Goal: Task Accomplishment & Management: Manage account settings

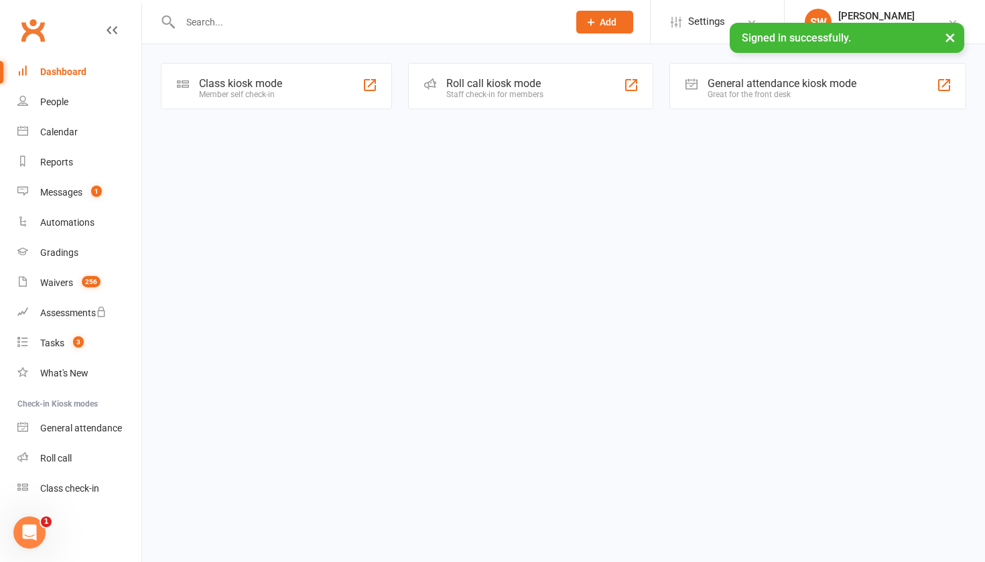
click at [224, 16] on input "text" at bounding box center [367, 22] width 382 height 19
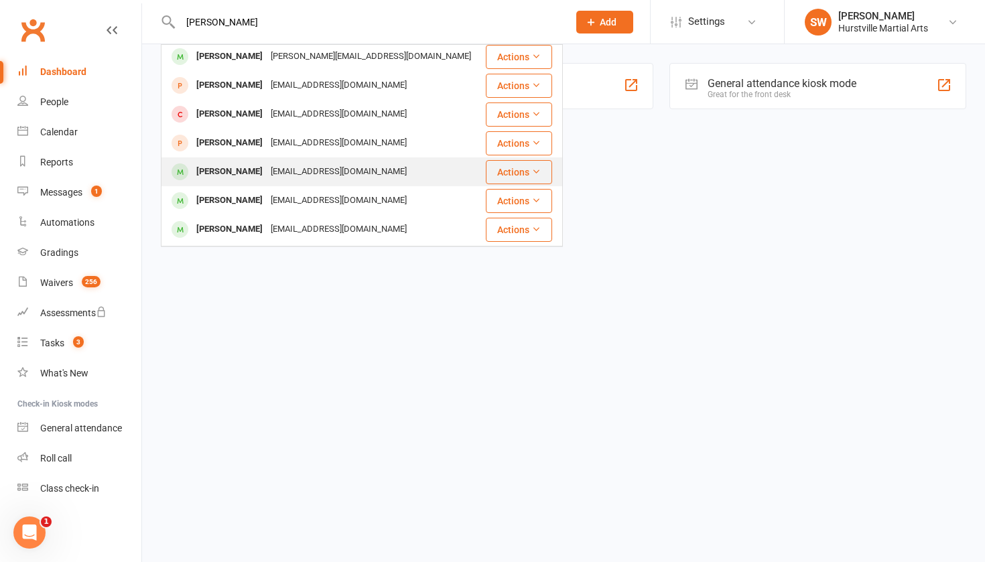
scroll to position [61, 0]
type input "[PERSON_NAME]"
click at [243, 185] on div "[PERSON_NAME] [EMAIL_ADDRESS][DOMAIN_NAME]" at bounding box center [323, 170] width 322 height 27
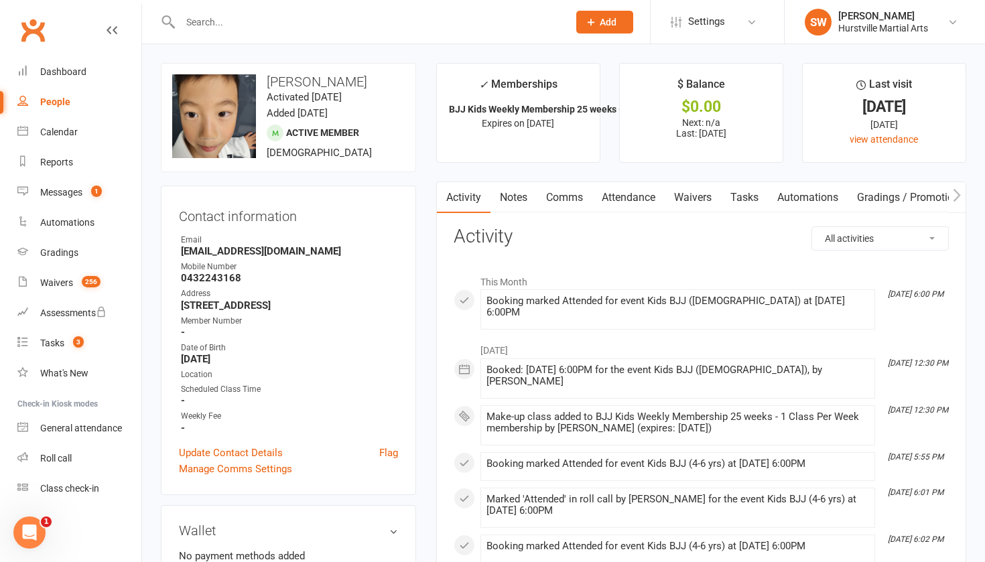
click at [236, 23] on input "text" at bounding box center [367, 22] width 382 height 19
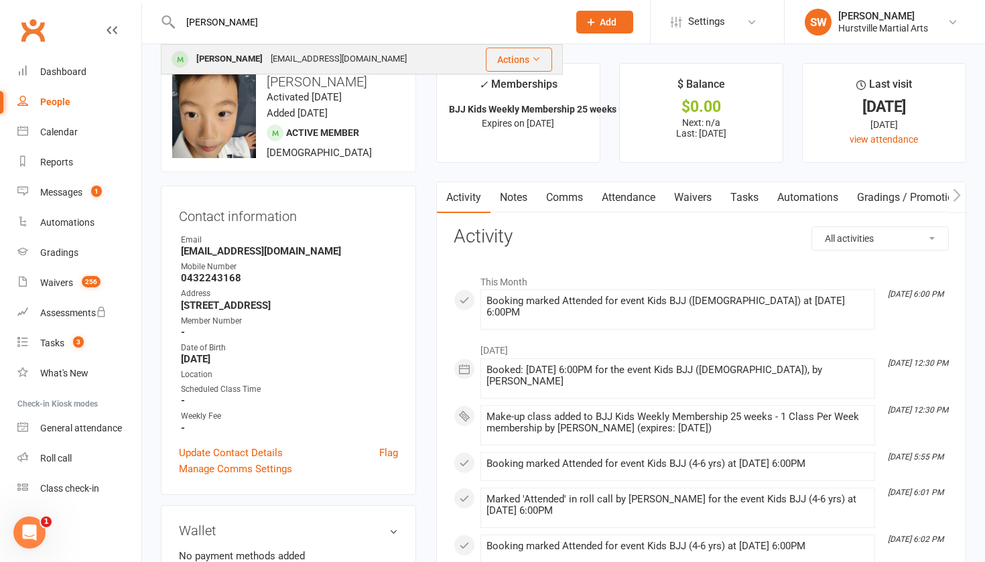
type input "[PERSON_NAME]"
click at [267, 54] on div "[EMAIL_ADDRESS][DOMAIN_NAME]" at bounding box center [339, 59] width 144 height 19
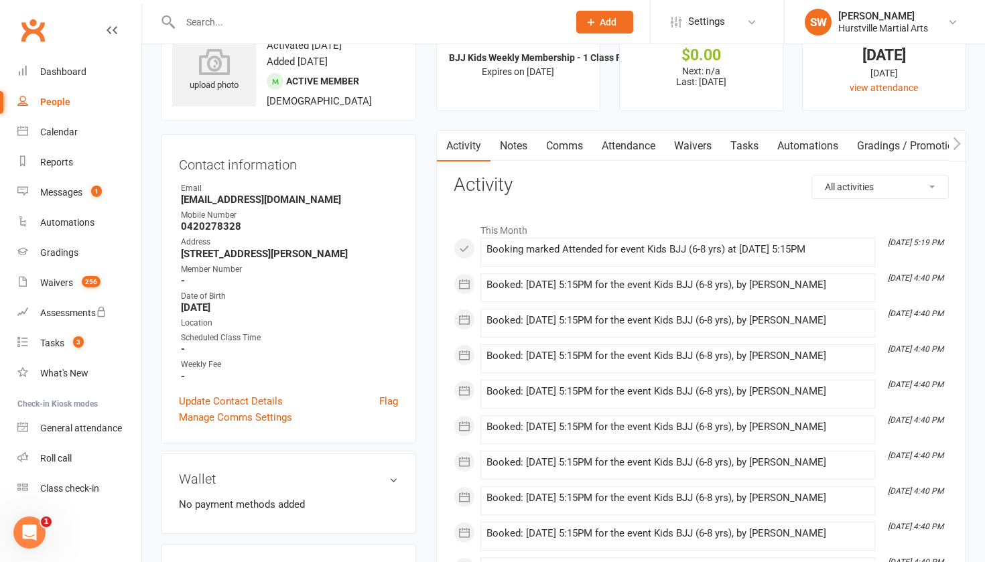
scroll to position [50, 0]
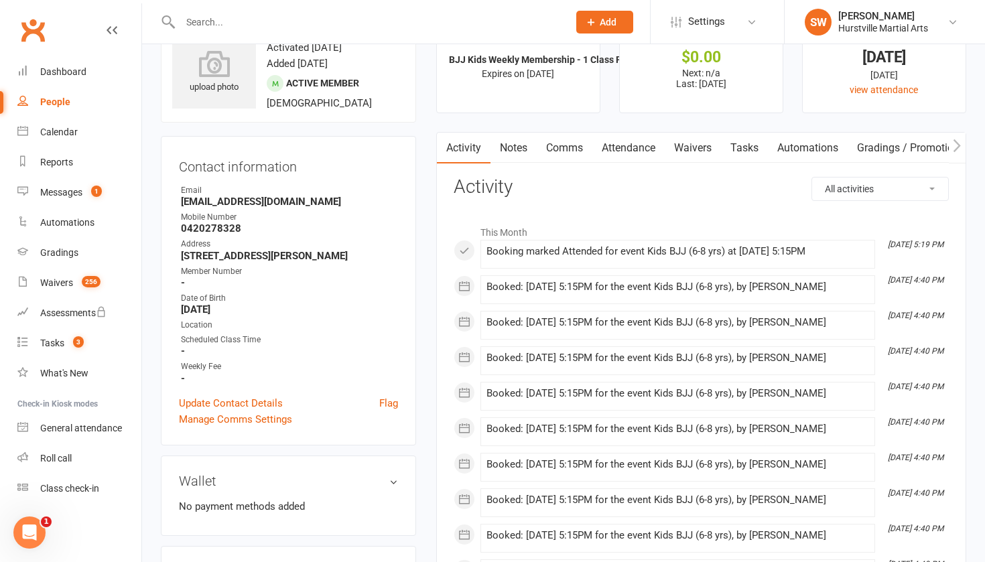
click at [630, 147] on link "Attendance" at bounding box center [628, 148] width 72 height 31
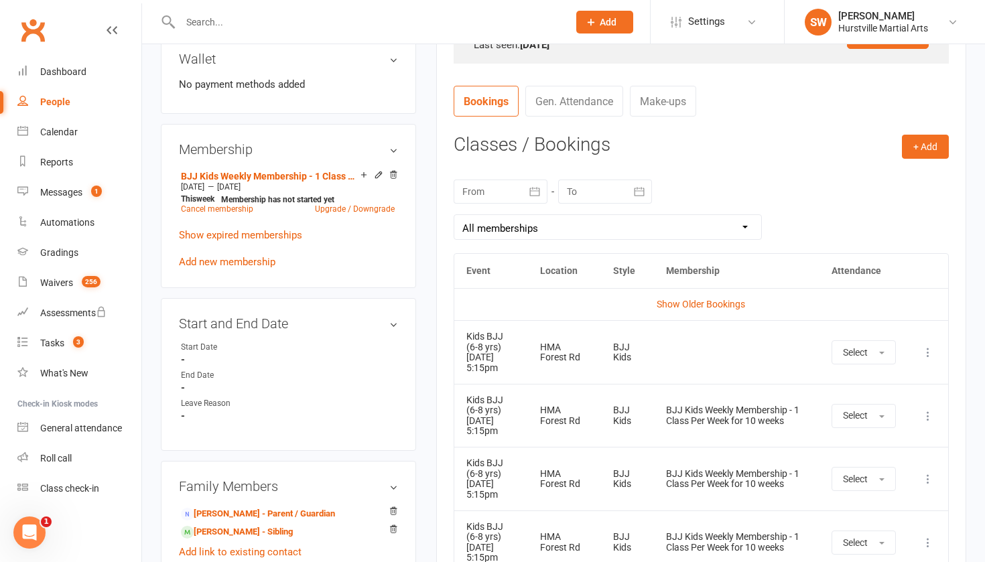
scroll to position [471, 0]
click at [703, 301] on link "Show Older Bookings" at bounding box center [700, 304] width 88 height 11
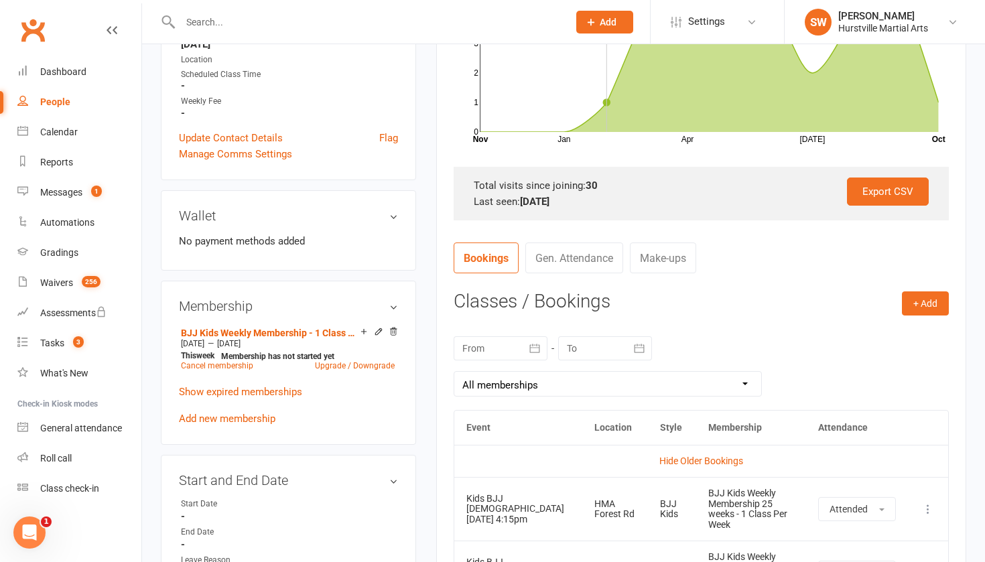
scroll to position [316, 0]
click at [486, 258] on link "Bookings" at bounding box center [485, 256] width 65 height 31
click at [698, 455] on link "Hide Older Bookings" at bounding box center [701, 459] width 84 height 11
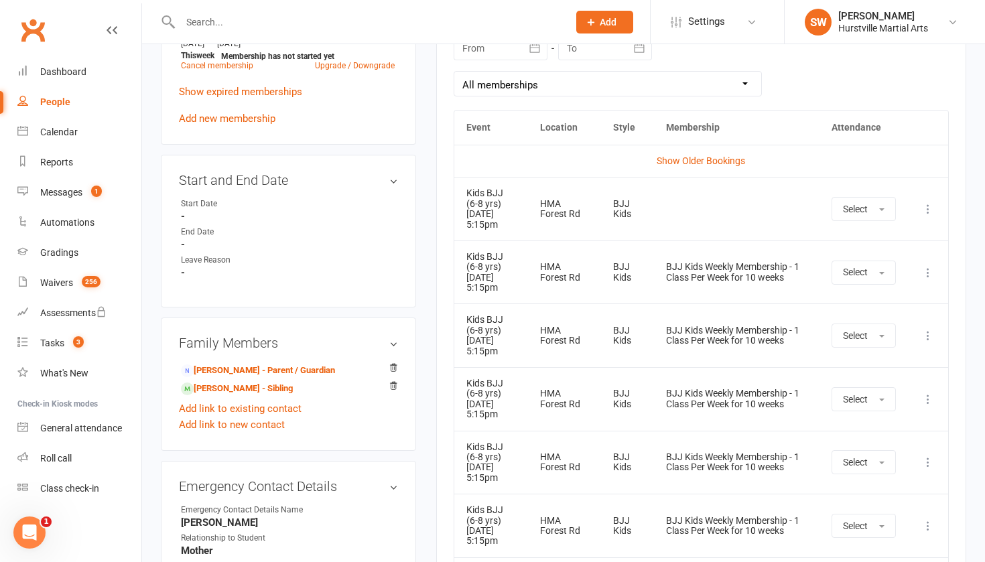
scroll to position [629, 0]
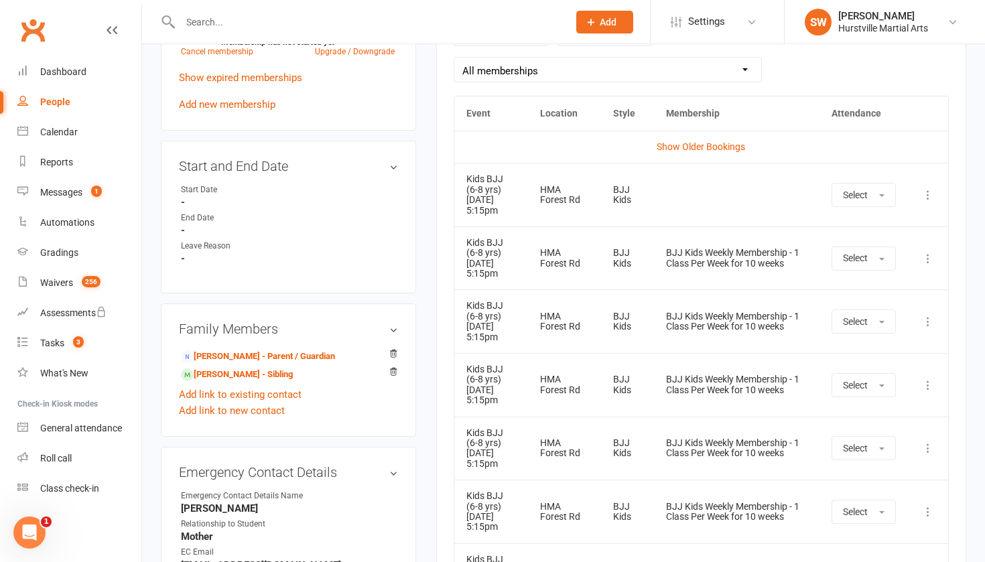
click at [928, 194] on icon at bounding box center [927, 194] width 13 height 13
click at [888, 279] on link "Remove booking" at bounding box center [868, 274] width 133 height 27
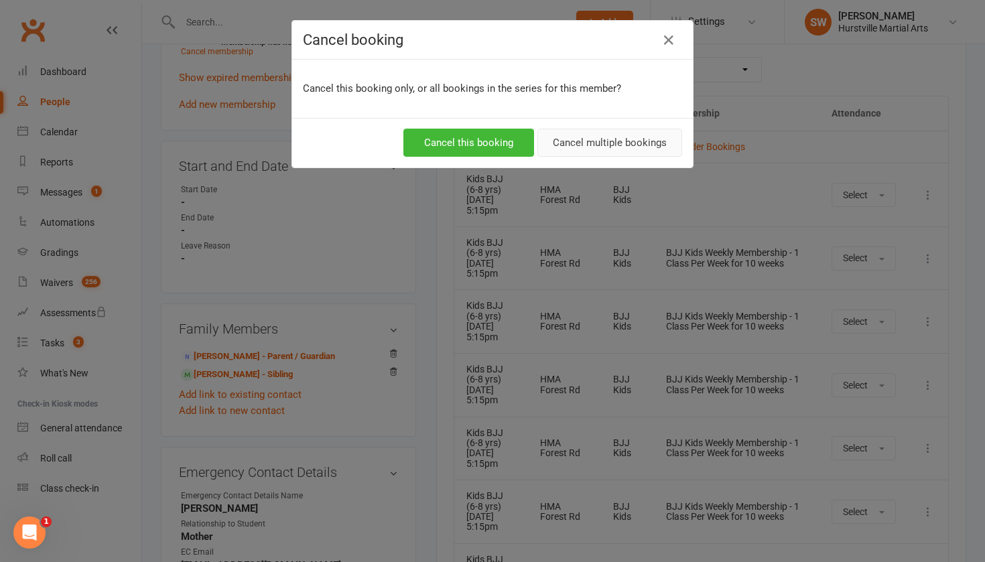
click at [621, 145] on button "Cancel multiple bookings" at bounding box center [609, 143] width 145 height 28
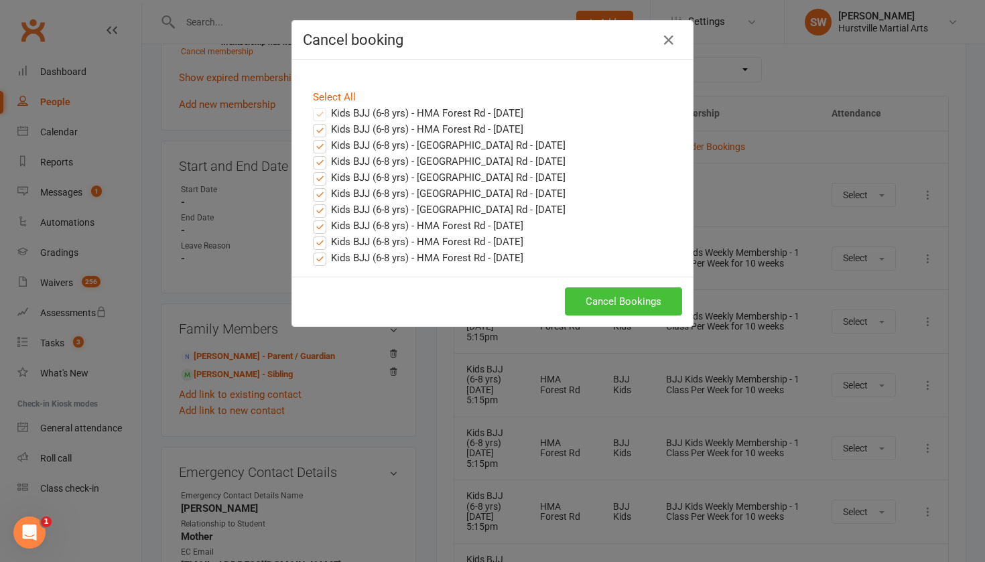
click at [609, 303] on button "Cancel Bookings" at bounding box center [623, 301] width 117 height 28
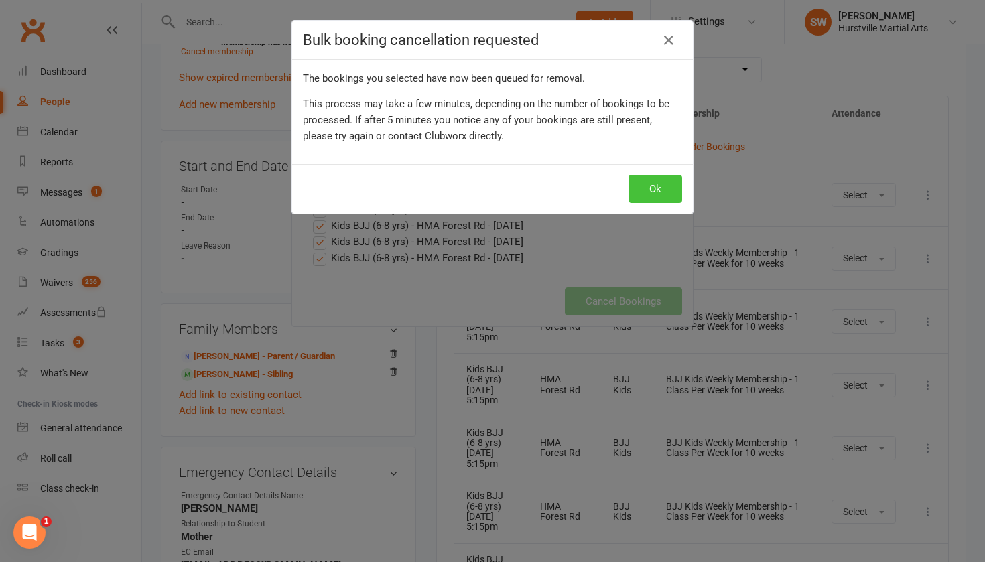
click at [647, 183] on button "Ok" at bounding box center [655, 189] width 54 height 28
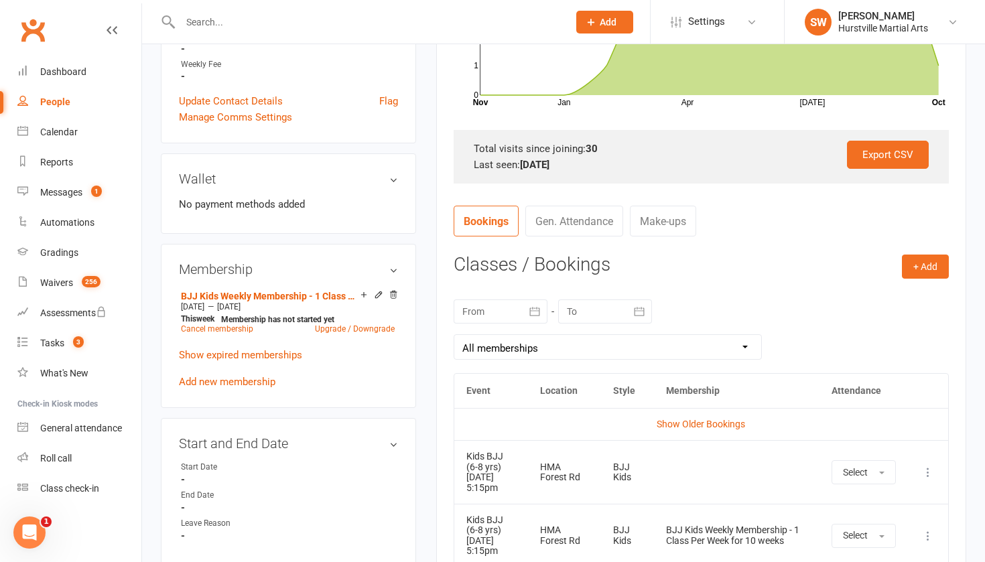
scroll to position [348, 0]
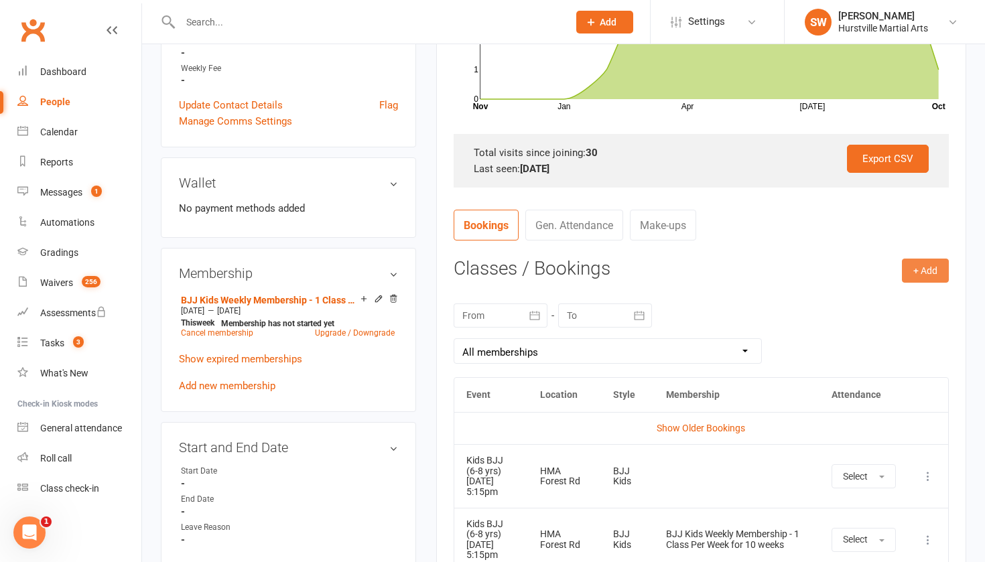
click at [933, 268] on button "+ Add" at bounding box center [925, 271] width 47 height 24
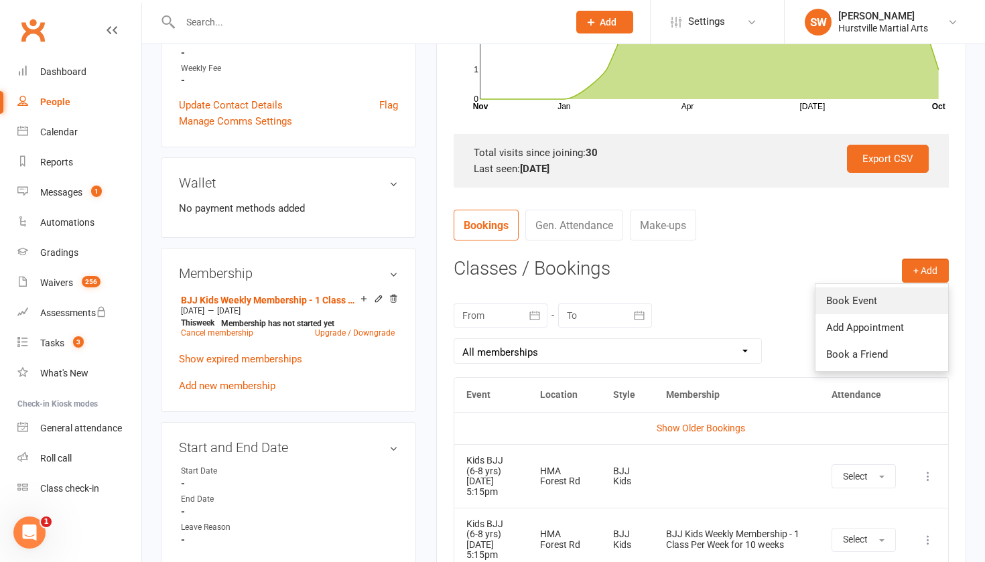
click at [873, 292] on link "Book Event" at bounding box center [881, 300] width 133 height 27
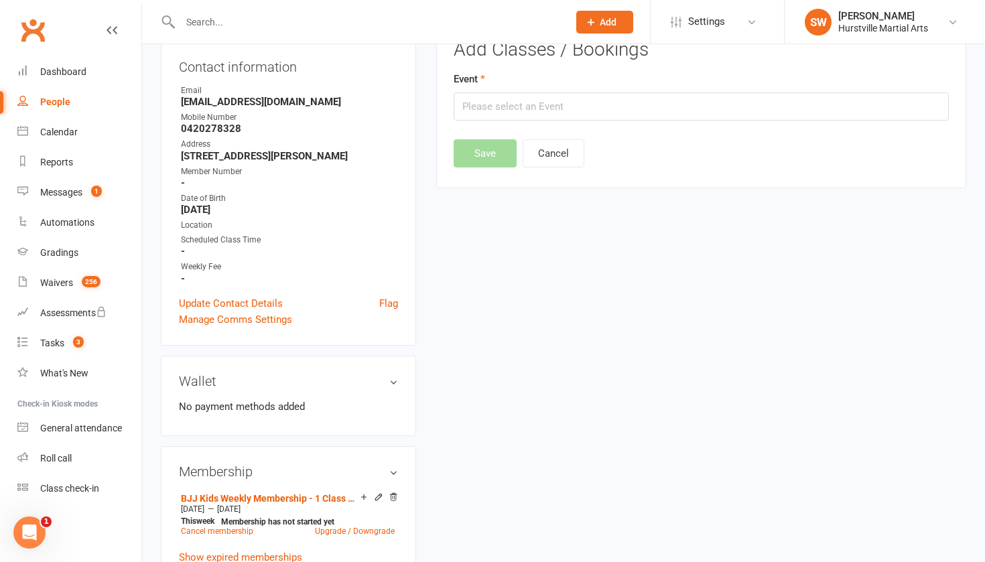
scroll to position [114, 0]
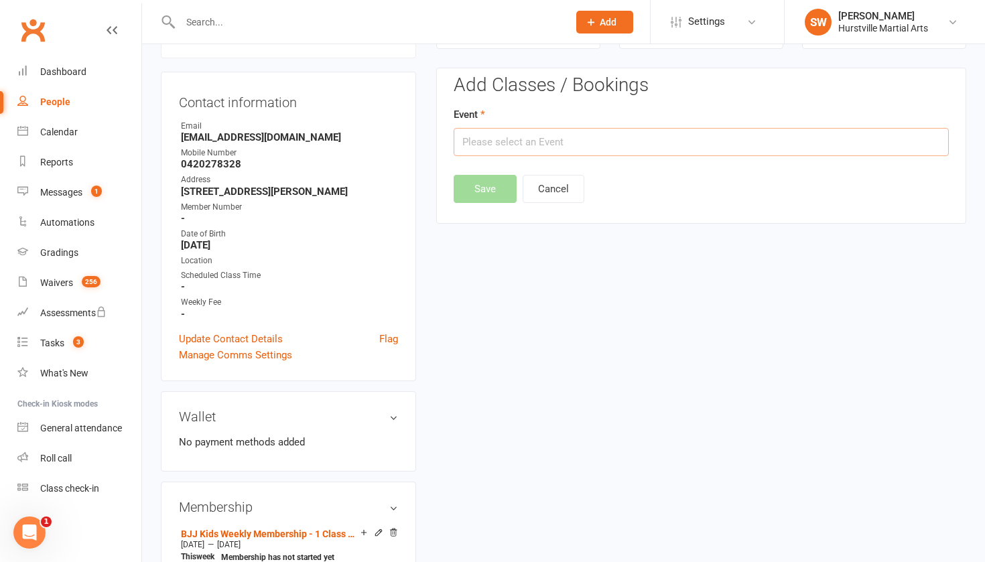
click at [601, 139] on input "text" at bounding box center [700, 142] width 495 height 28
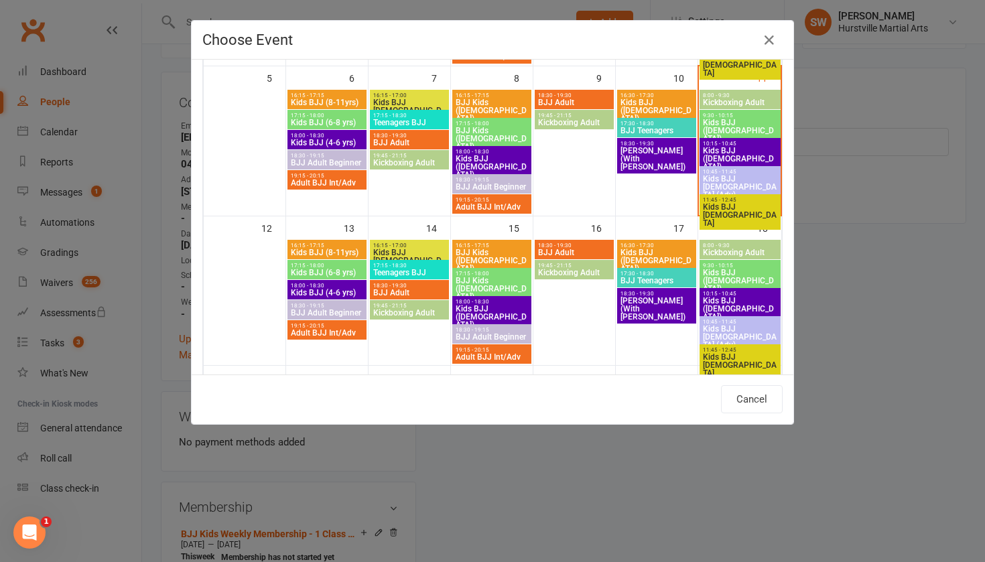
scroll to position [271, 0]
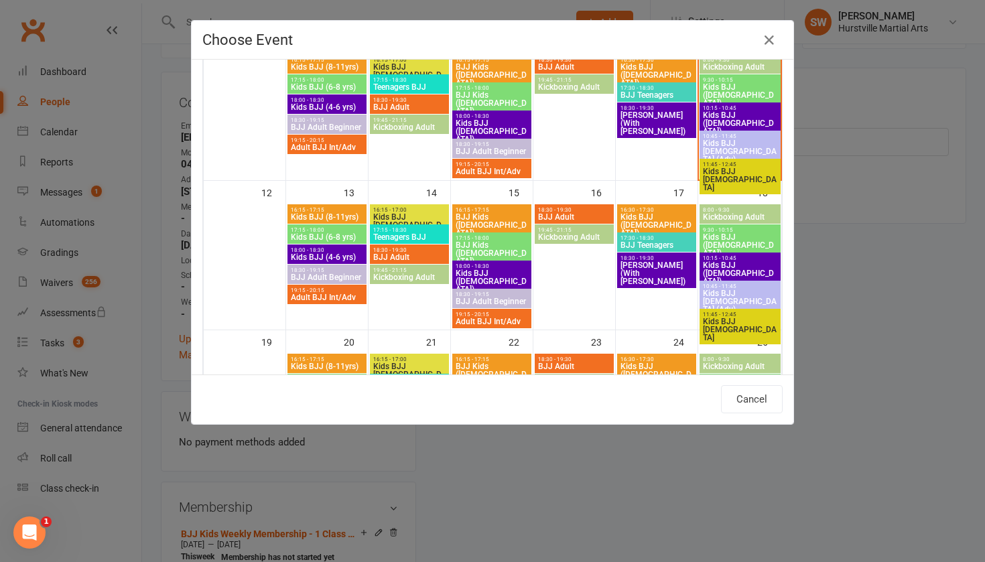
click at [416, 215] on span "Kids BJJ [DEMOGRAPHIC_DATA]" at bounding box center [409, 225] width 74 height 24
type input "Kids BJJ [DEMOGRAPHIC_DATA] - [DATE] 4:15:00 PM"
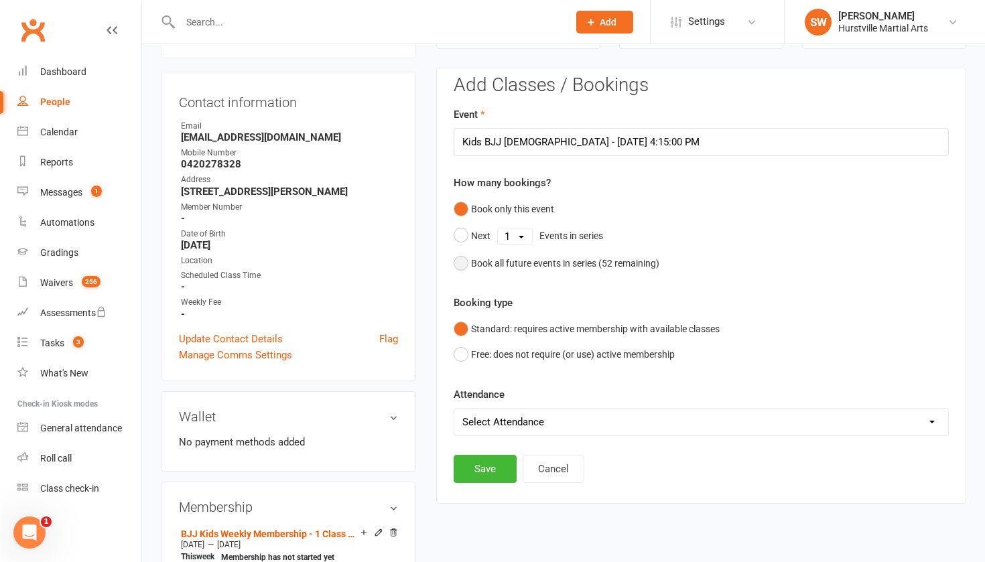
click at [467, 262] on button "Book all future events in series ( 52 remaining)" at bounding box center [556, 263] width 206 height 25
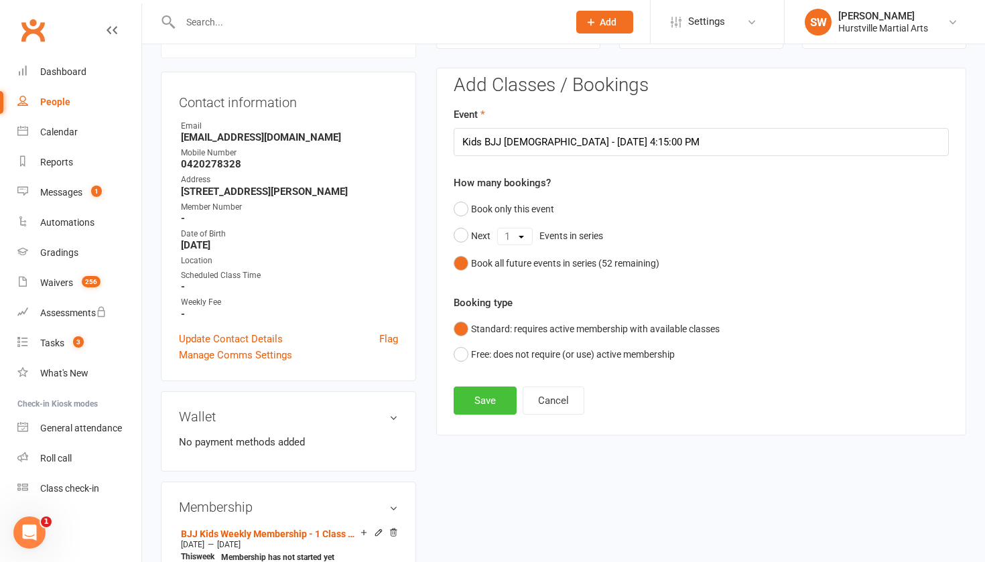
click at [472, 397] on button "Save" at bounding box center [484, 400] width 63 height 28
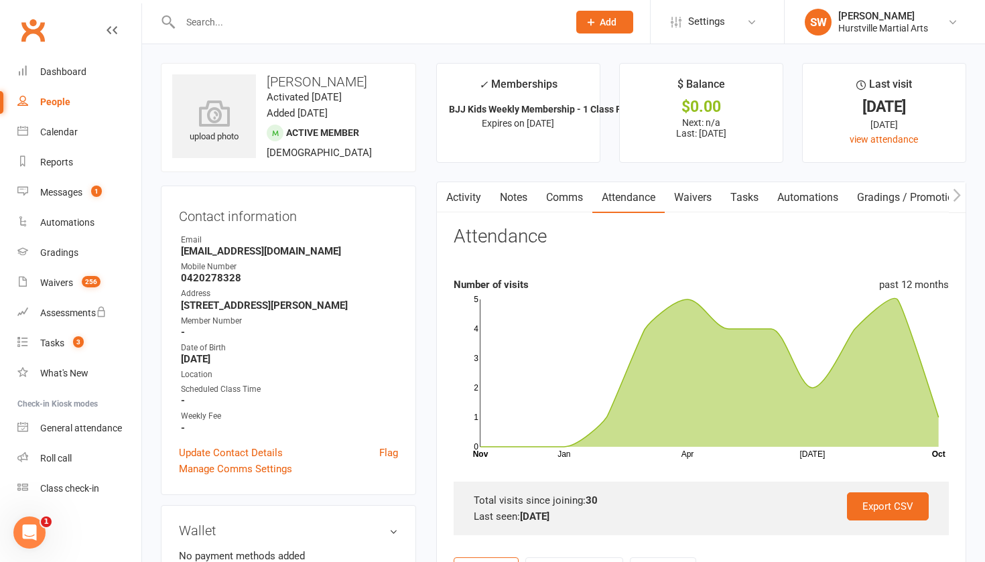
scroll to position [0, 0]
click at [257, 27] on input "text" at bounding box center [367, 22] width 382 height 19
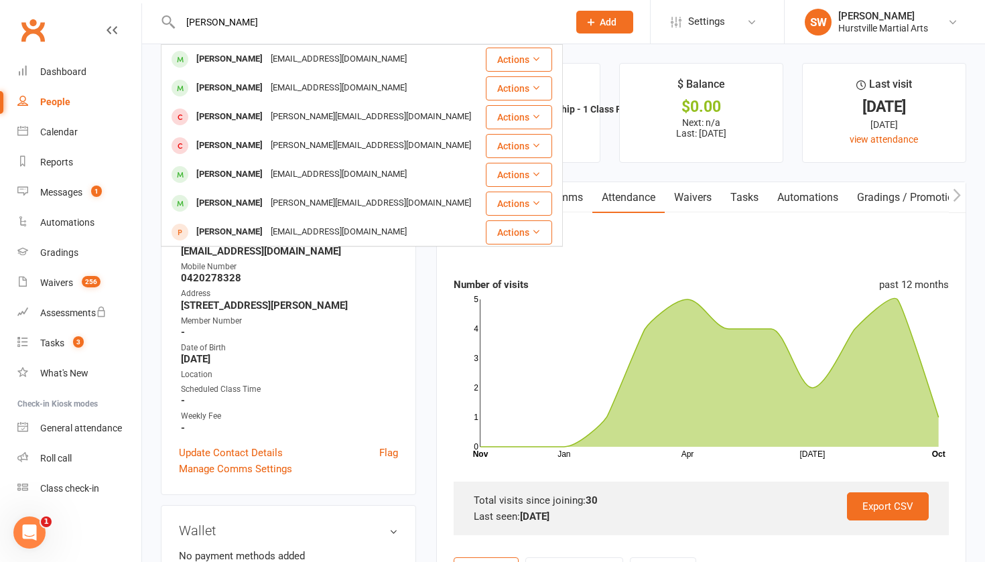
type input "[PERSON_NAME]"
drag, startPoint x: 412, startPoint y: 1, endPoint x: 177, endPoint y: 64, distance: 243.6
click at [177, 64] on span at bounding box center [179, 59] width 17 height 17
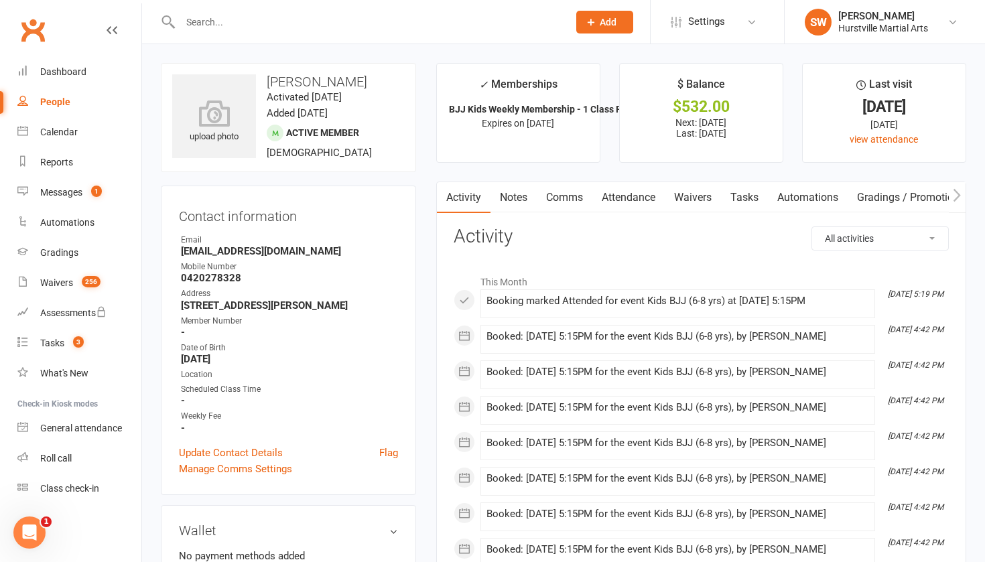
click at [622, 196] on link "Attendance" at bounding box center [628, 197] width 72 height 31
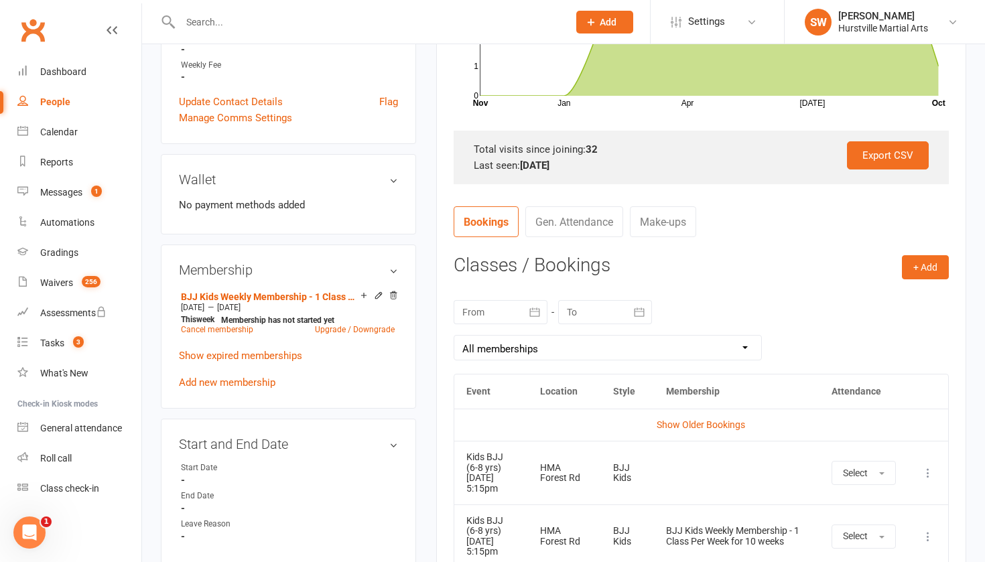
scroll to position [344, 0]
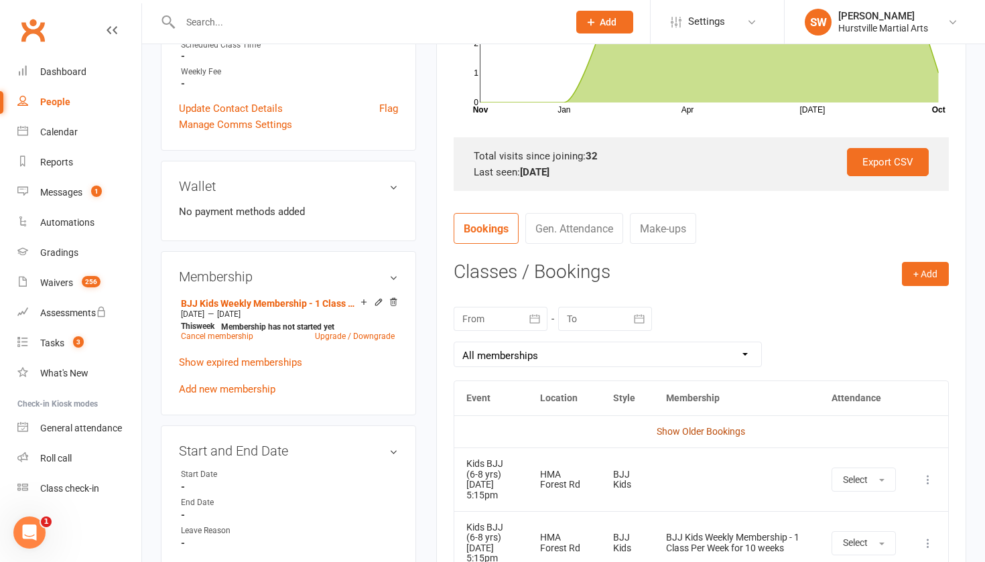
click at [686, 429] on link "Show Older Bookings" at bounding box center [700, 431] width 88 height 11
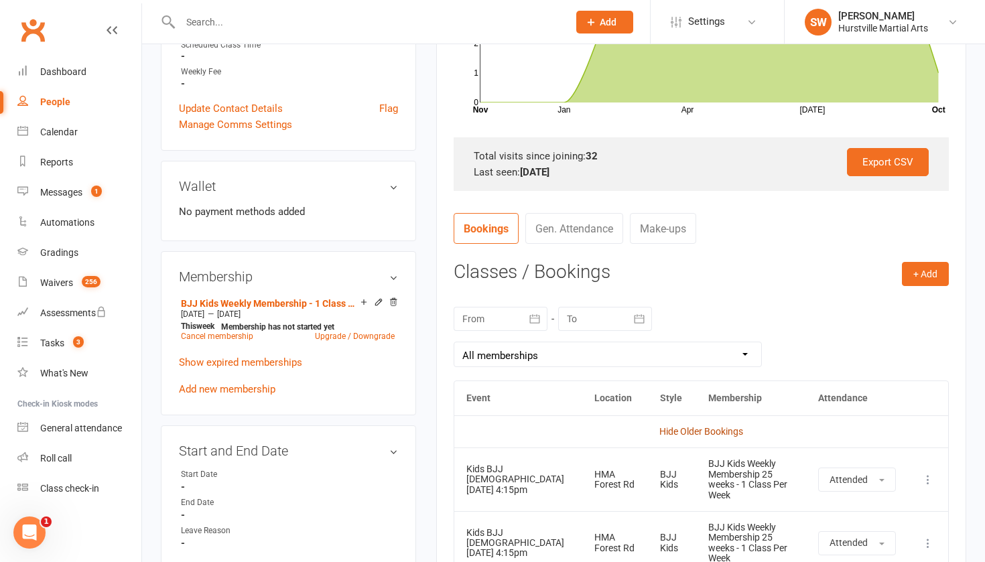
click at [674, 426] on link "Hide Older Bookings" at bounding box center [701, 431] width 84 height 11
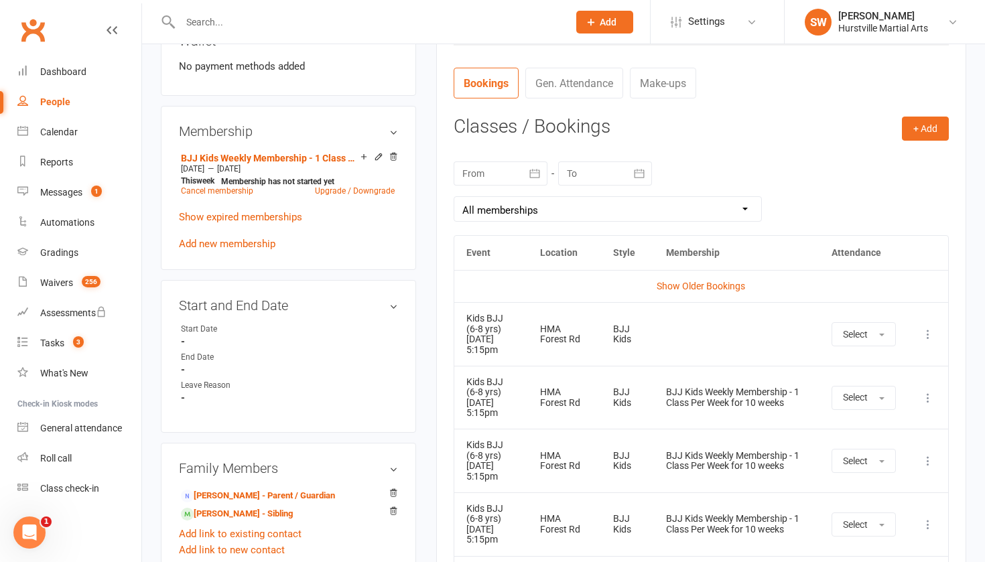
scroll to position [496, 0]
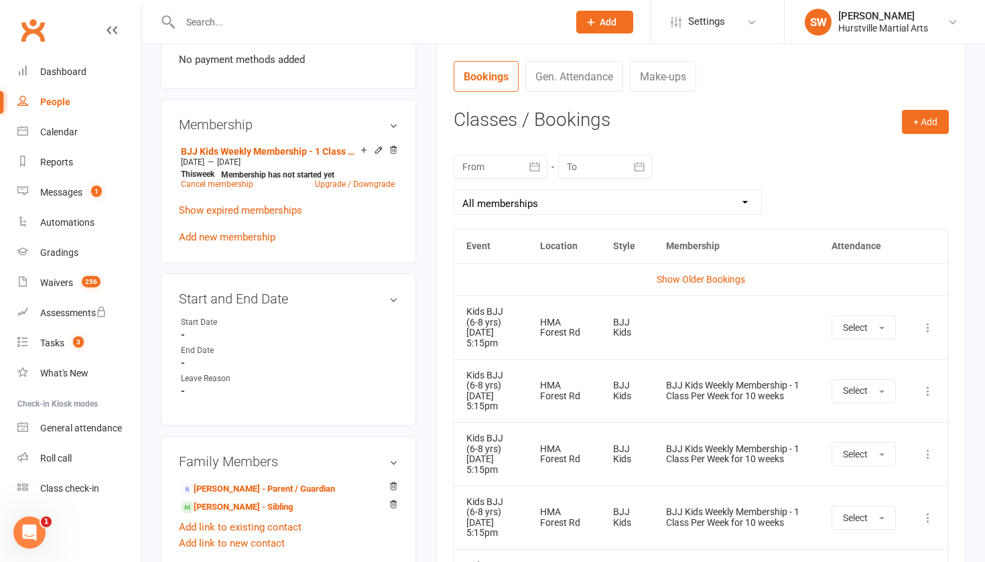
click at [926, 322] on icon at bounding box center [927, 327] width 13 height 13
click at [861, 405] on link "Remove booking" at bounding box center [868, 407] width 133 height 27
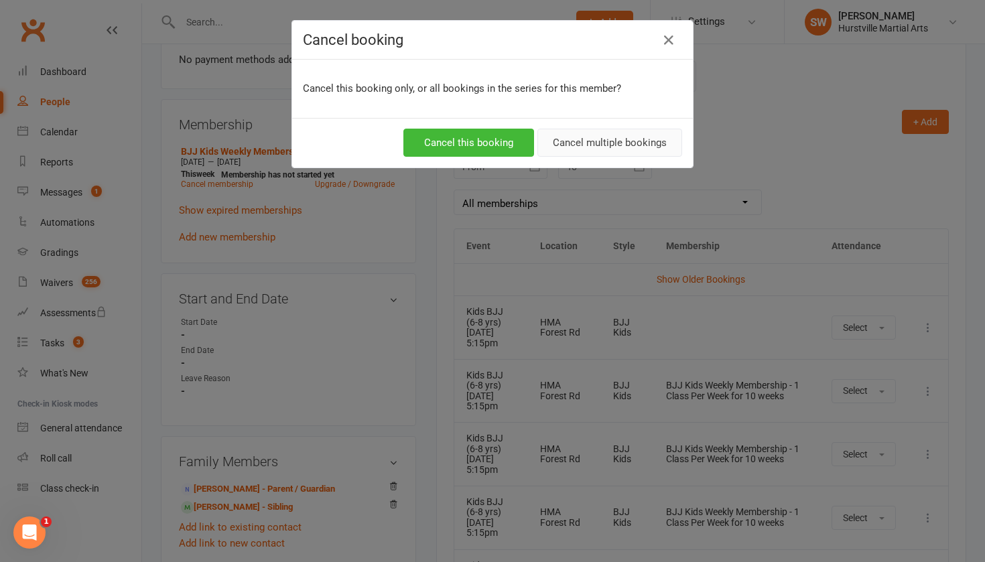
click at [635, 141] on button "Cancel multiple bookings" at bounding box center [609, 143] width 145 height 28
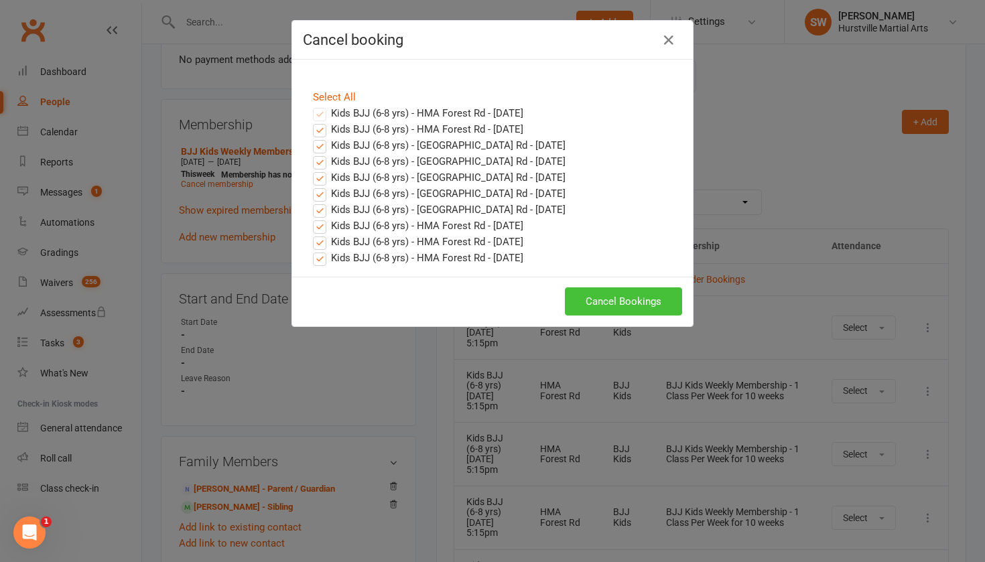
click at [628, 306] on button "Cancel Bookings" at bounding box center [623, 301] width 117 height 28
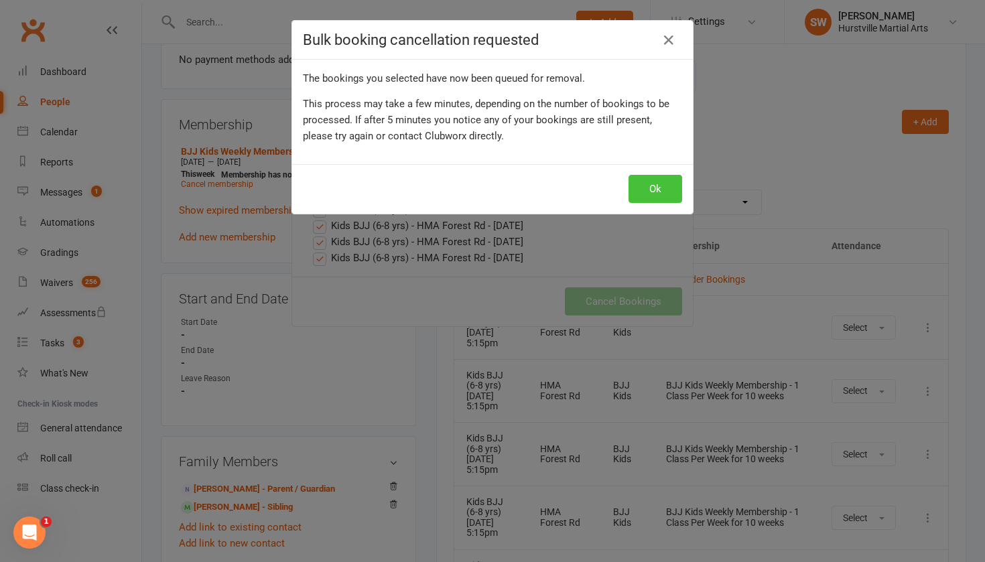
click at [656, 191] on button "Ok" at bounding box center [655, 189] width 54 height 28
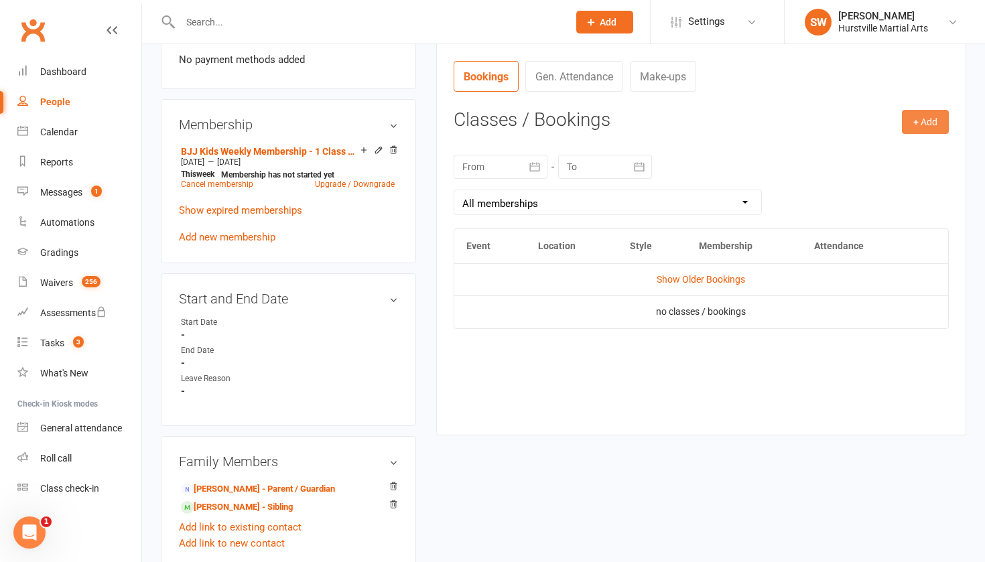
click at [914, 110] on button "+ Add" at bounding box center [925, 122] width 47 height 24
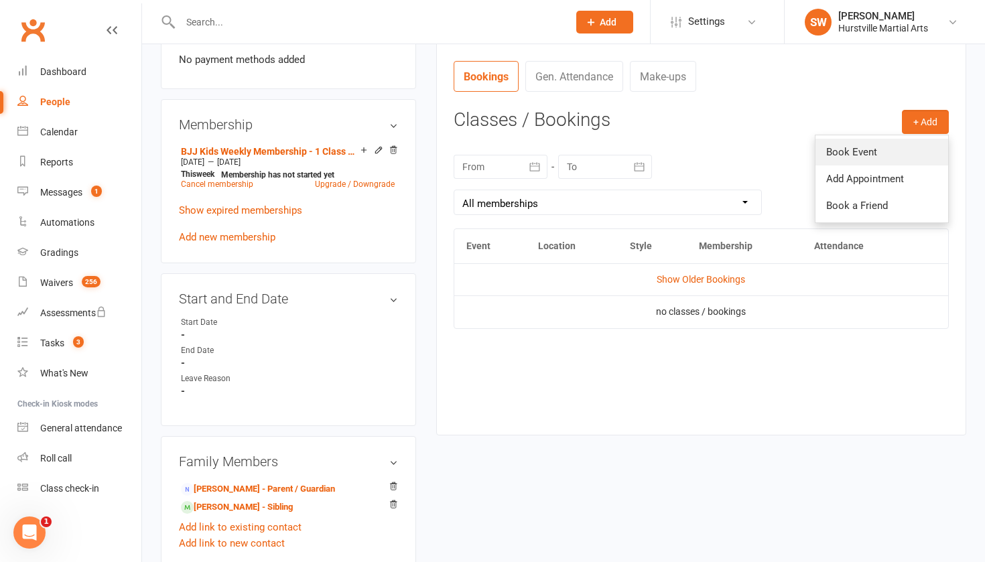
click at [863, 154] on link "Book Event" at bounding box center [881, 152] width 133 height 27
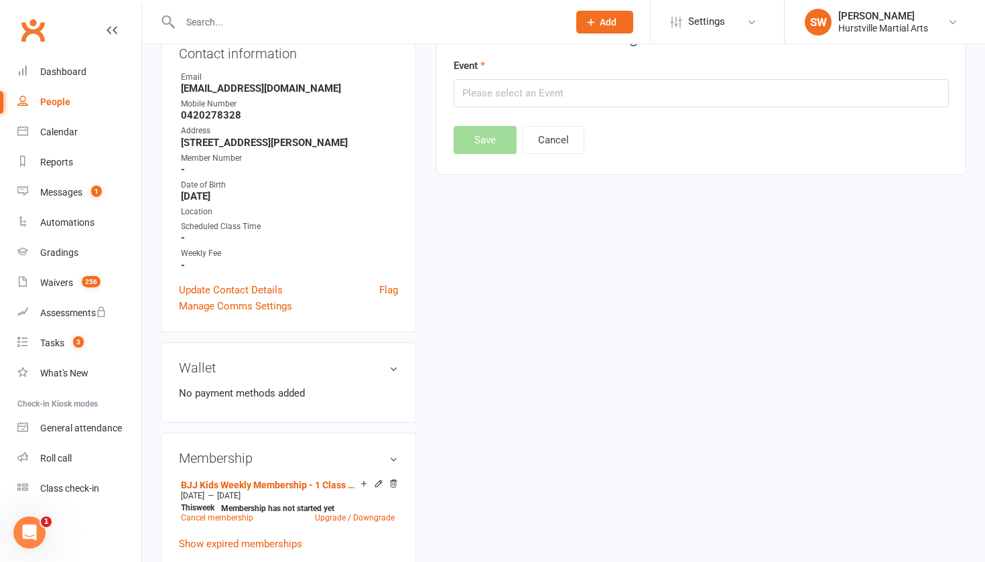
scroll to position [114, 0]
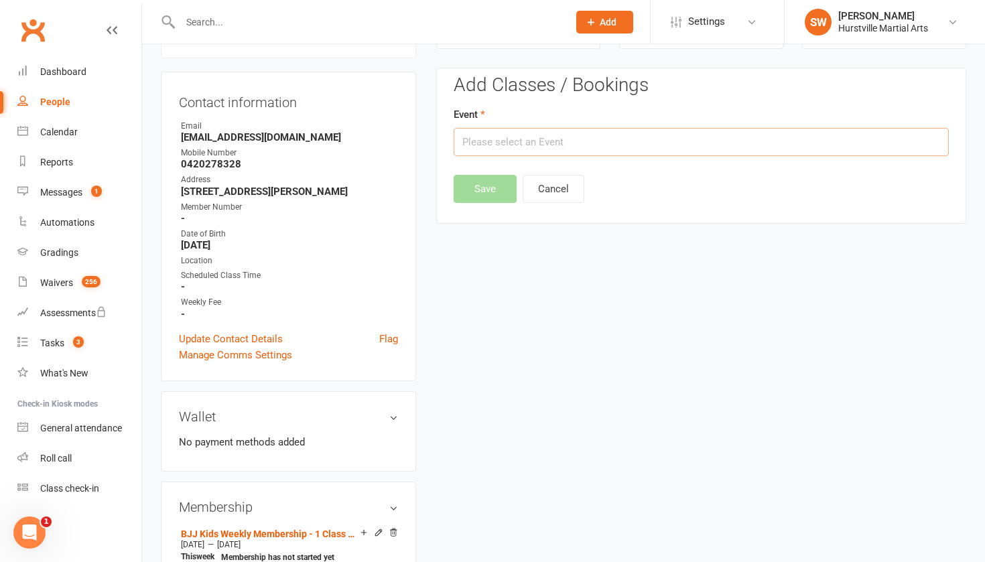
click at [641, 141] on input "text" at bounding box center [700, 142] width 495 height 28
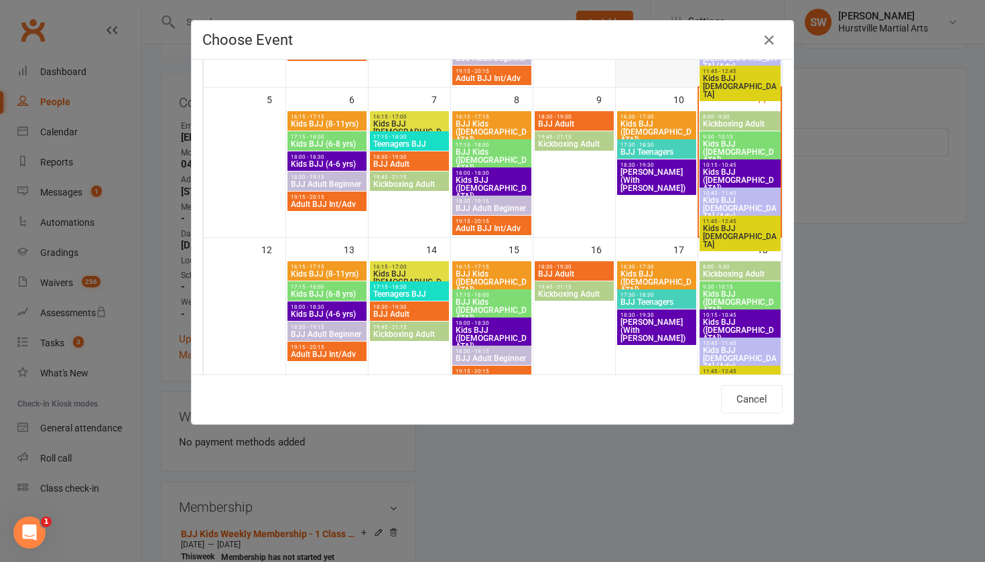
scroll to position [222, 0]
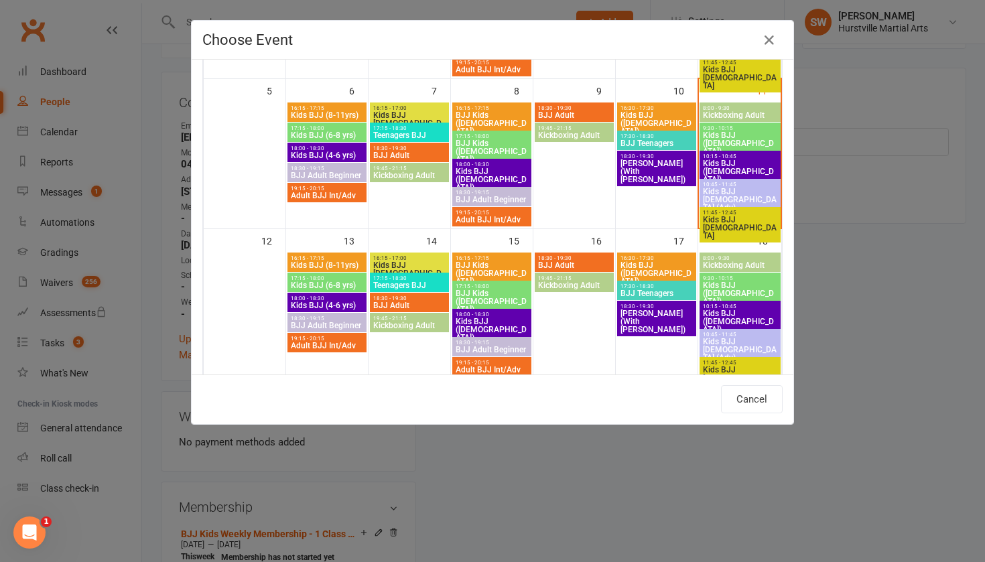
click at [413, 263] on span "Kids BJJ [DEMOGRAPHIC_DATA]" at bounding box center [409, 273] width 74 height 24
type input "Kids BJJ [DEMOGRAPHIC_DATA] - [DATE] 4:15:00 PM"
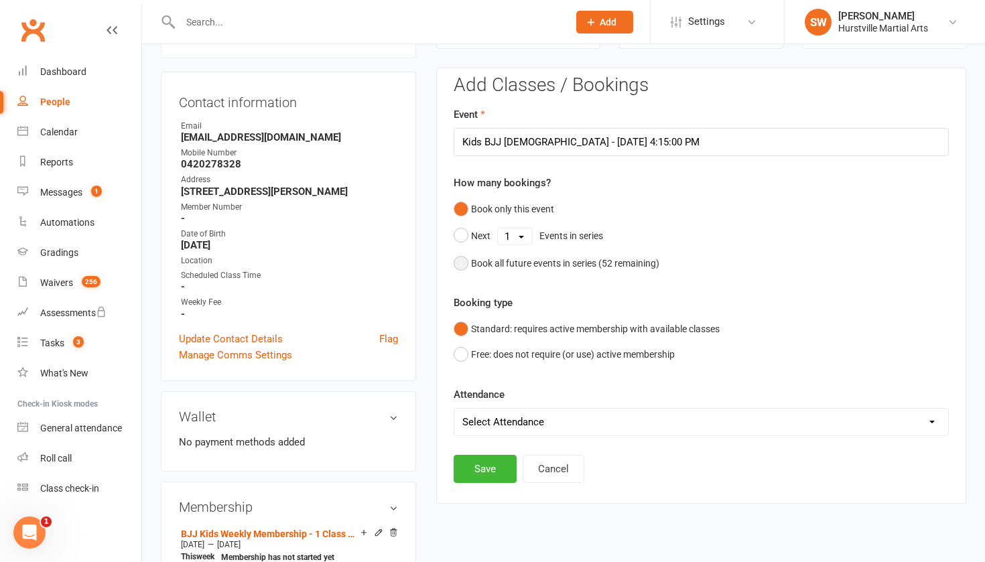
click at [457, 259] on button "Book all future events in series ( 52 remaining)" at bounding box center [556, 263] width 206 height 25
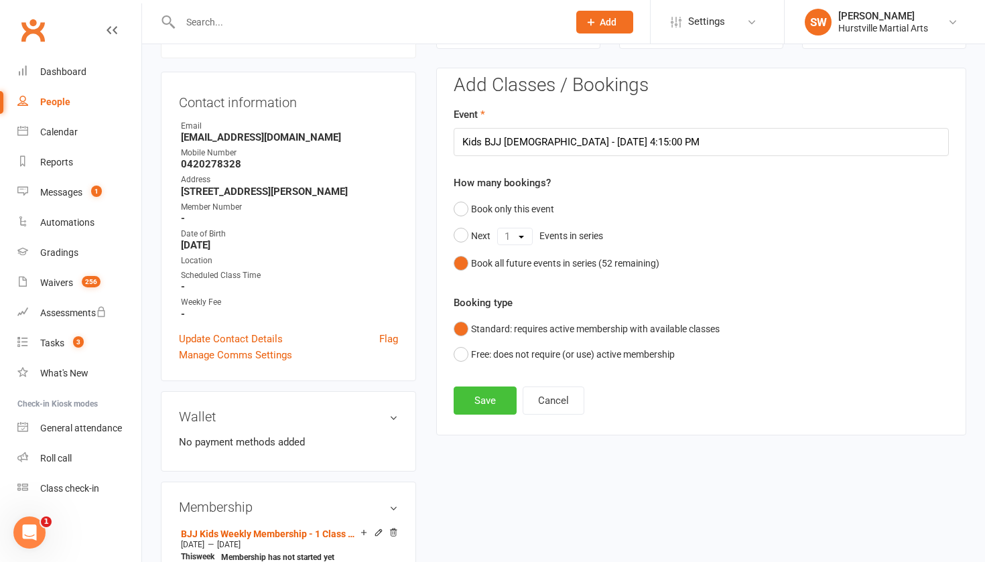
click at [477, 401] on button "Save" at bounding box center [484, 400] width 63 height 28
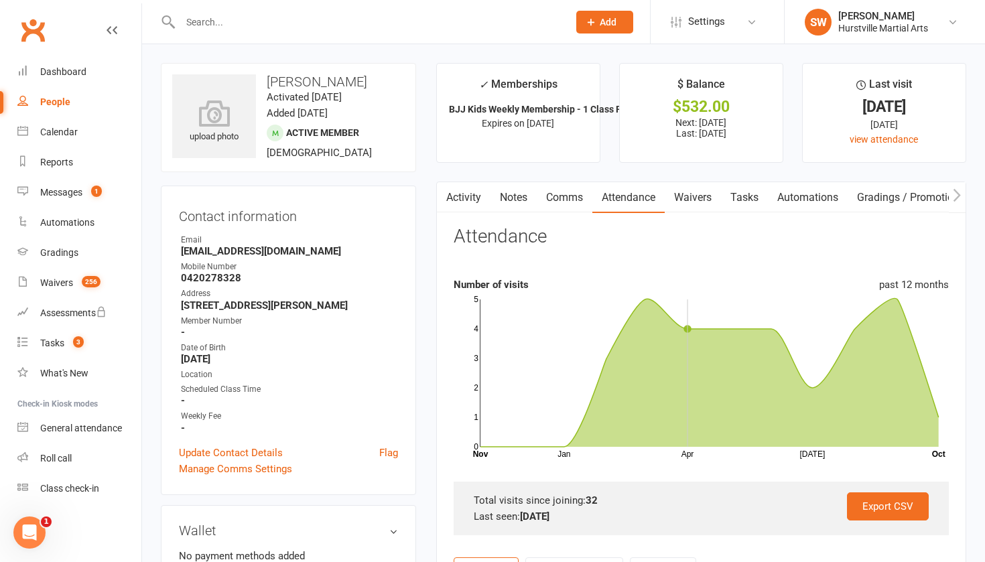
scroll to position [0, 0]
click at [219, 27] on input "text" at bounding box center [367, 22] width 382 height 19
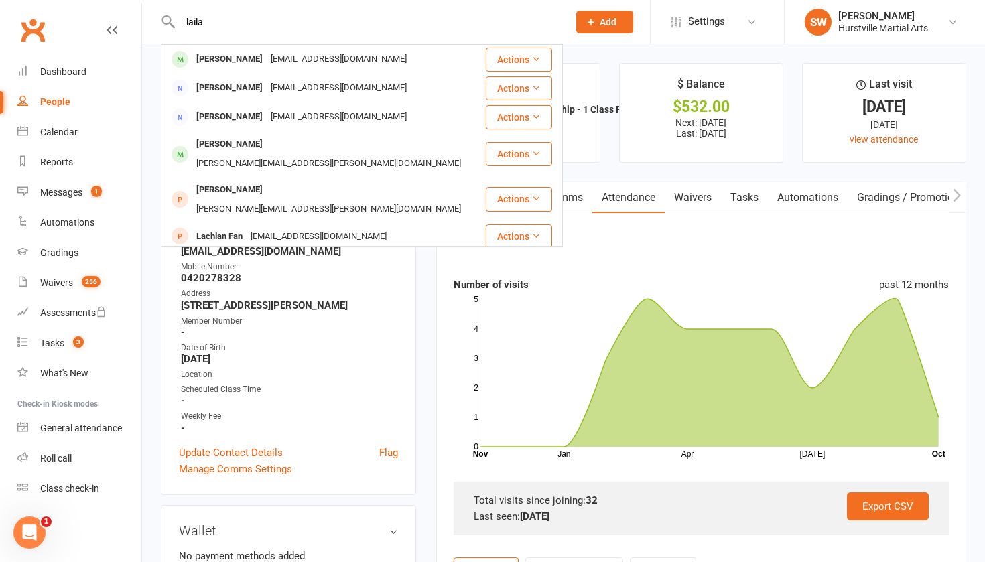
type input "Laila"
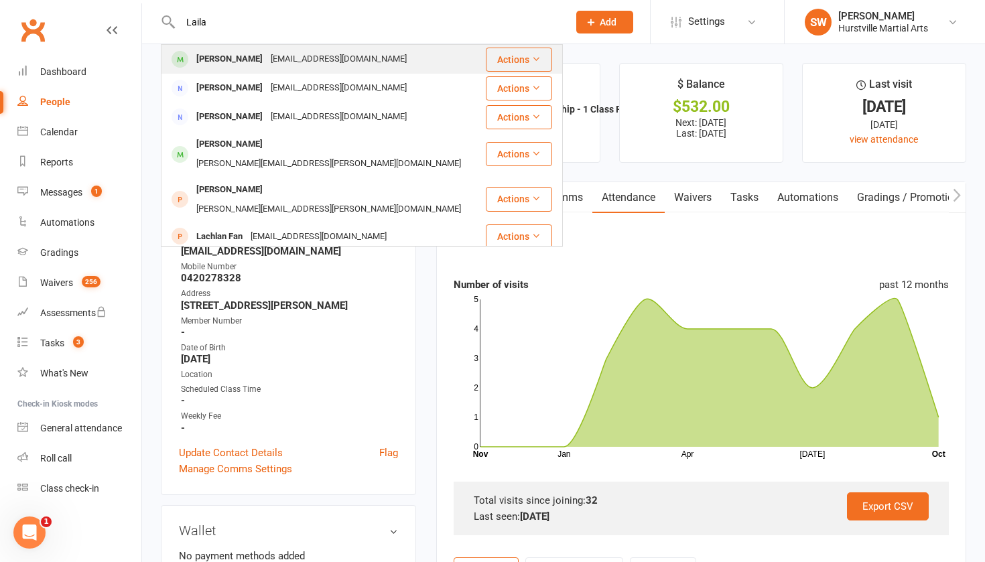
drag, startPoint x: 224, startPoint y: 35, endPoint x: 235, endPoint y: 54, distance: 21.9
click at [267, 54] on div "[EMAIL_ADDRESS][DOMAIN_NAME]" at bounding box center [339, 59] width 144 height 19
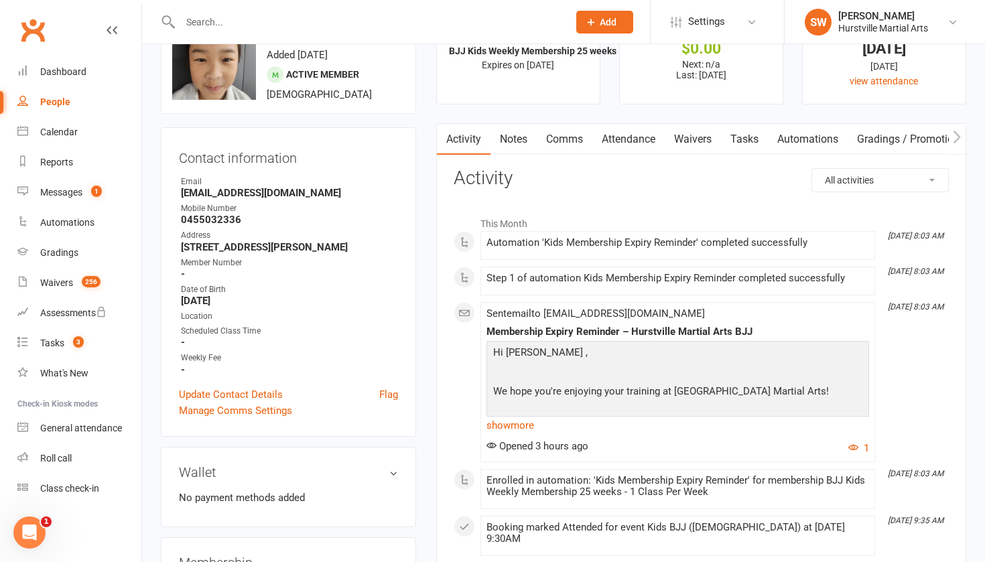
scroll to position [53, 0]
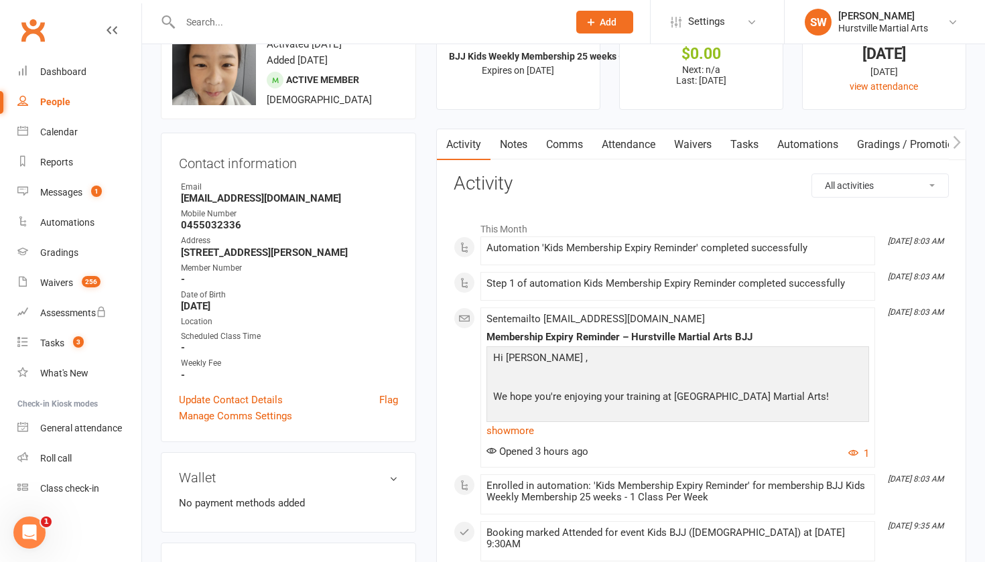
click at [618, 138] on link "Attendance" at bounding box center [628, 144] width 72 height 31
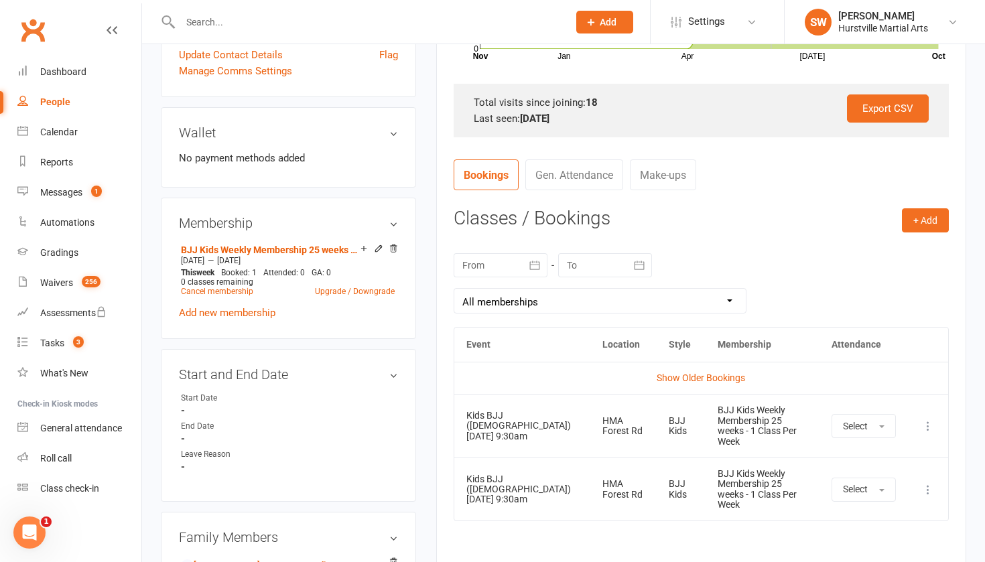
scroll to position [400, 0]
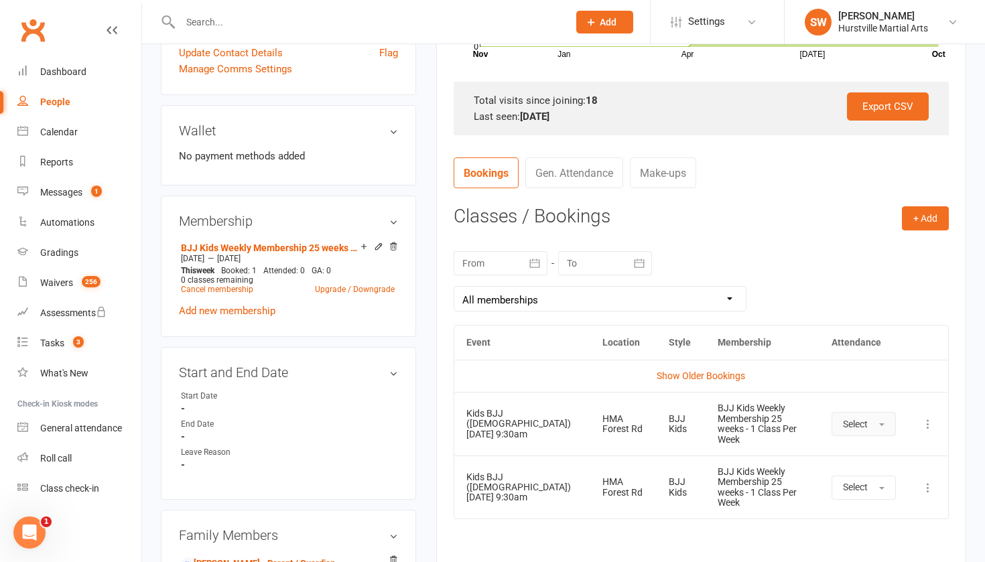
click at [877, 423] on button "Select" at bounding box center [863, 424] width 64 height 24
click at [871, 480] on span "Absent" at bounding box center [858, 481] width 31 height 12
click at [925, 481] on icon at bounding box center [927, 487] width 13 height 13
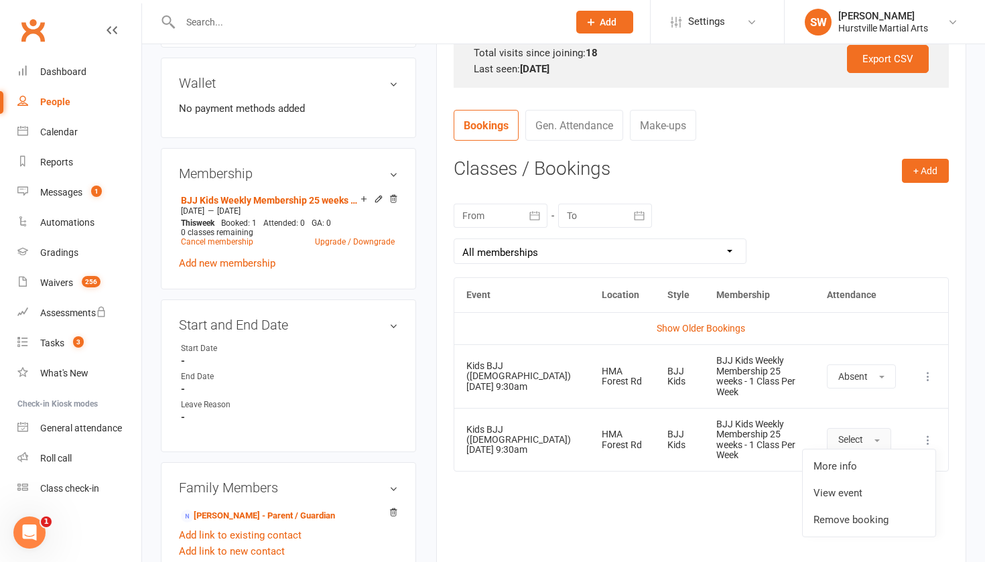
scroll to position [451, 0]
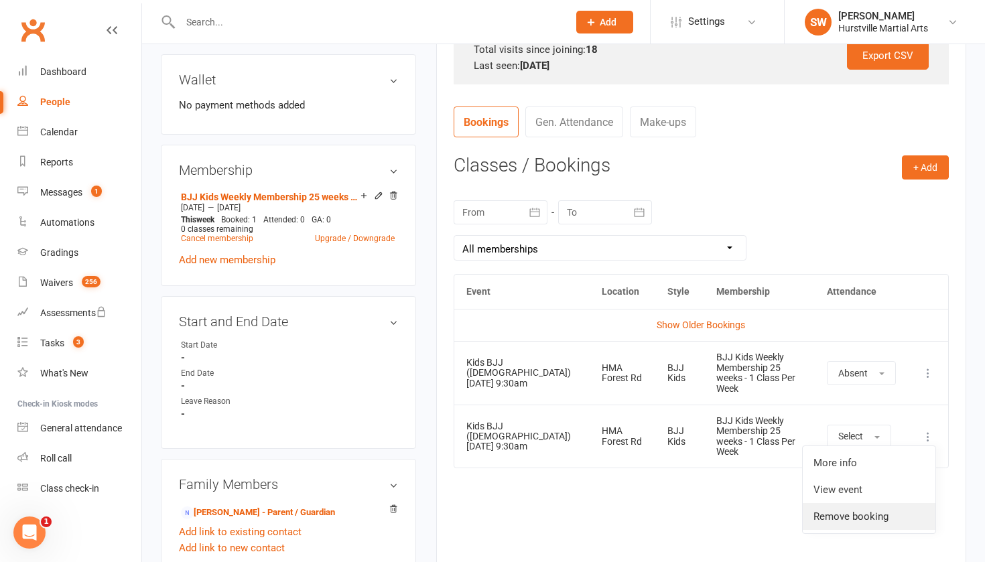
click at [861, 511] on link "Remove booking" at bounding box center [868, 516] width 133 height 27
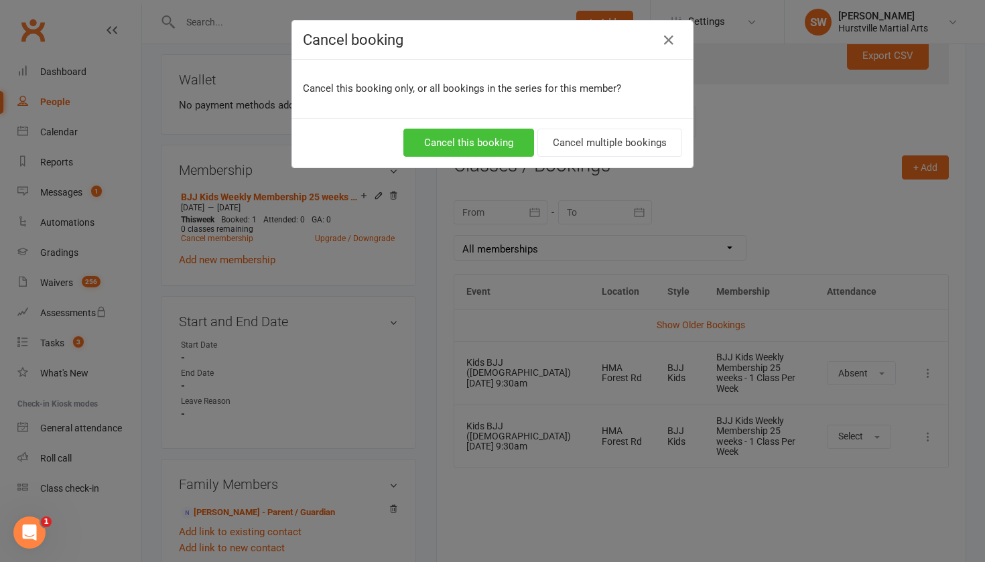
click at [486, 142] on button "Cancel this booking" at bounding box center [468, 143] width 131 height 28
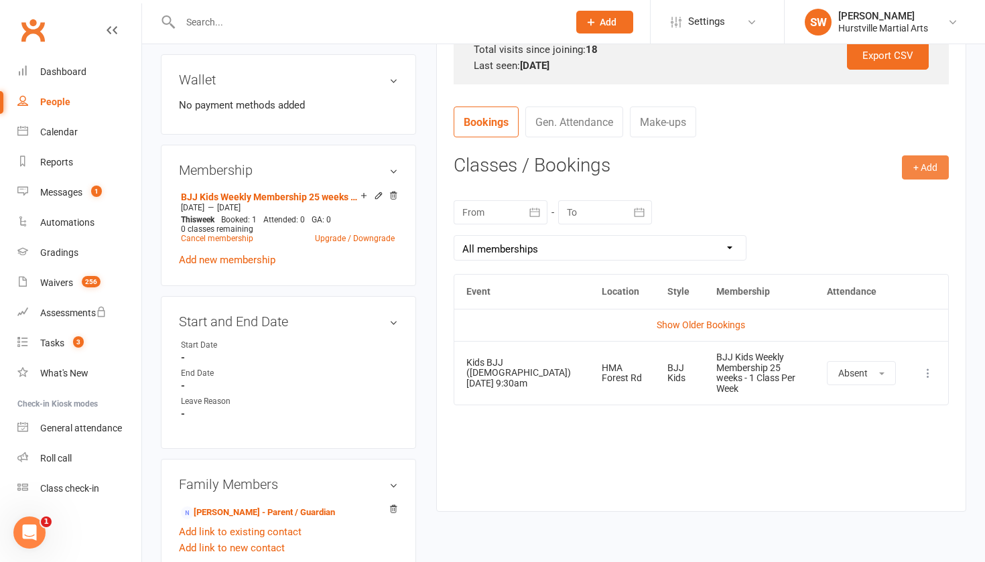
click at [922, 167] on button "+ Add" at bounding box center [925, 167] width 47 height 24
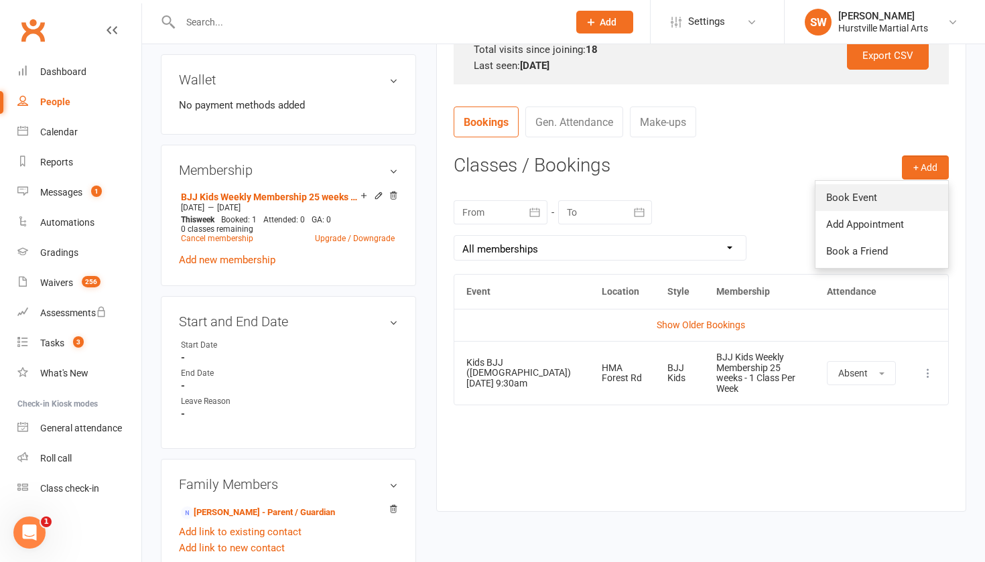
click at [876, 191] on link "Book Event" at bounding box center [881, 197] width 133 height 27
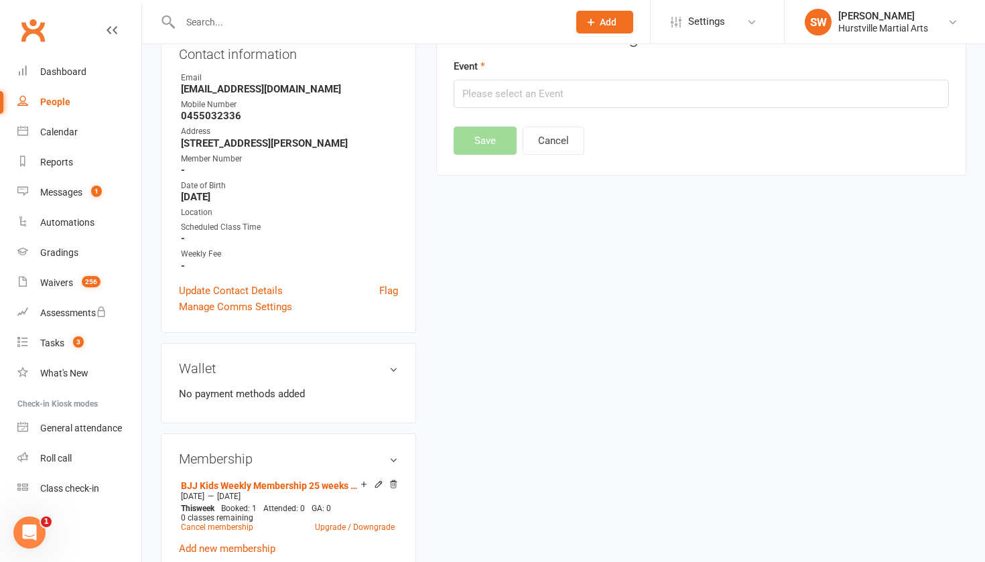
scroll to position [114, 0]
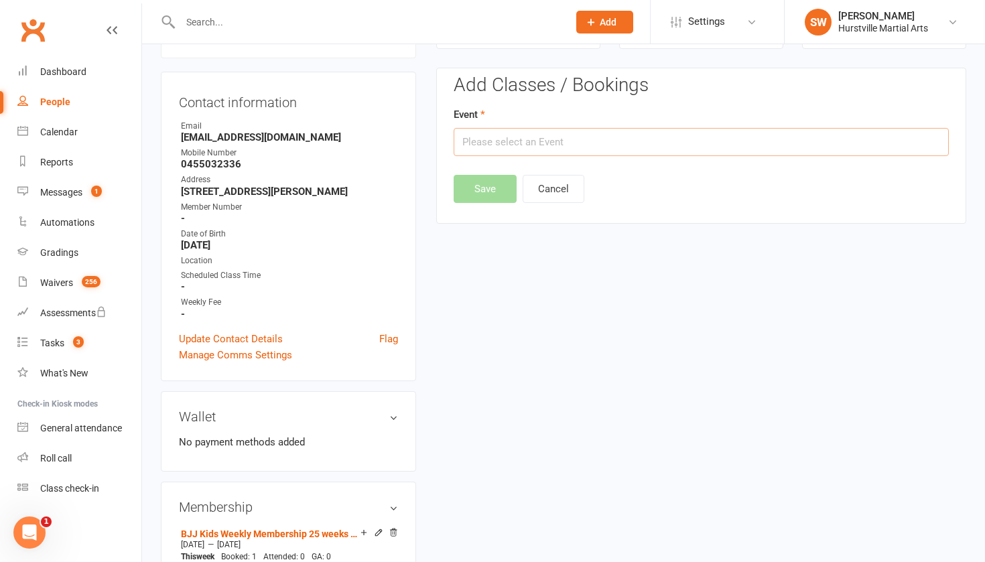
click at [619, 141] on input "text" at bounding box center [700, 142] width 495 height 28
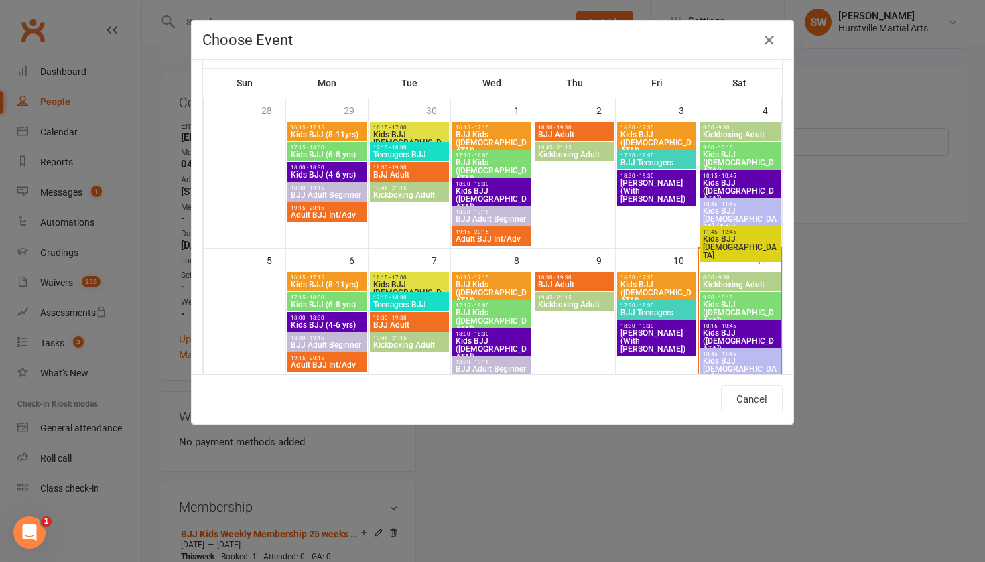
scroll to position [59, 0]
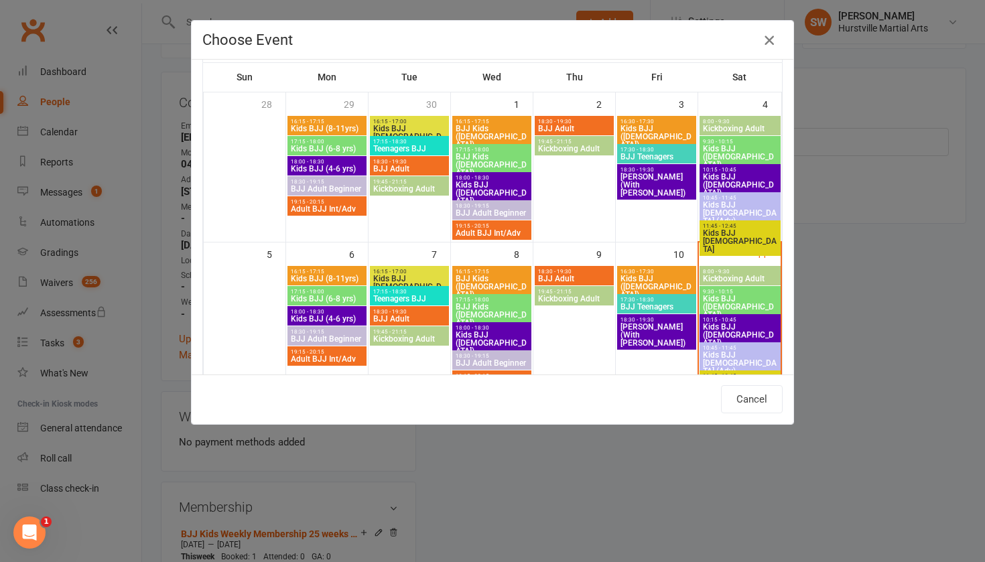
click at [767, 40] on icon "button" at bounding box center [769, 40] width 16 height 16
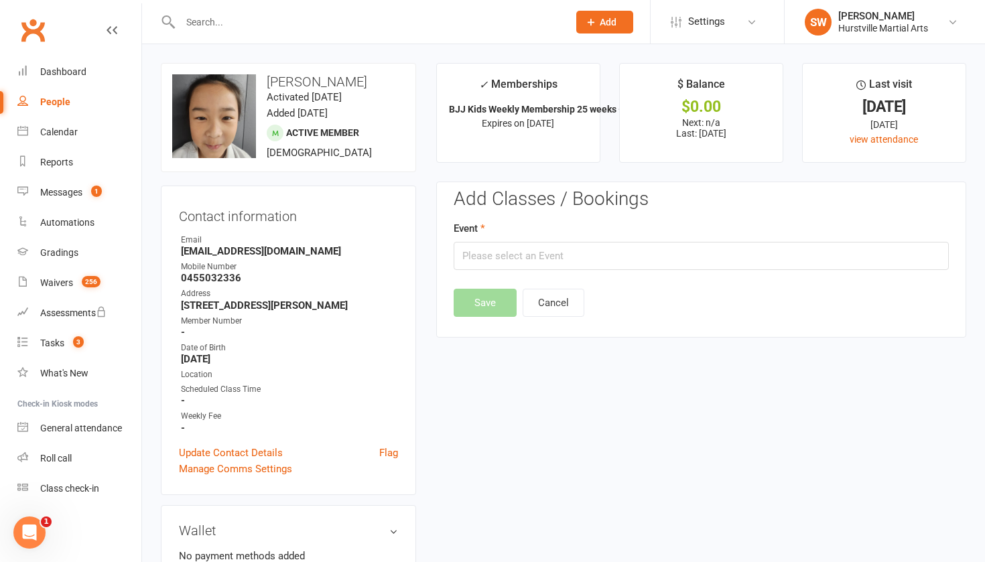
scroll to position [0, 0]
click at [550, 299] on button "Cancel" at bounding box center [553, 303] width 62 height 28
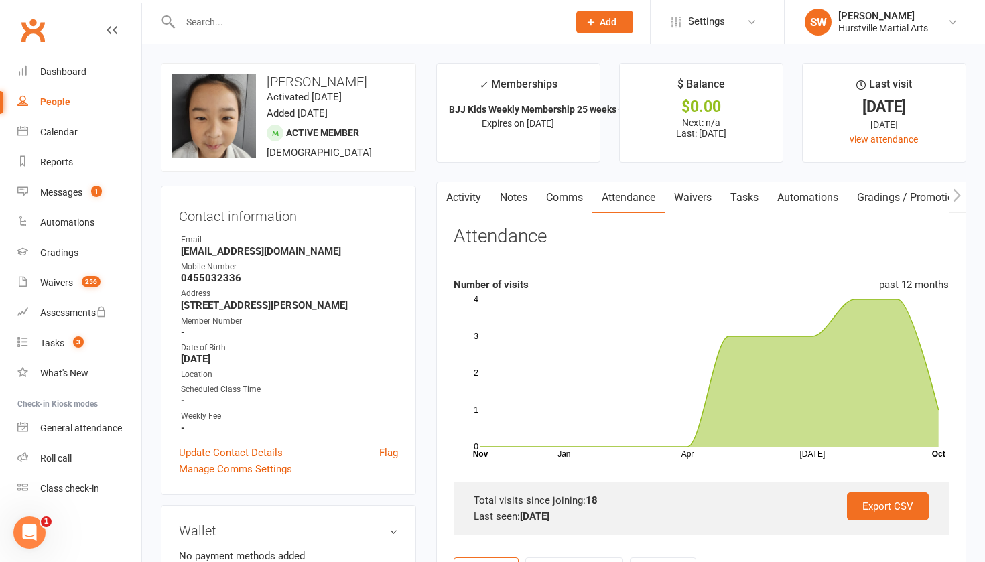
click at [476, 191] on link "Activity" at bounding box center [464, 197] width 54 height 31
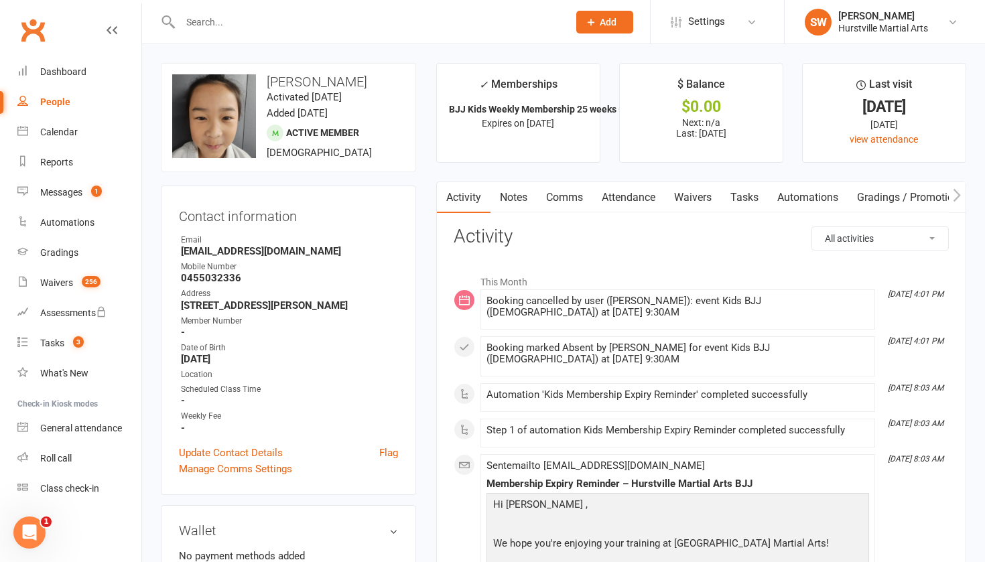
click at [623, 200] on link "Attendance" at bounding box center [628, 197] width 72 height 31
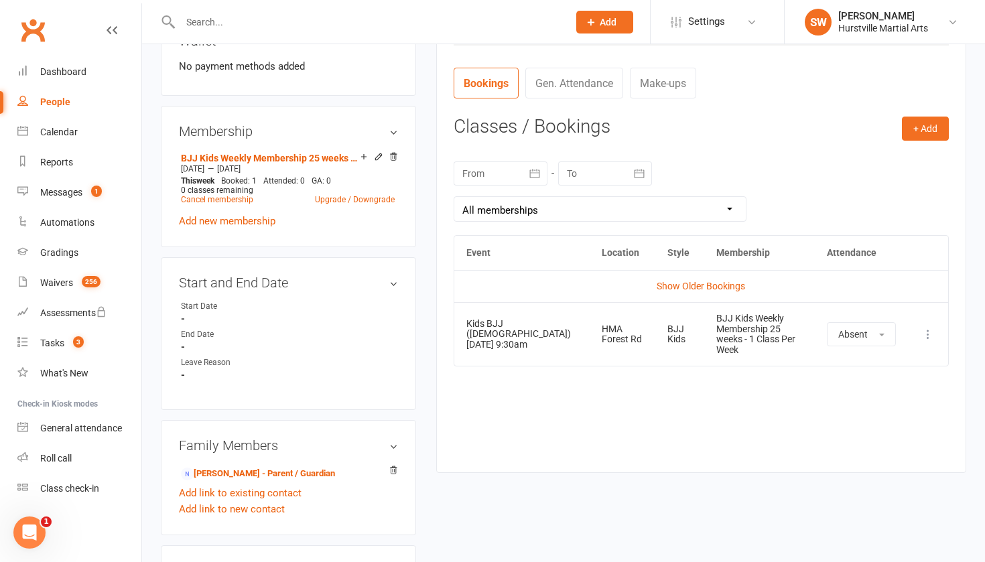
scroll to position [501, 0]
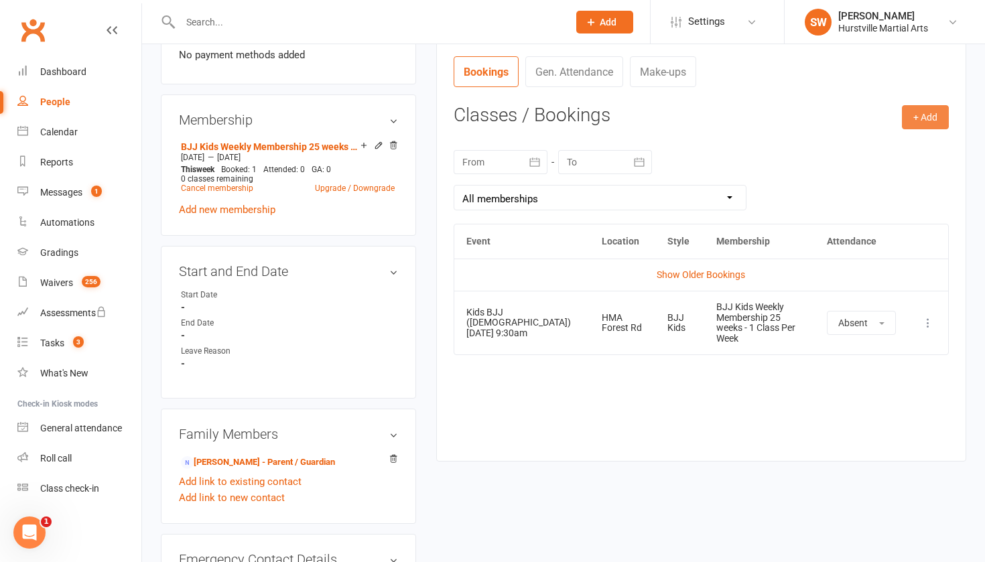
click at [925, 107] on button "+ Add" at bounding box center [925, 117] width 47 height 24
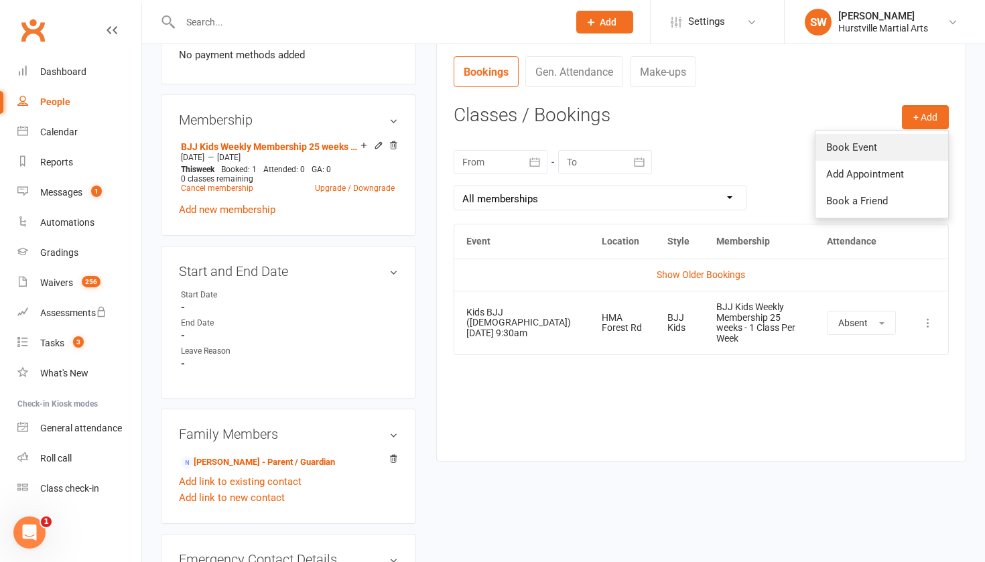
click at [878, 137] on link "Book Event" at bounding box center [881, 147] width 133 height 27
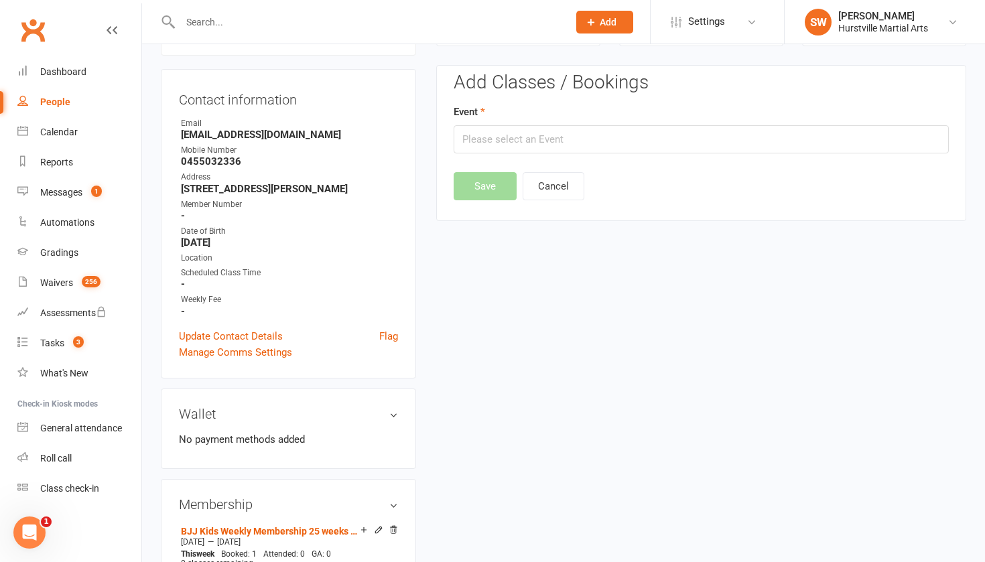
scroll to position [114, 0]
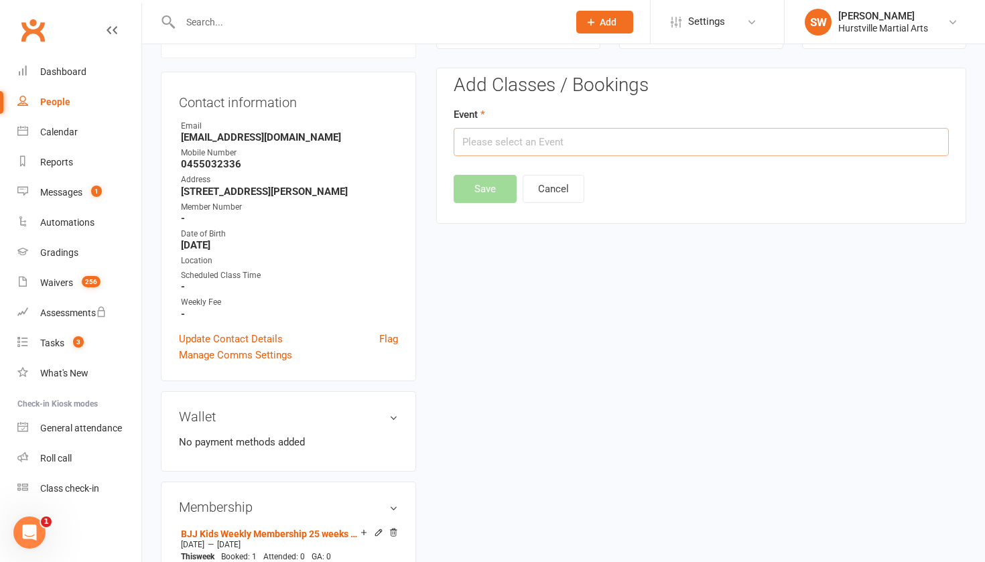
click at [641, 134] on input "text" at bounding box center [700, 142] width 495 height 28
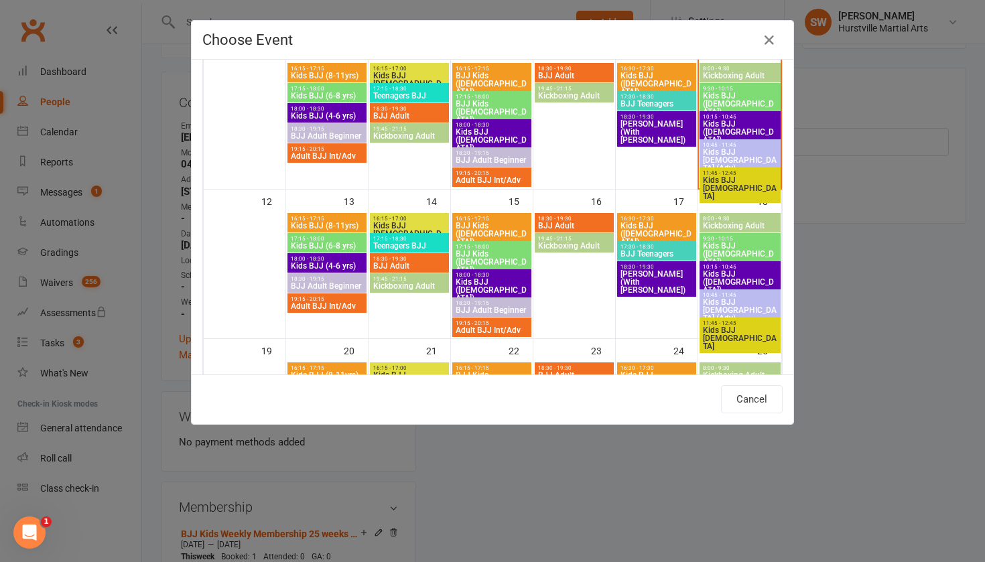
scroll to position [267, 0]
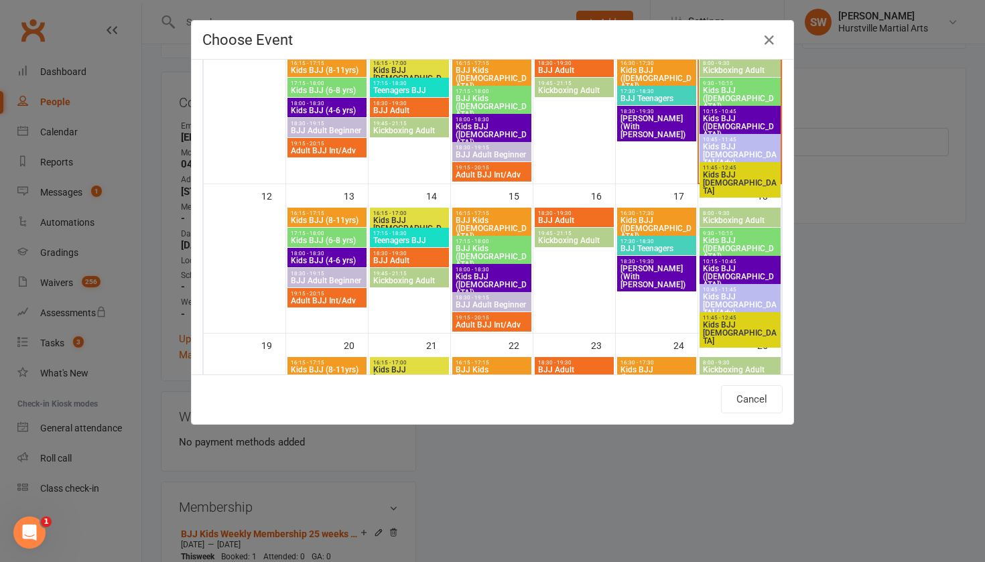
click at [339, 239] on span "Kids BJJ (6-8 yrs)" at bounding box center [327, 240] width 74 height 8
type input "Kids BJJ (6-8 yrs) - [DATE] 5:15:00 PM"
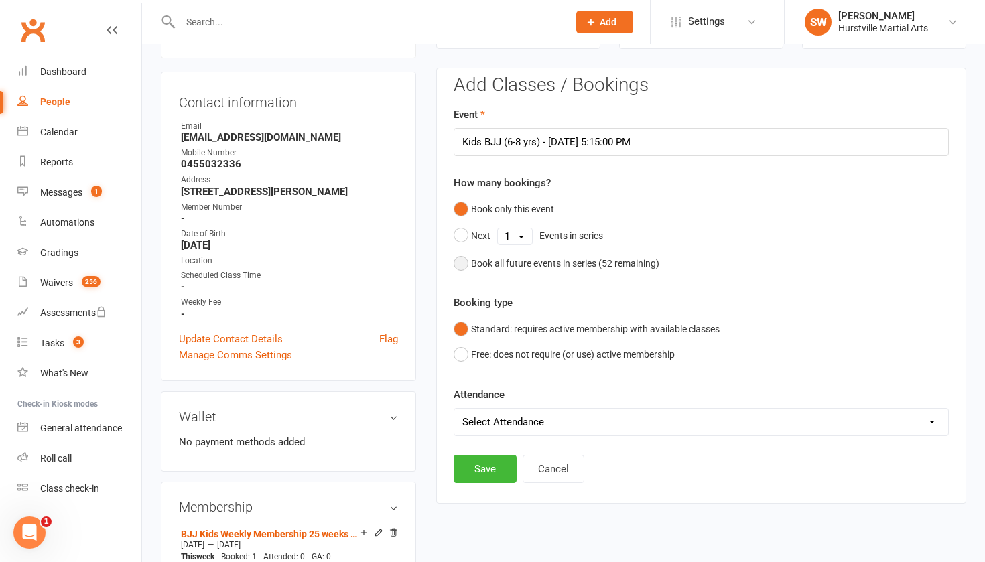
click at [459, 260] on button "Book all future events in series ( 52 remaining)" at bounding box center [556, 263] width 206 height 25
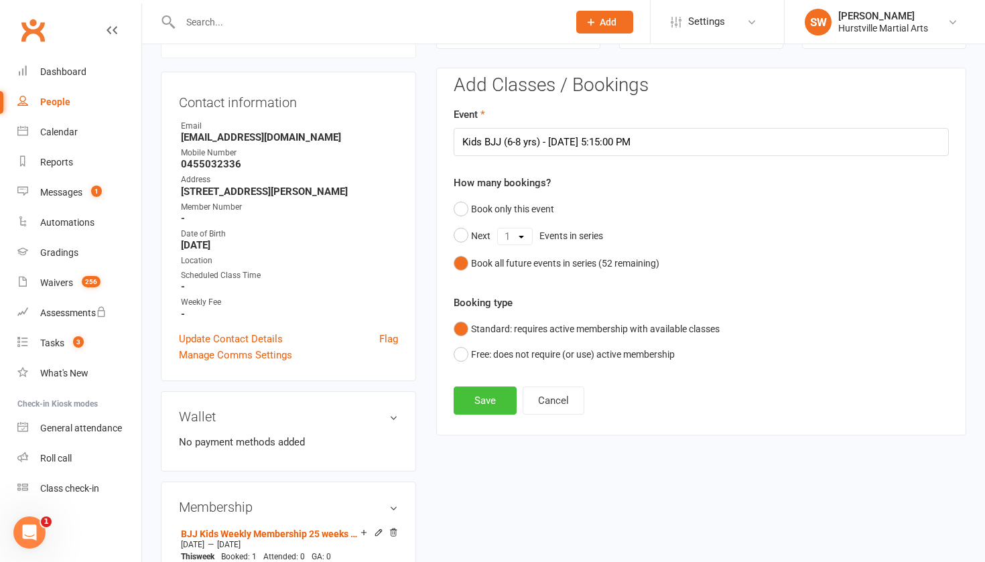
click at [473, 399] on button "Save" at bounding box center [484, 400] width 63 height 28
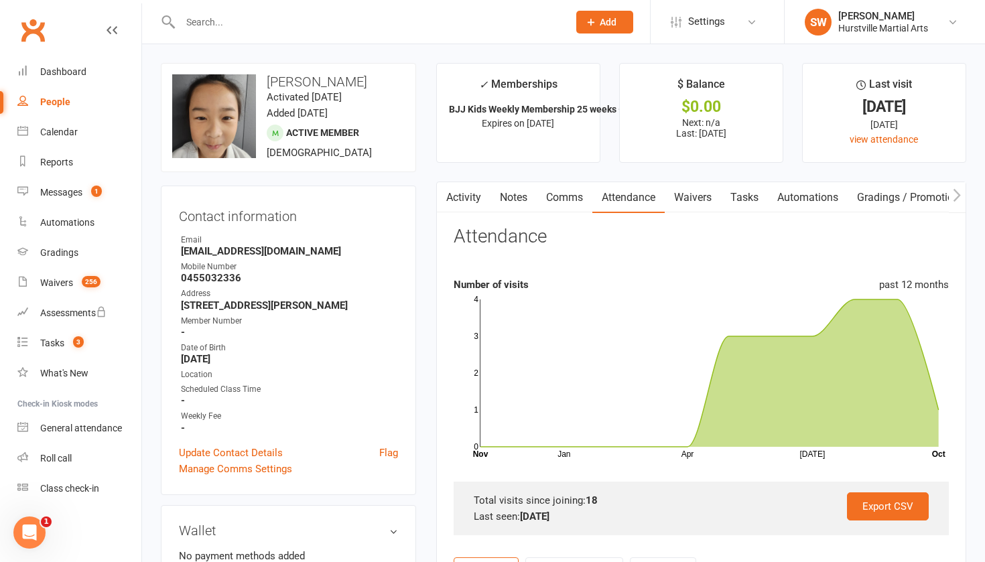
scroll to position [0, 0]
click at [275, 24] on input "text" at bounding box center [367, 22] width 382 height 19
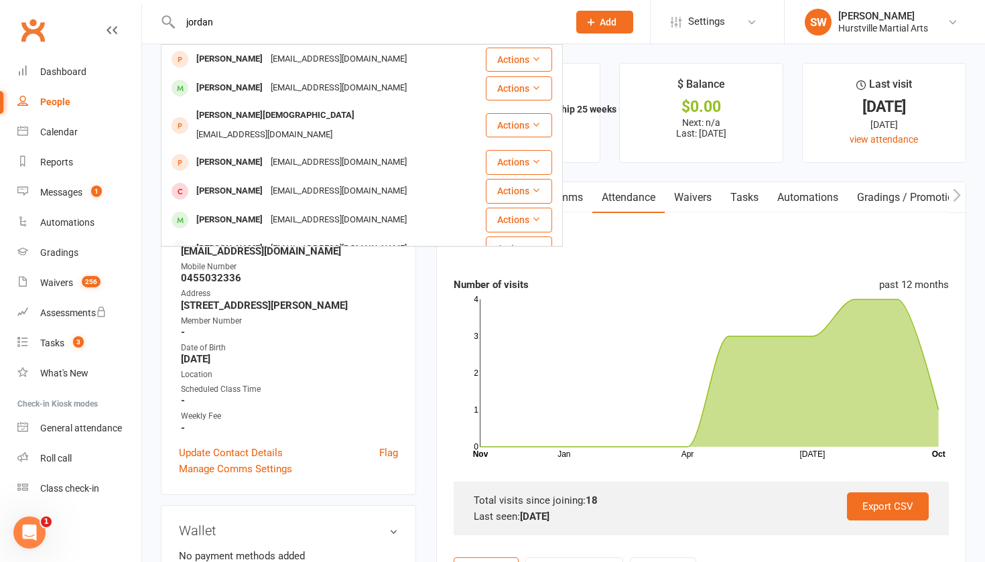
type input "Jordan"
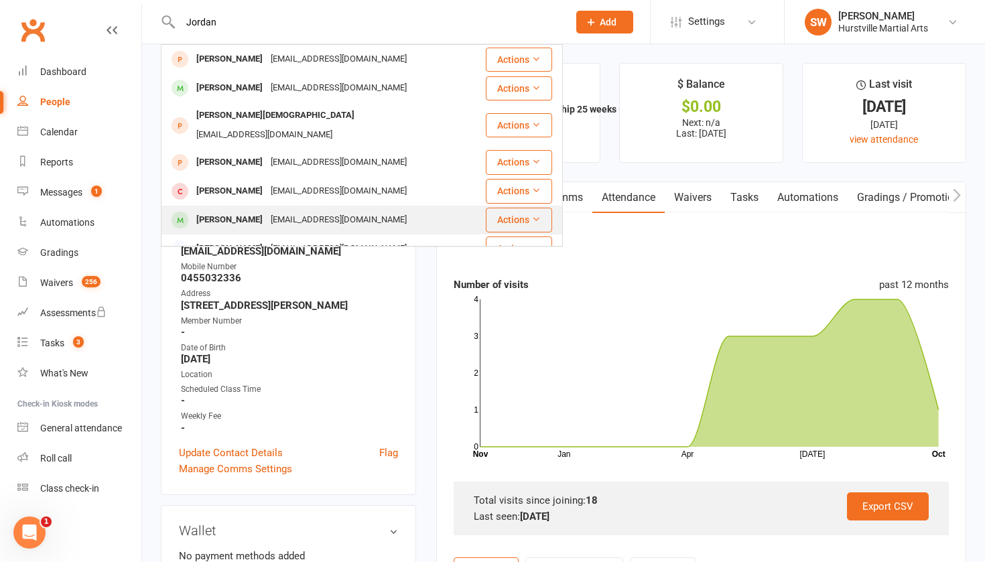
drag, startPoint x: 275, startPoint y: 24, endPoint x: 189, endPoint y: 202, distance: 197.4
click at [189, 209] on div at bounding box center [179, 220] width 25 height 22
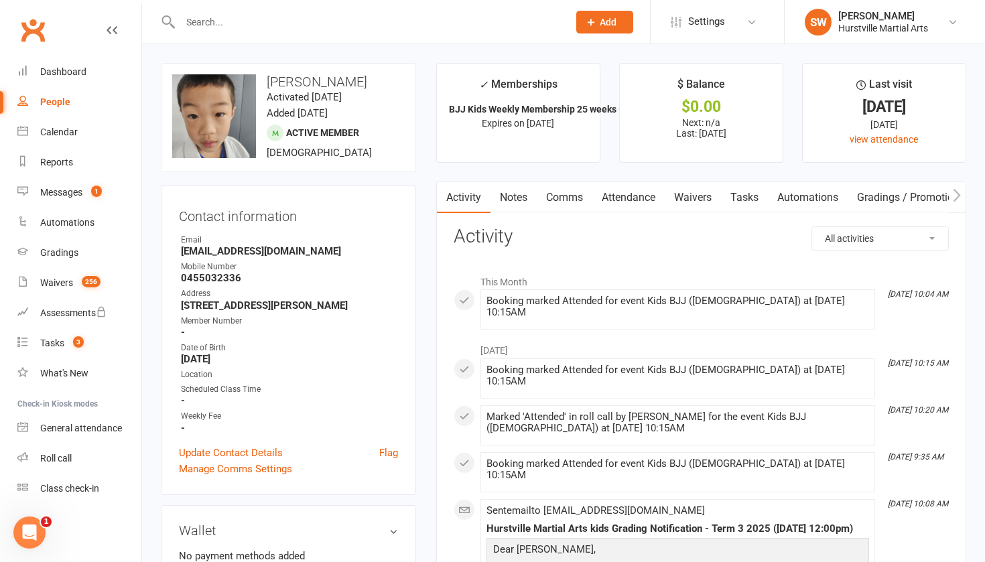
click at [260, 29] on input "text" at bounding box center [367, 22] width 382 height 19
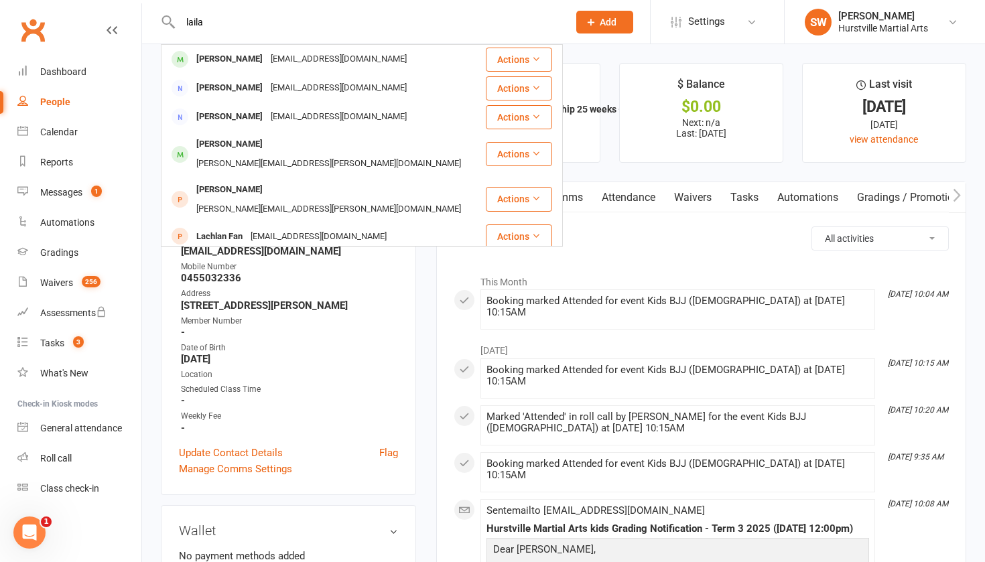
type input "Laila"
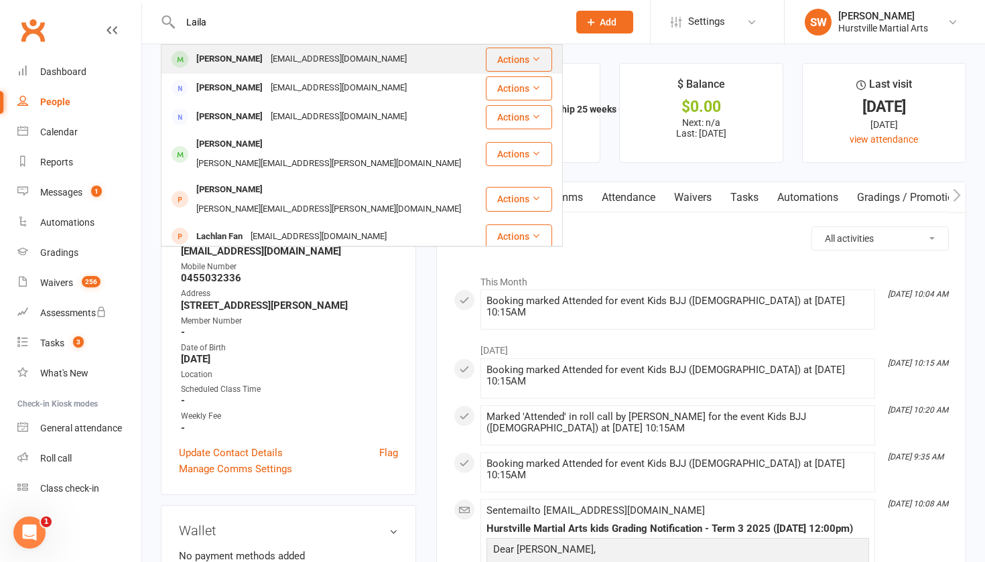
drag, startPoint x: 260, startPoint y: 29, endPoint x: 232, endPoint y: 58, distance: 39.3
click at [267, 58] on div "[EMAIL_ADDRESS][DOMAIN_NAME]" at bounding box center [339, 59] width 144 height 19
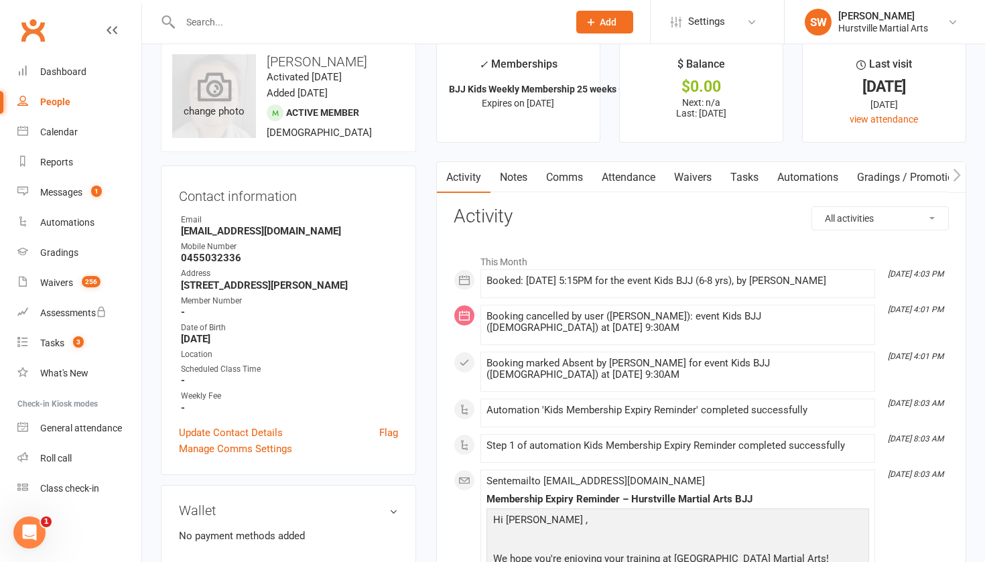
scroll to position [55, 0]
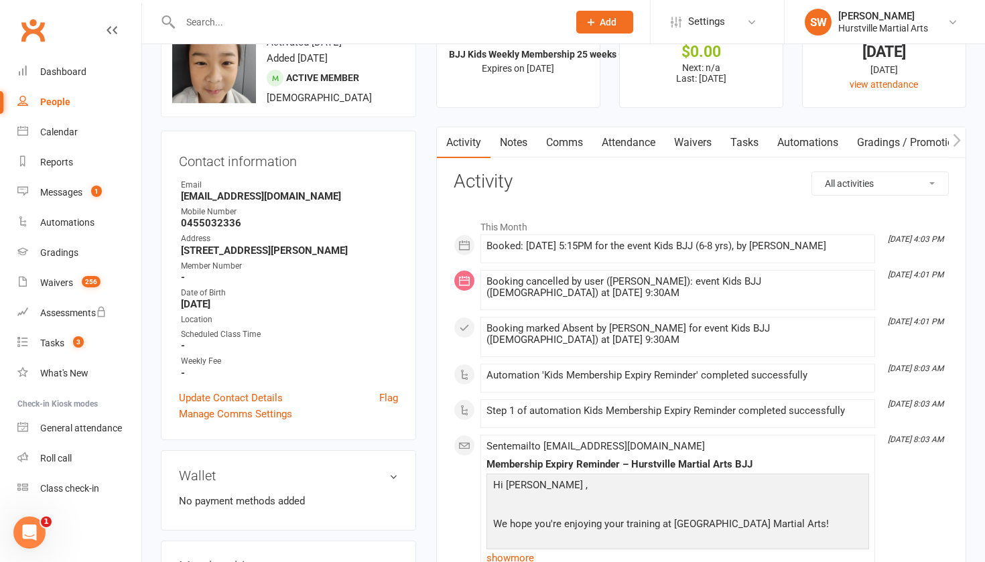
click at [510, 144] on link "Notes" at bounding box center [513, 142] width 46 height 31
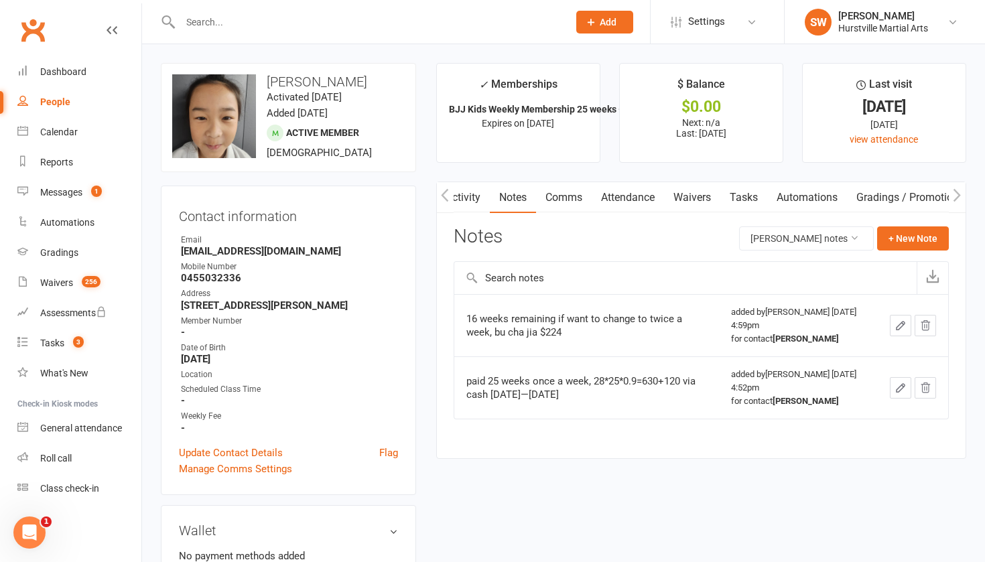
click at [252, 25] on input "text" at bounding box center [367, 22] width 382 height 19
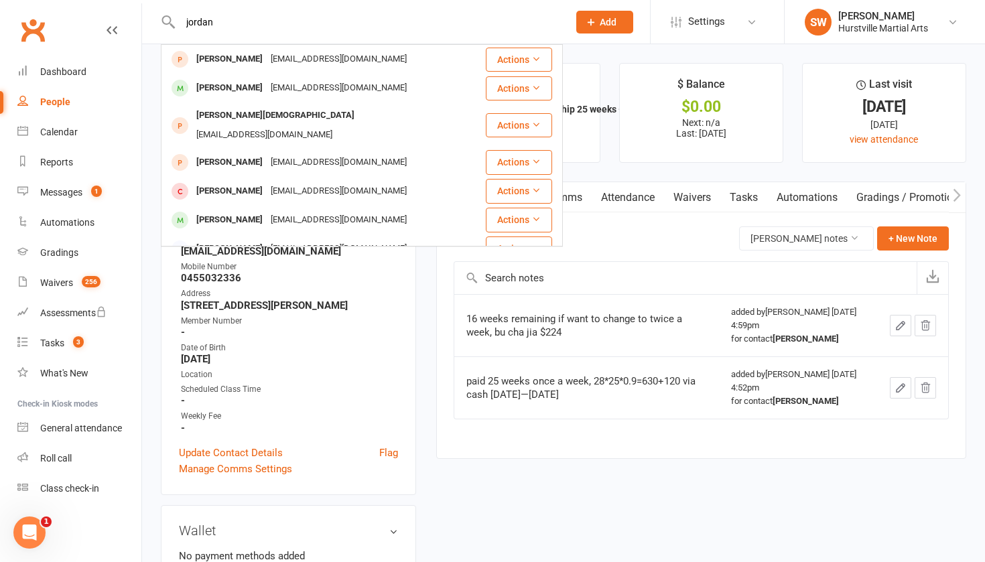
type input "Jordan"
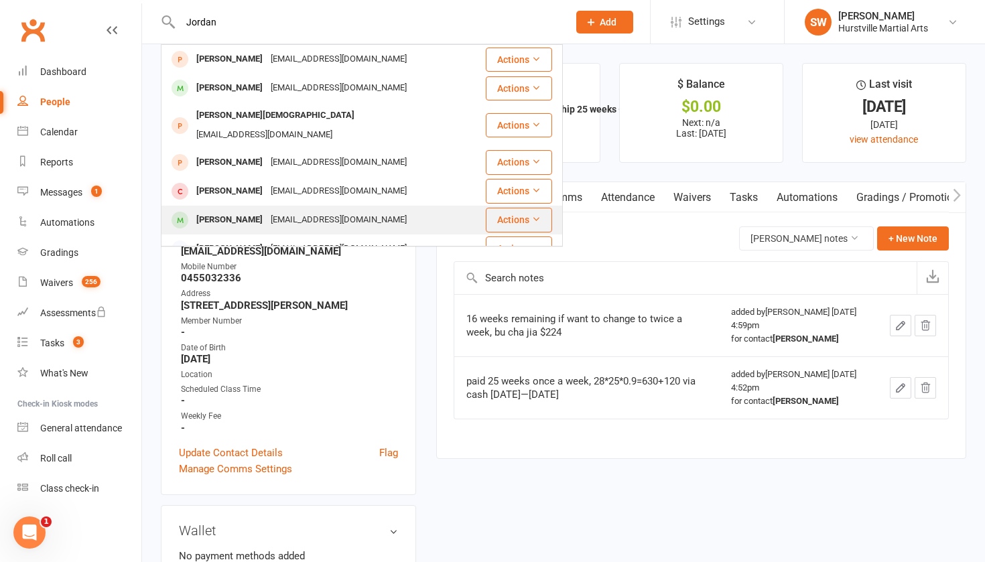
drag, startPoint x: 252, startPoint y: 25, endPoint x: 196, endPoint y: 200, distance: 183.4
click at [196, 210] on div "[PERSON_NAME]" at bounding box center [229, 219] width 74 height 19
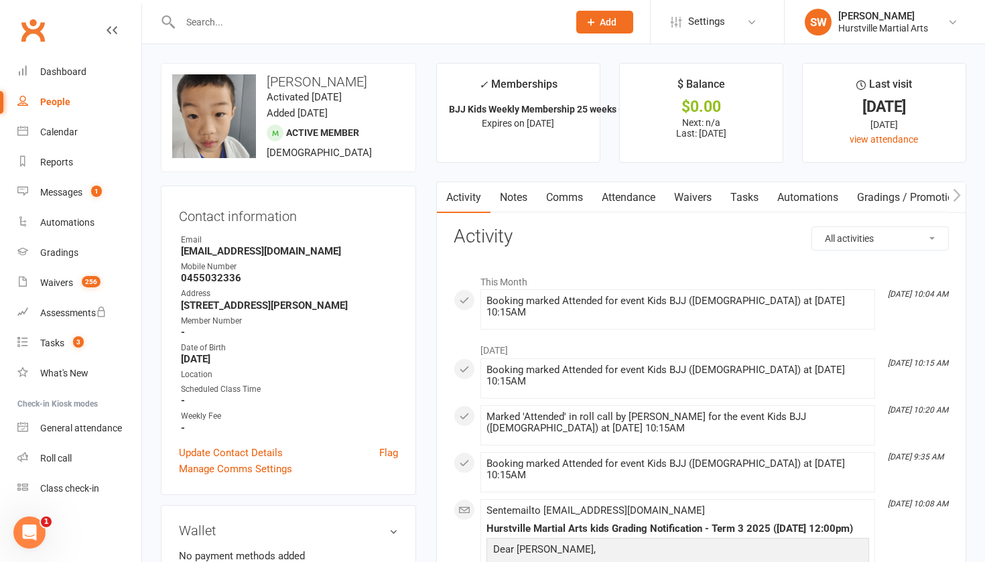
click at [514, 198] on link "Notes" at bounding box center [513, 197] width 46 height 31
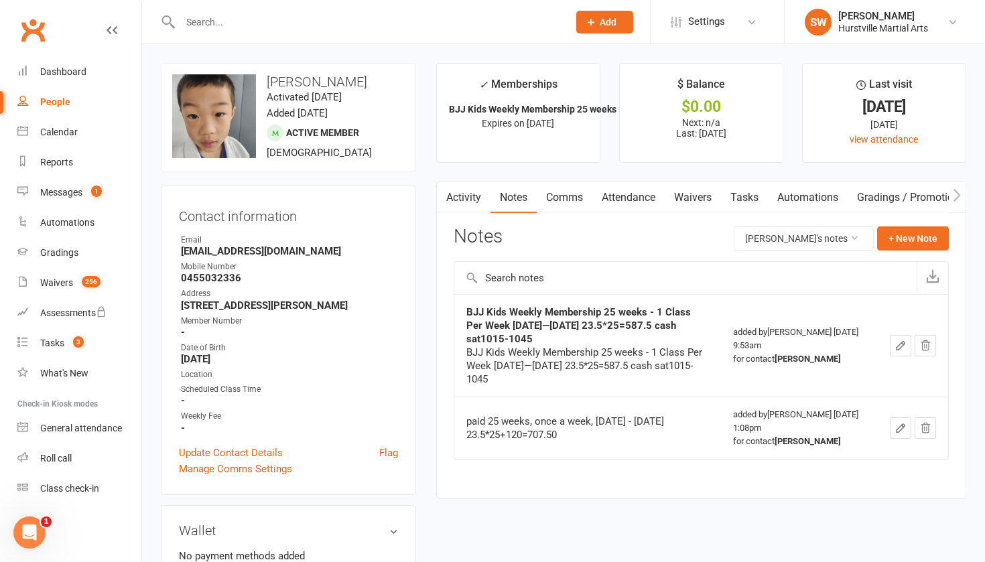
click at [614, 198] on link "Attendance" at bounding box center [628, 197] width 72 height 31
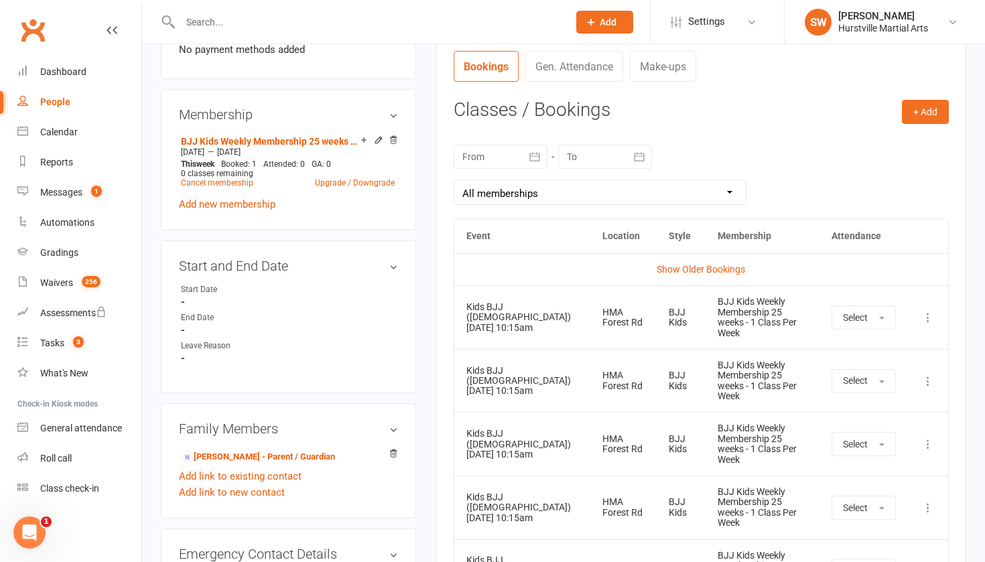
scroll to position [517, 0]
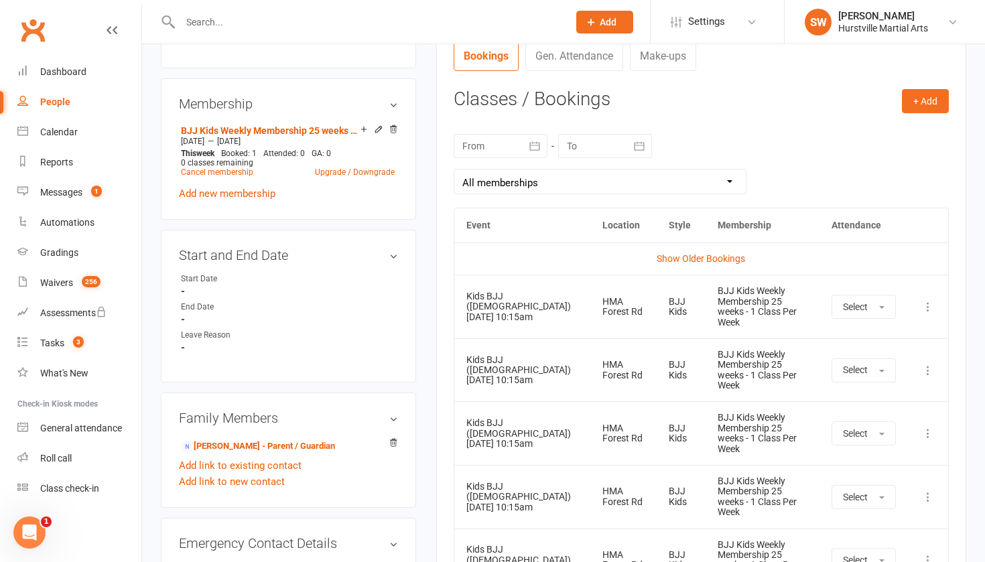
click at [930, 302] on icon at bounding box center [927, 306] width 13 height 13
click at [857, 386] on link "Remove booking" at bounding box center [868, 386] width 133 height 27
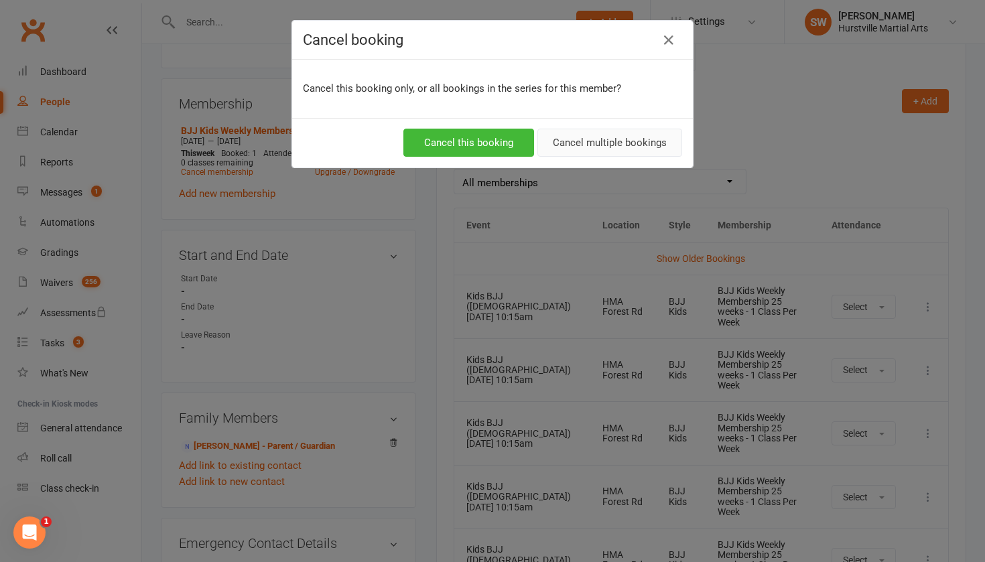
click at [581, 140] on button "Cancel multiple bookings" at bounding box center [609, 143] width 145 height 28
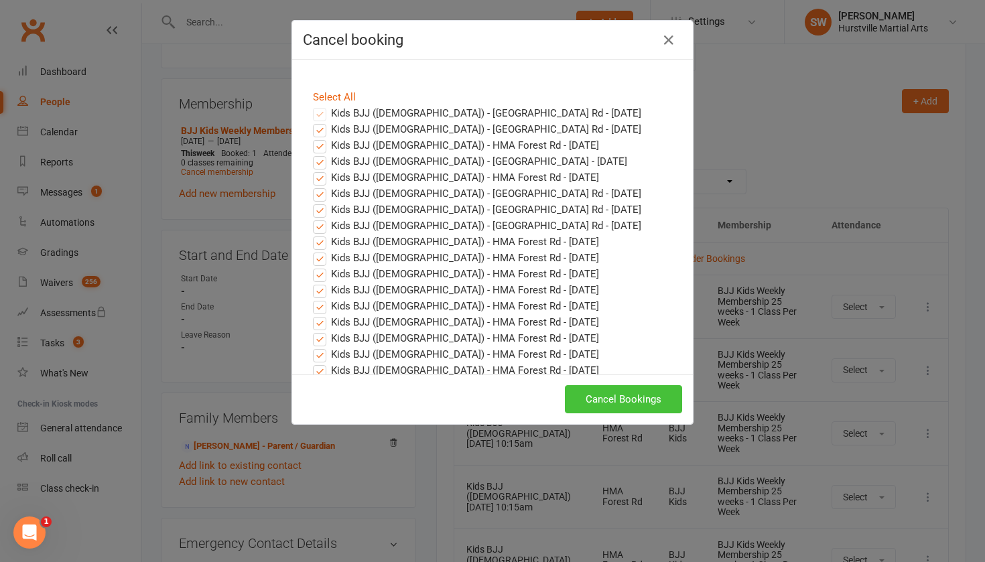
click at [630, 399] on button "Cancel Bookings" at bounding box center [623, 399] width 117 height 28
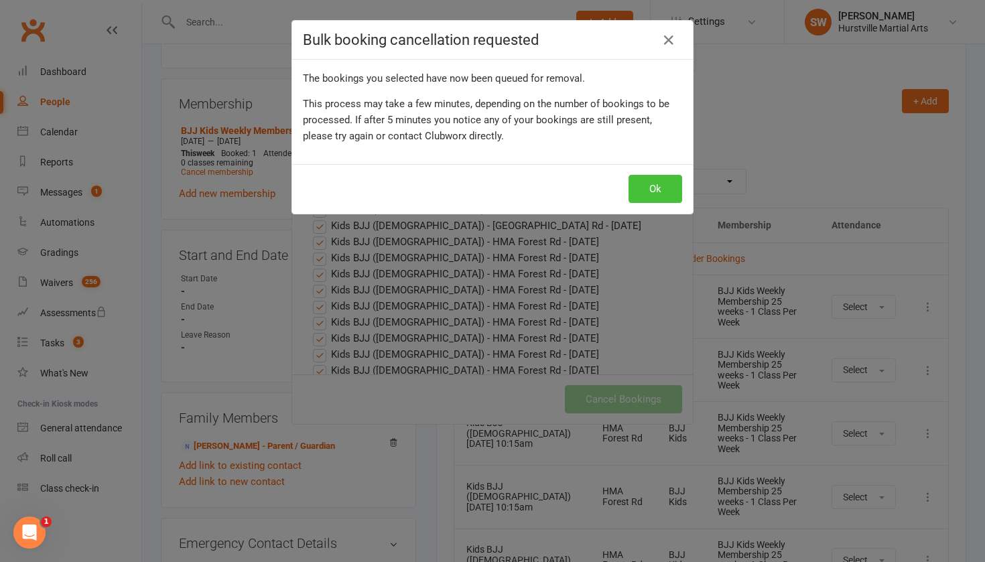
click at [645, 184] on button "Ok" at bounding box center [655, 189] width 54 height 28
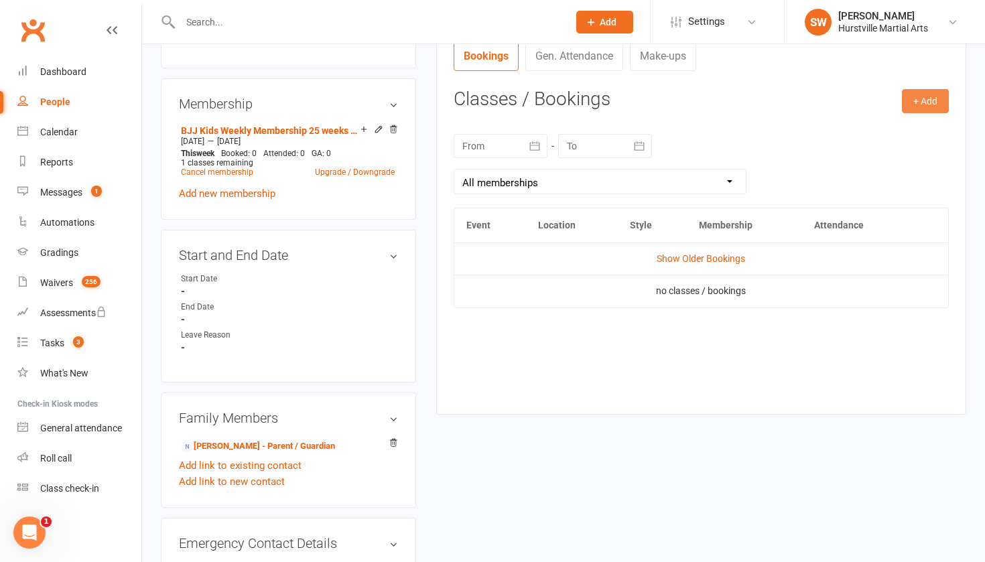
click at [921, 92] on button "+ Add" at bounding box center [925, 101] width 47 height 24
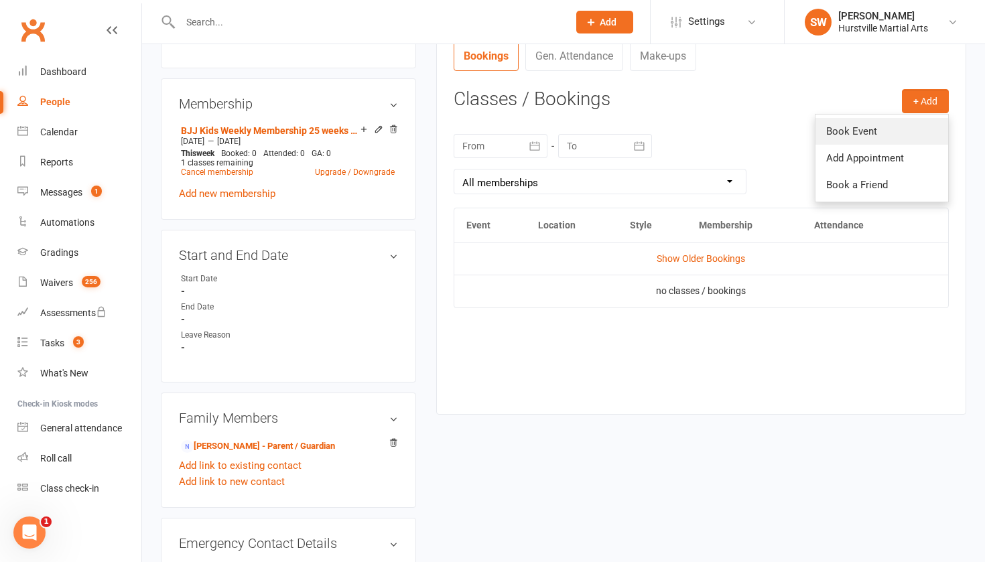
click at [871, 125] on link "Book Event" at bounding box center [881, 131] width 133 height 27
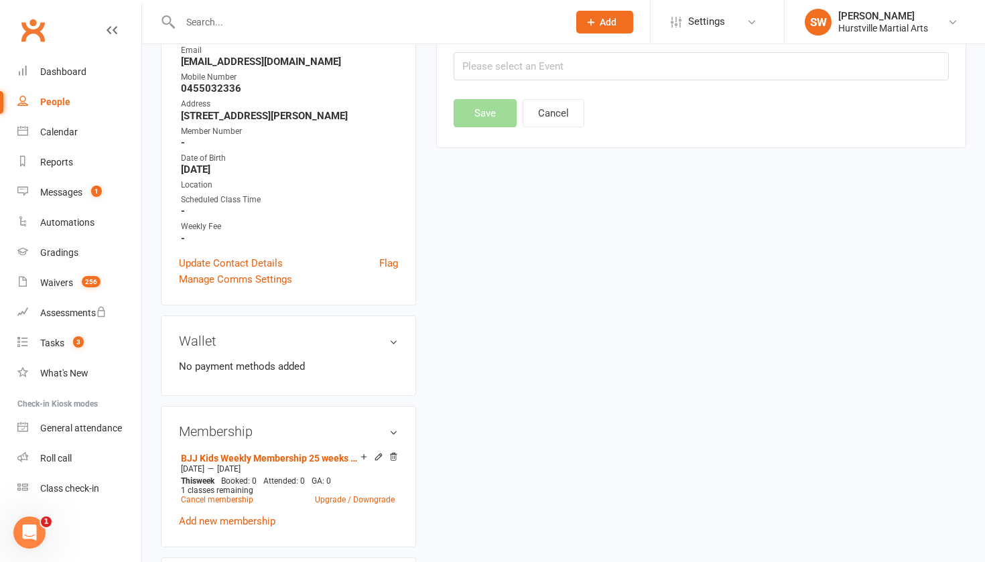
scroll to position [114, 0]
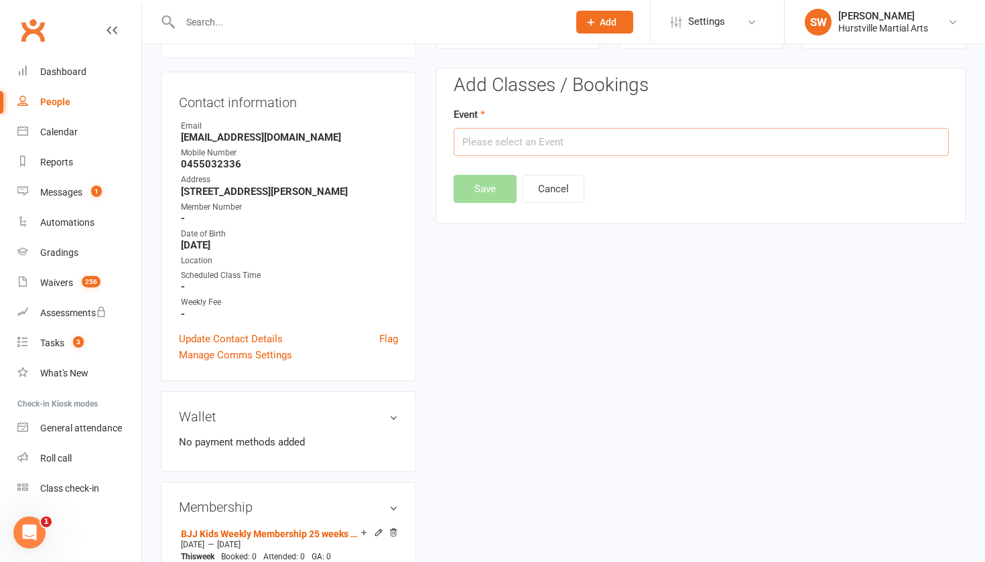
click at [647, 130] on input "text" at bounding box center [700, 142] width 495 height 28
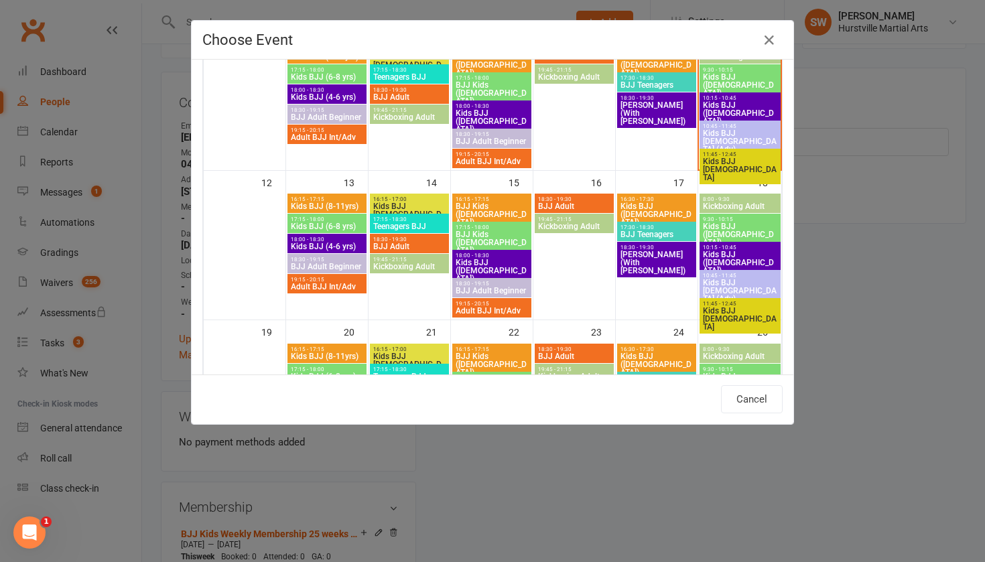
scroll to position [283, 0]
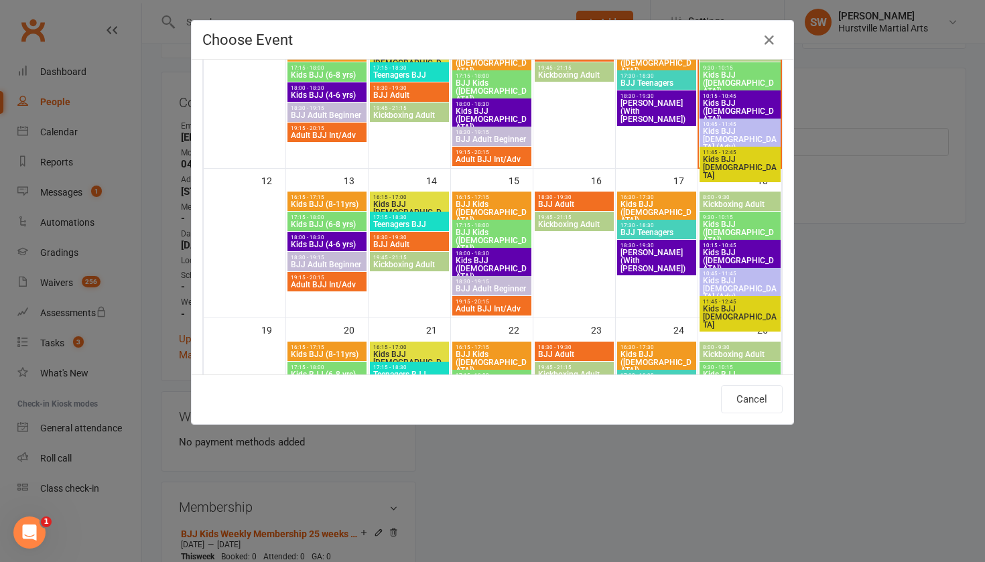
click at [324, 238] on span "18:00 - 18:30" at bounding box center [327, 237] width 74 height 6
type input "Kids BJJ (4-6 yrs) - [DATE] 6:00:00 PM"
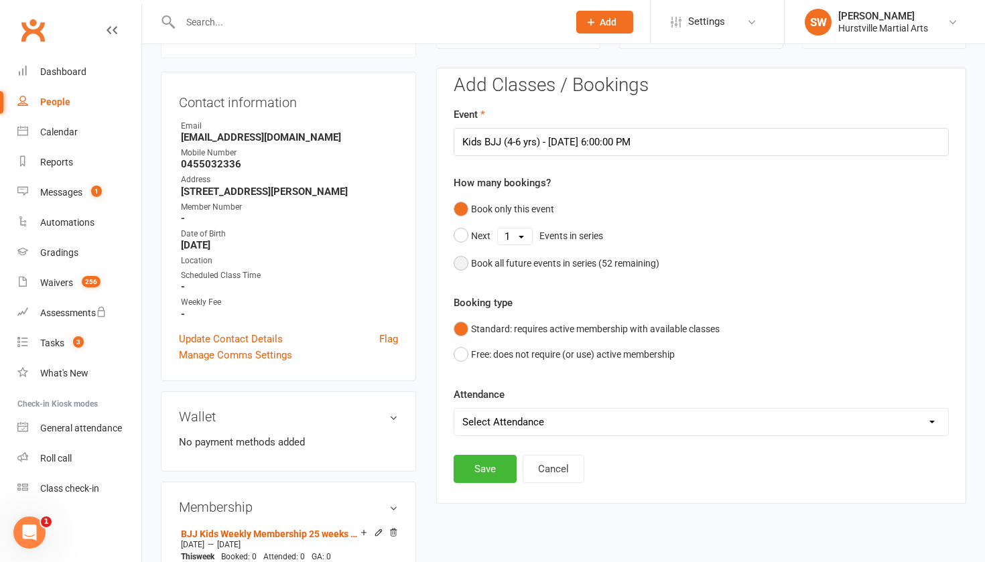
click at [459, 257] on button "Book all future events in series ( 52 remaining)" at bounding box center [556, 263] width 206 height 25
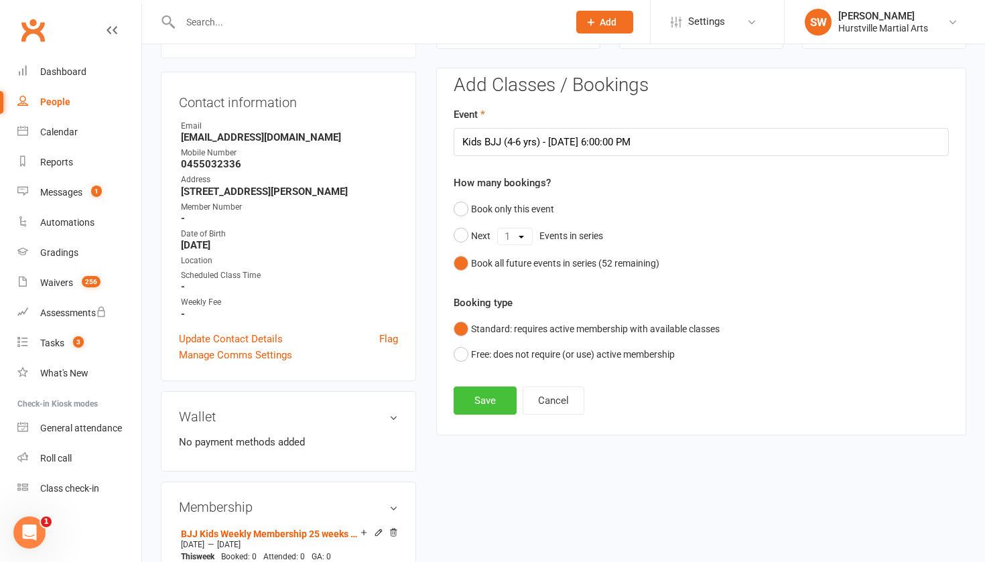
click at [482, 395] on button "Save" at bounding box center [484, 400] width 63 height 28
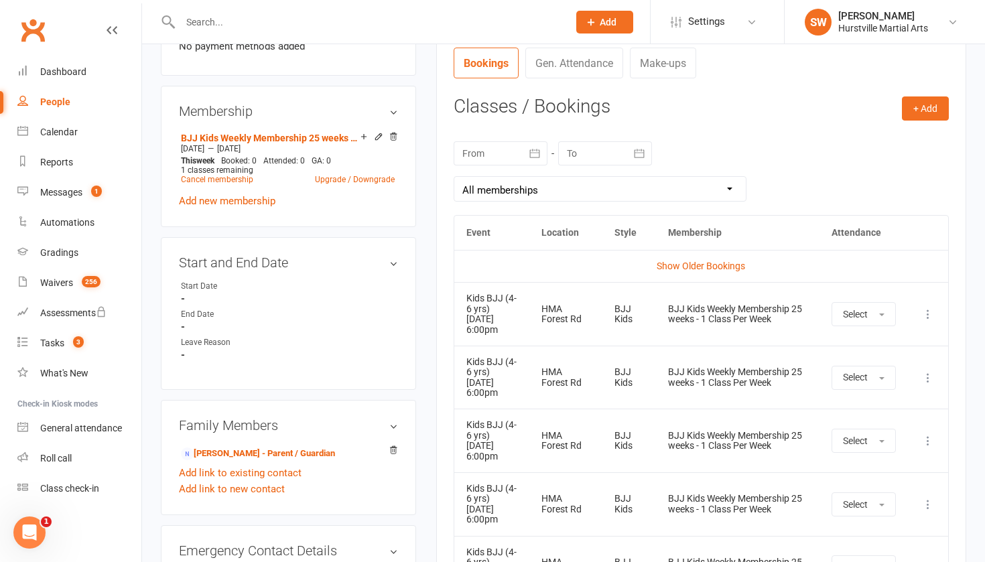
scroll to position [511, 0]
click at [907, 99] on button "+ Add" at bounding box center [925, 107] width 47 height 24
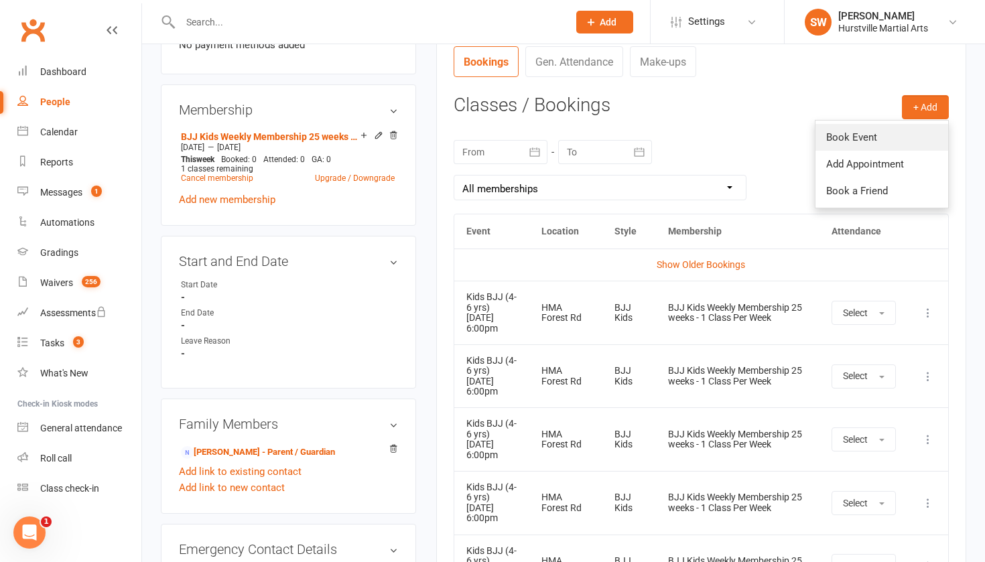
click at [873, 135] on link "Book Event" at bounding box center [881, 137] width 133 height 27
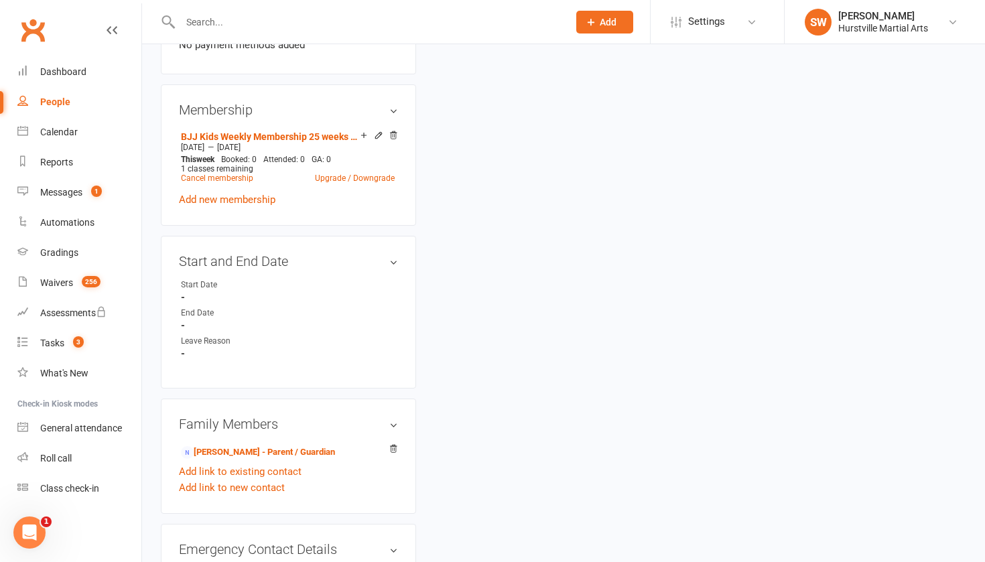
scroll to position [114, 0]
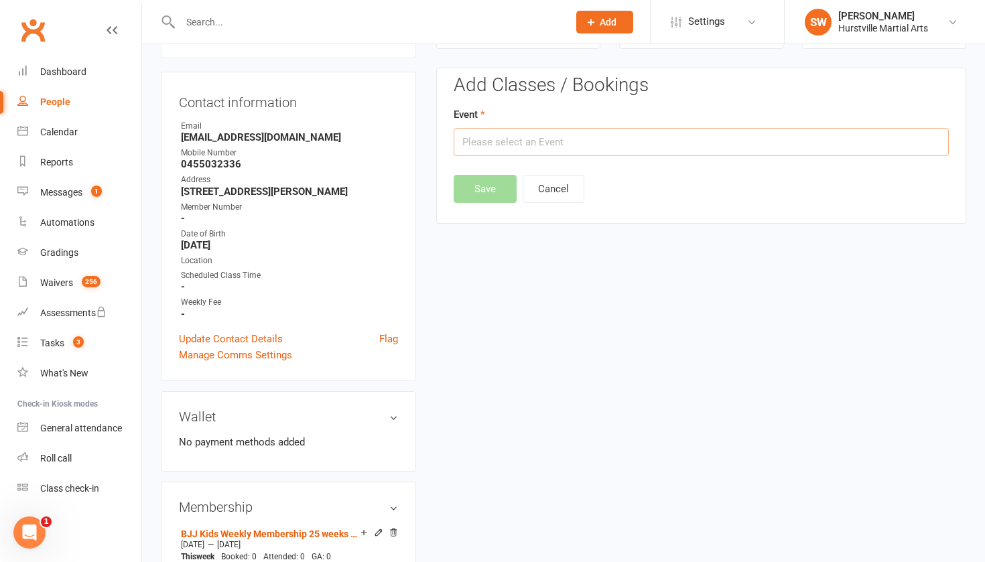
click at [618, 151] on input "text" at bounding box center [700, 142] width 495 height 28
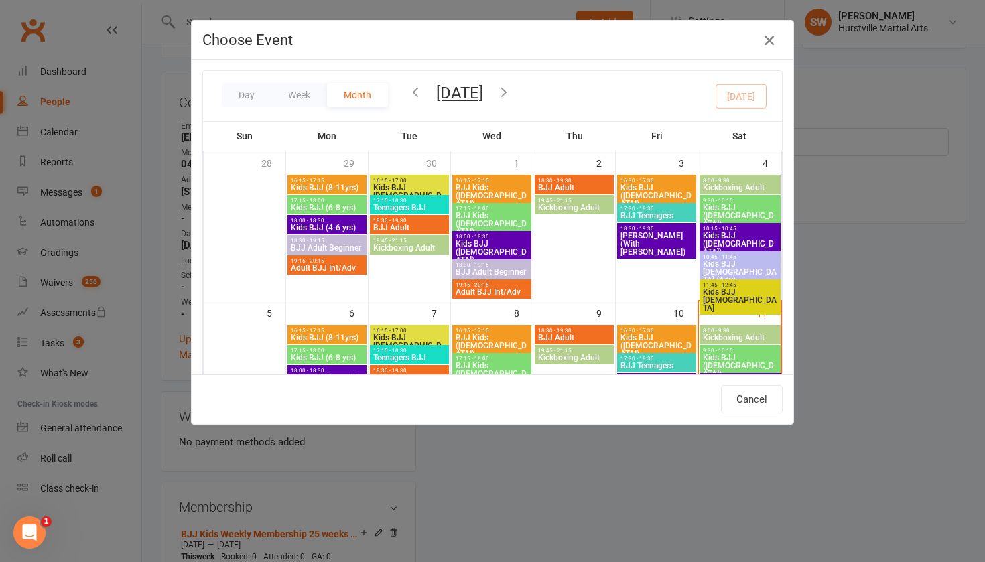
click at [767, 40] on icon "button" at bounding box center [769, 40] width 16 height 16
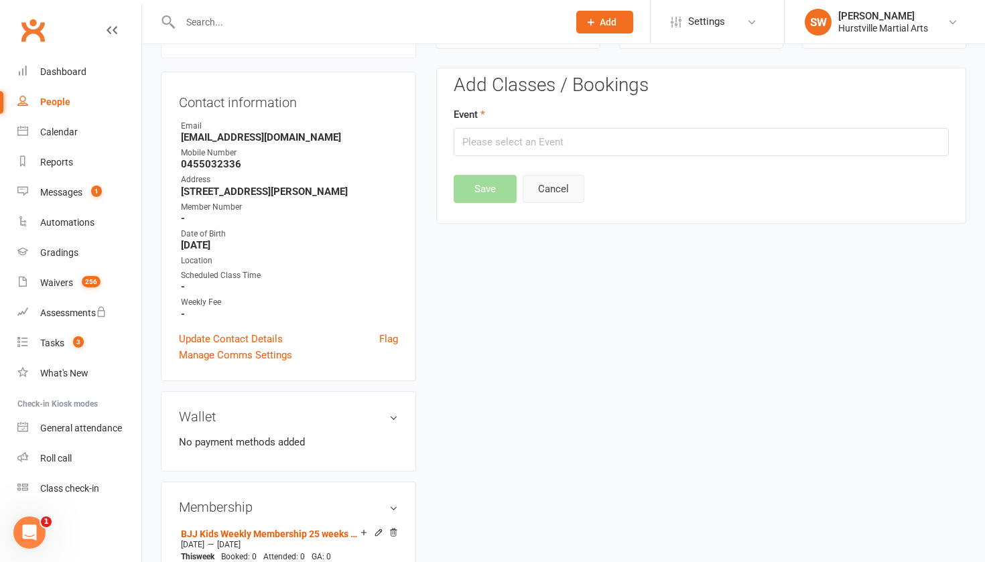
click at [557, 177] on button "Cancel" at bounding box center [553, 189] width 62 height 28
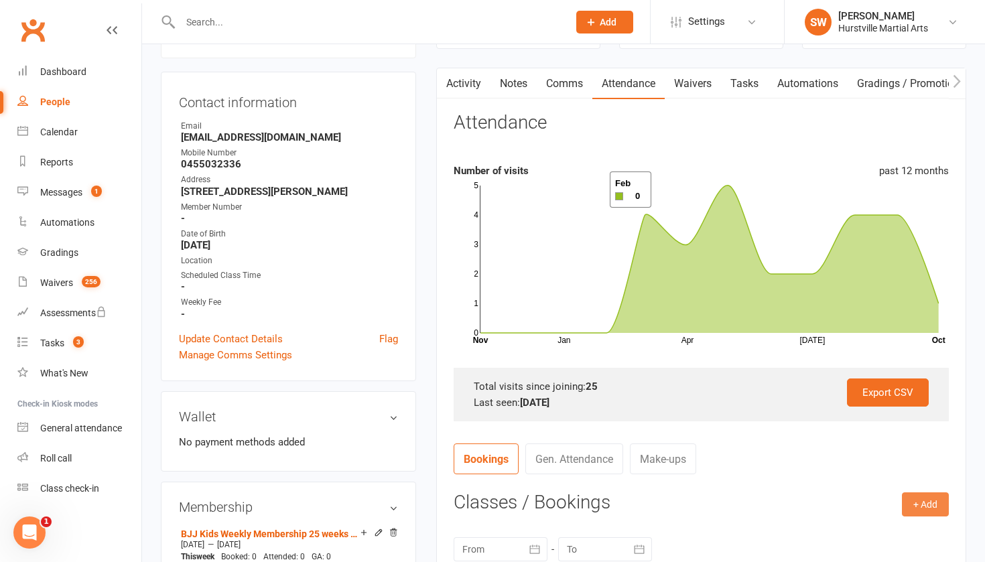
click at [927, 495] on button "+ Add" at bounding box center [925, 504] width 47 height 24
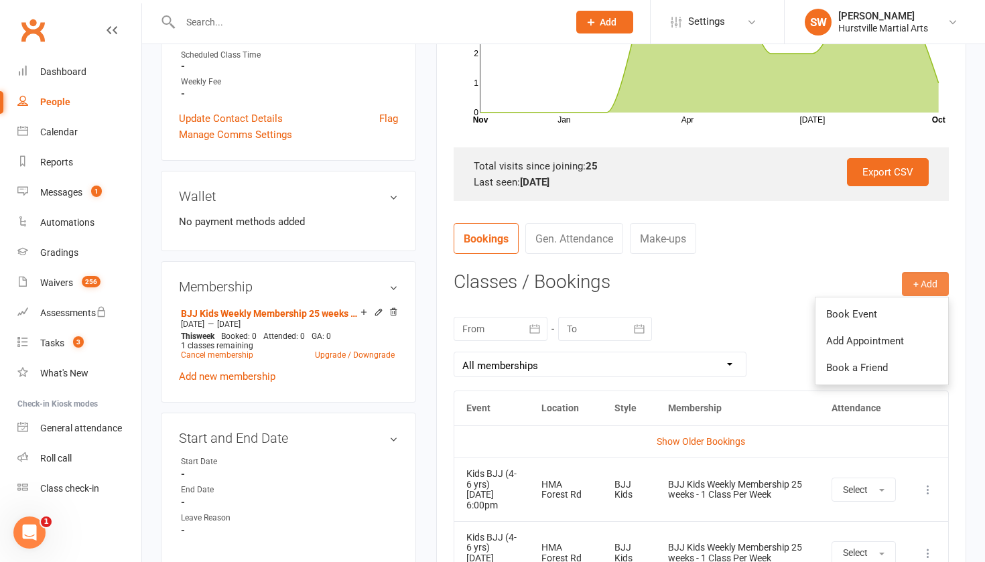
scroll to position [340, 0]
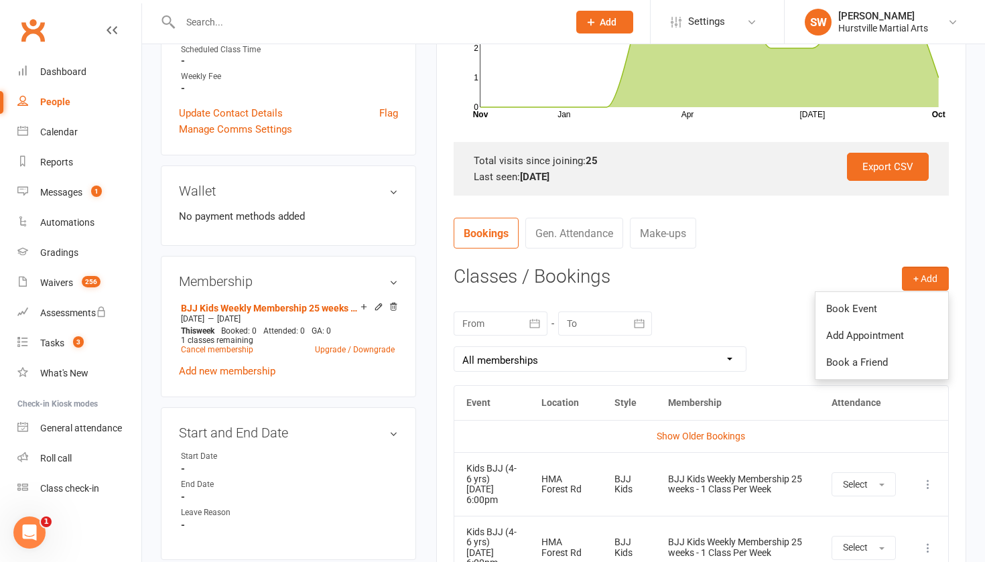
click at [671, 228] on link "Make-ups" at bounding box center [663, 233] width 66 height 31
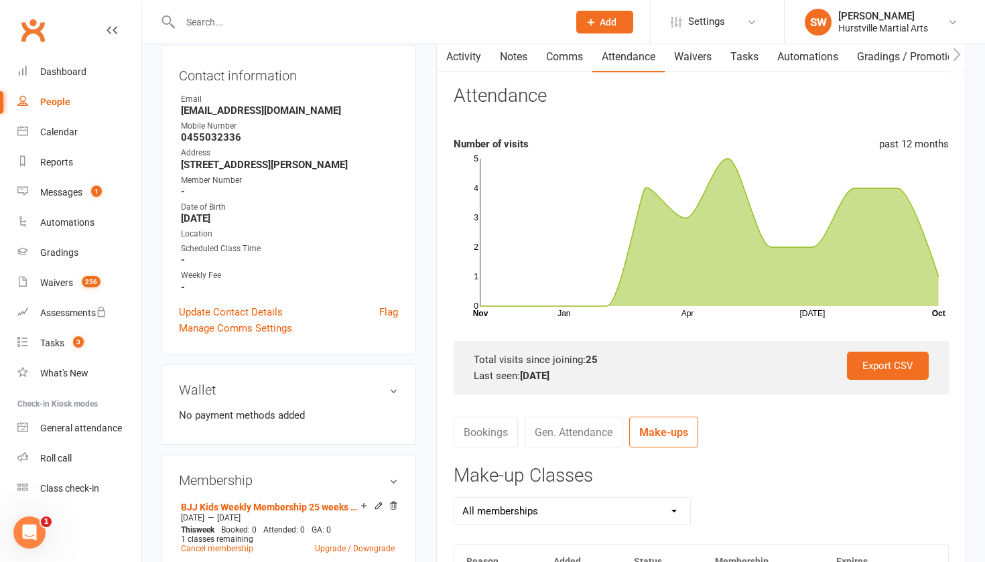
scroll to position [169, 0]
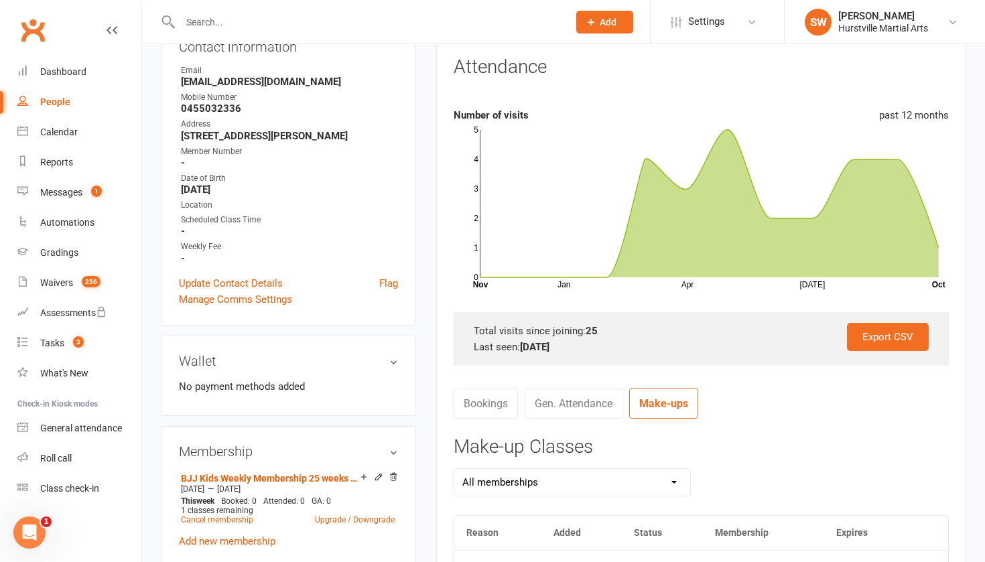
click at [572, 411] on link "Gen. Attendance" at bounding box center [573, 403] width 98 height 31
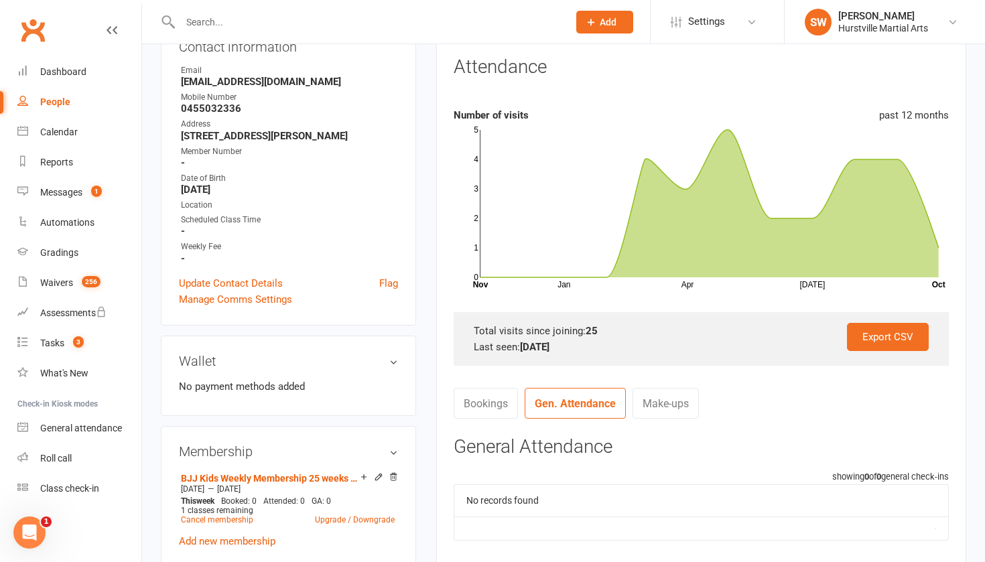
click at [472, 401] on link "Bookings" at bounding box center [485, 403] width 64 height 31
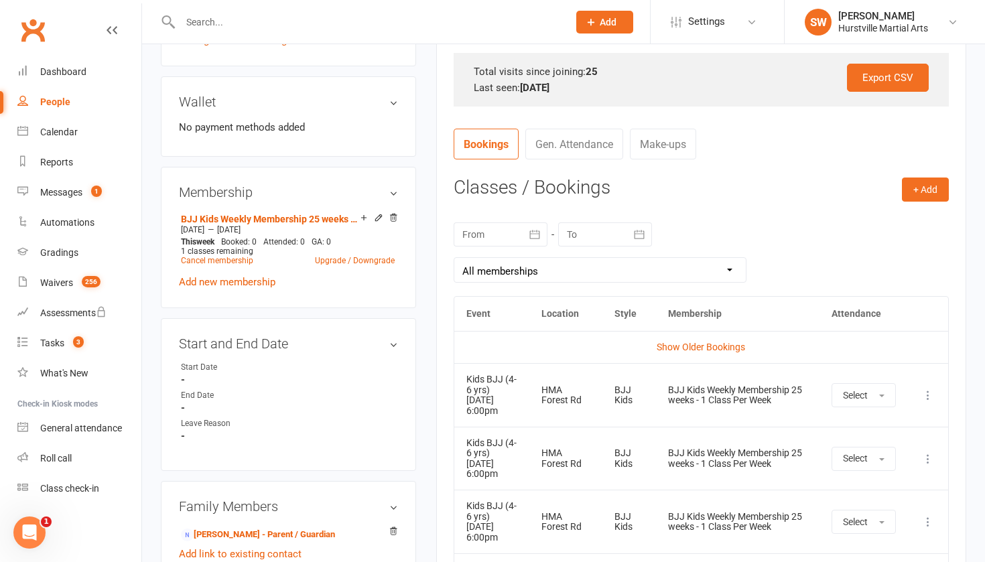
scroll to position [433, 0]
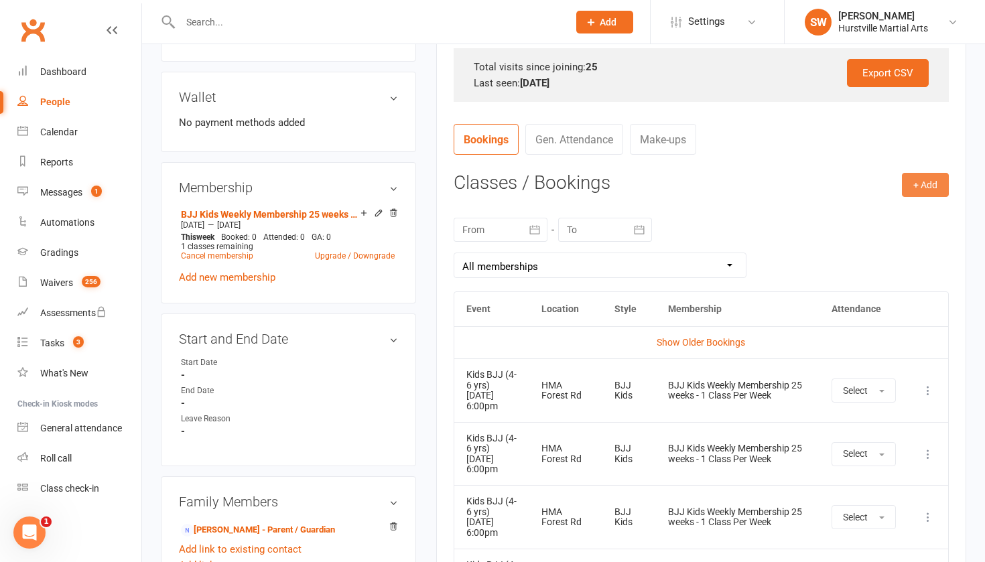
click at [916, 190] on button "+ Add" at bounding box center [925, 185] width 47 height 24
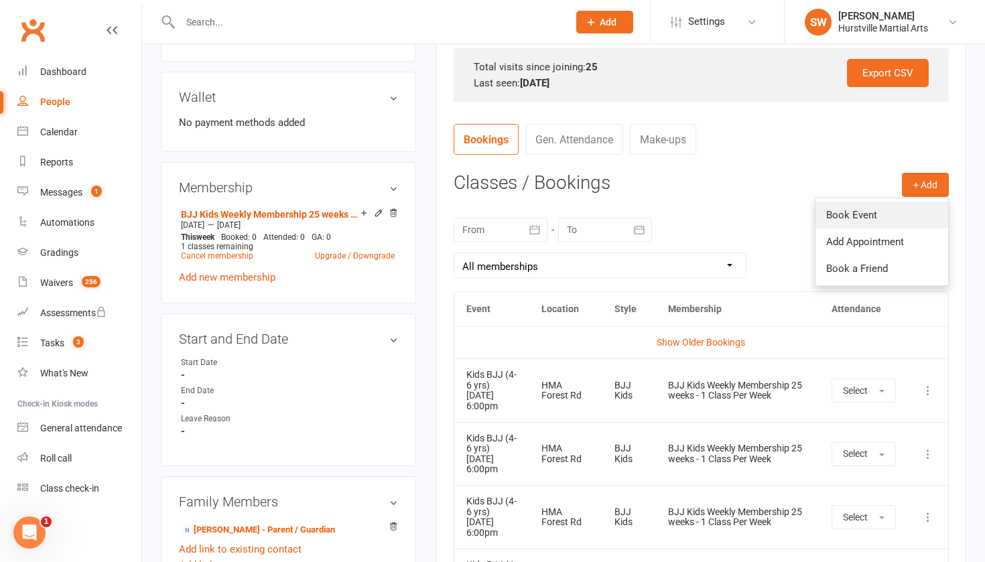
click at [890, 210] on link "Book Event" at bounding box center [881, 215] width 133 height 27
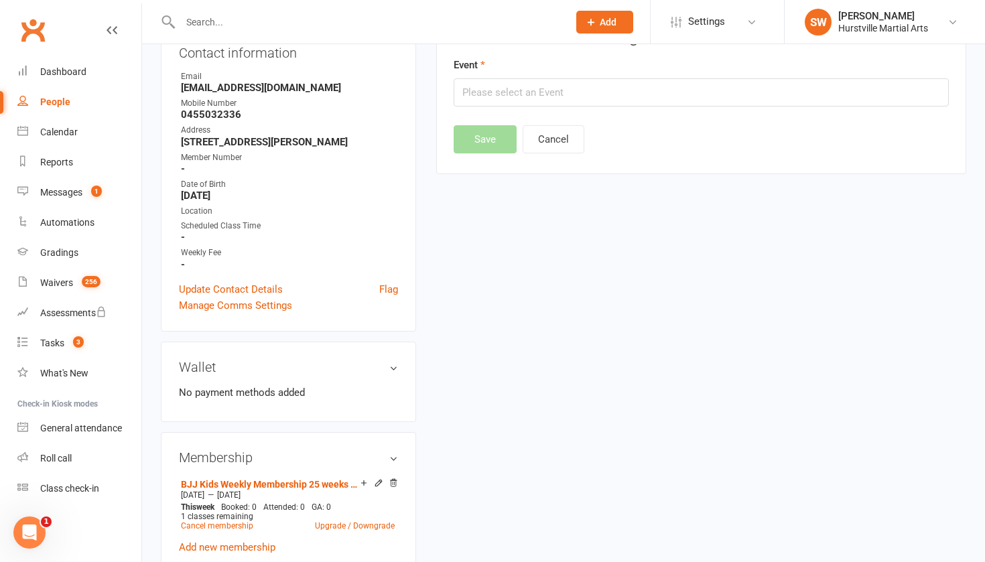
scroll to position [114, 0]
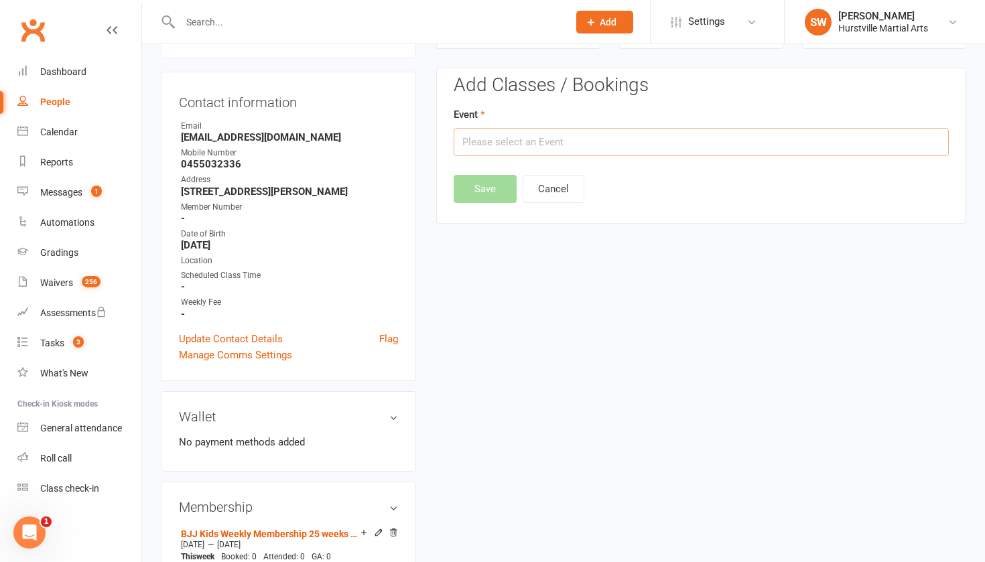
click at [597, 135] on input "text" at bounding box center [700, 142] width 495 height 28
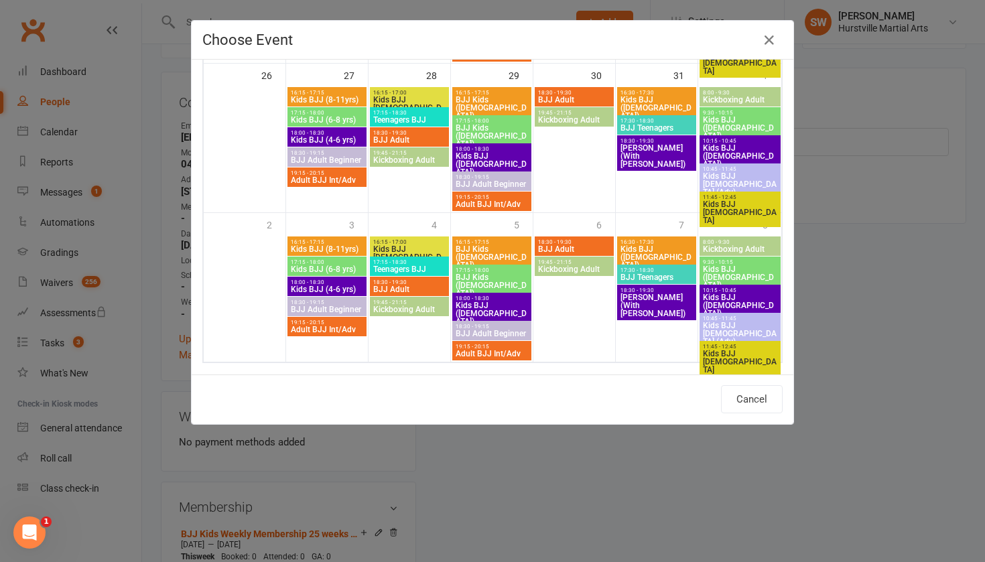
scroll to position [686, 0]
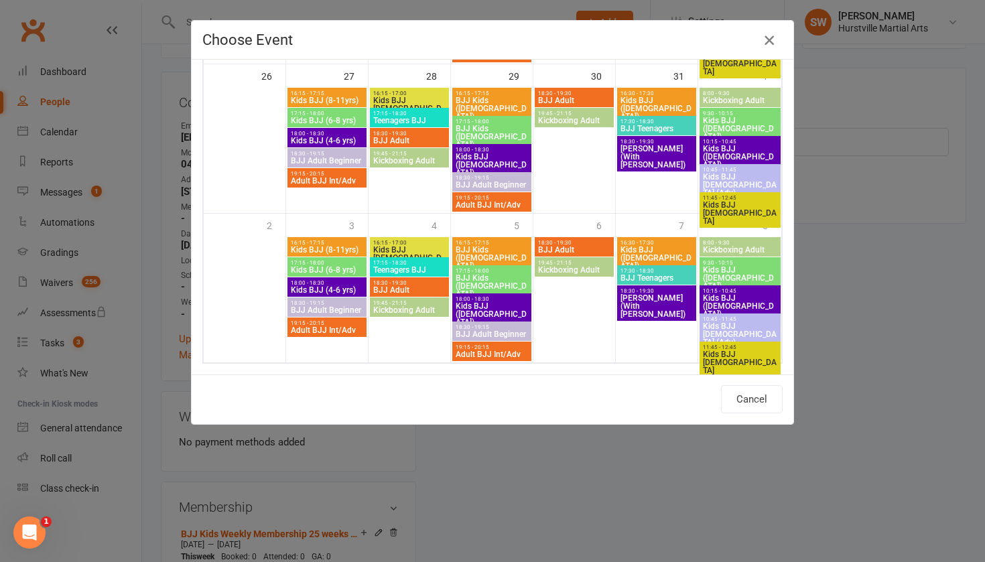
click at [770, 31] on button "button" at bounding box center [768, 39] width 21 height 21
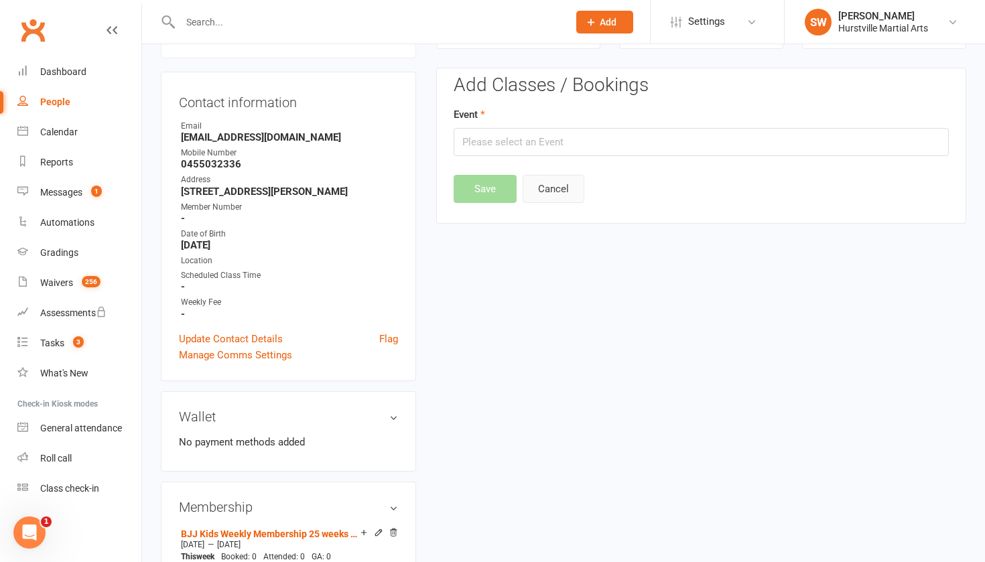
click at [552, 188] on button "Cancel" at bounding box center [553, 189] width 62 height 28
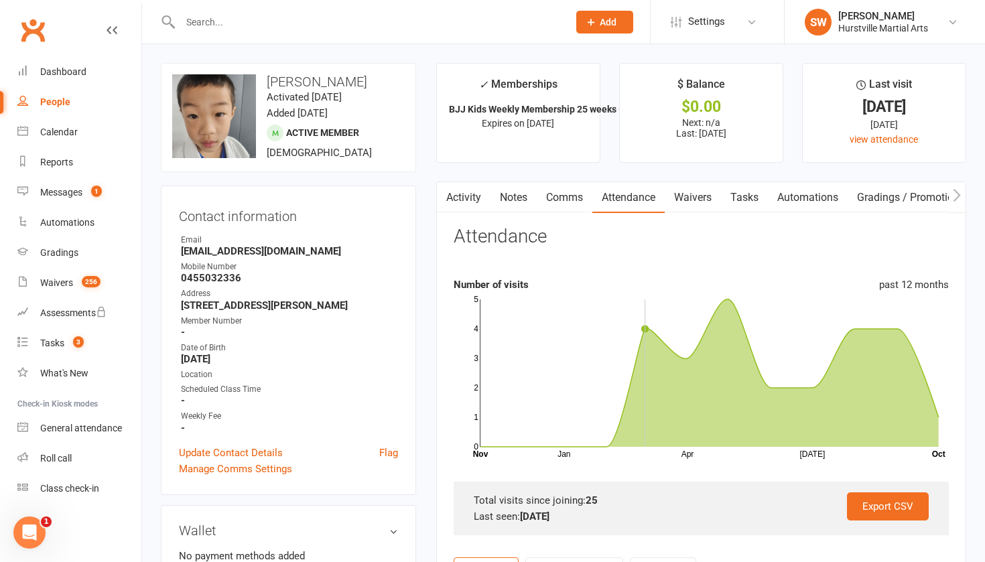
scroll to position [0, 0]
click at [462, 200] on link "Activity" at bounding box center [464, 197] width 54 height 31
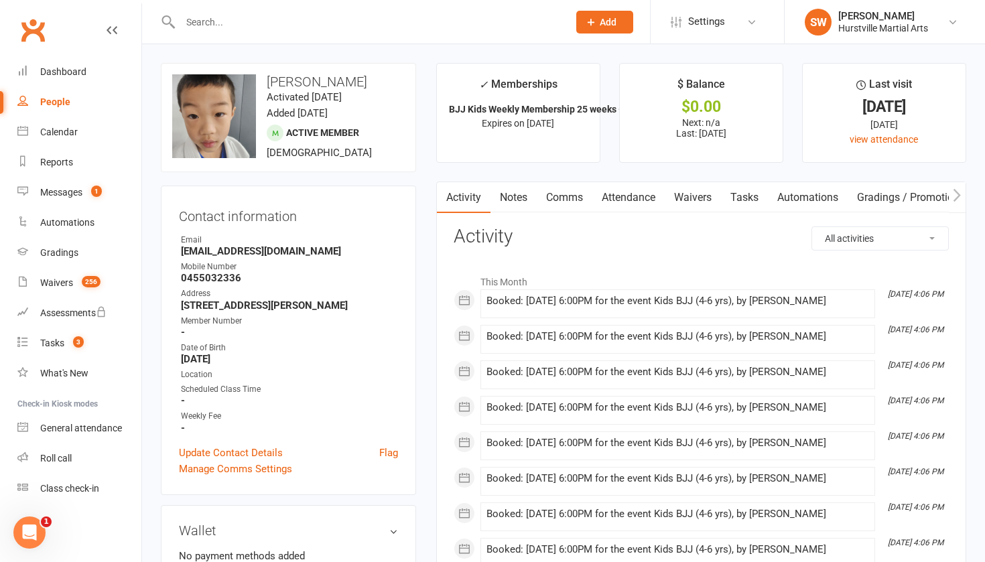
click at [516, 208] on link "Notes" at bounding box center [513, 197] width 46 height 31
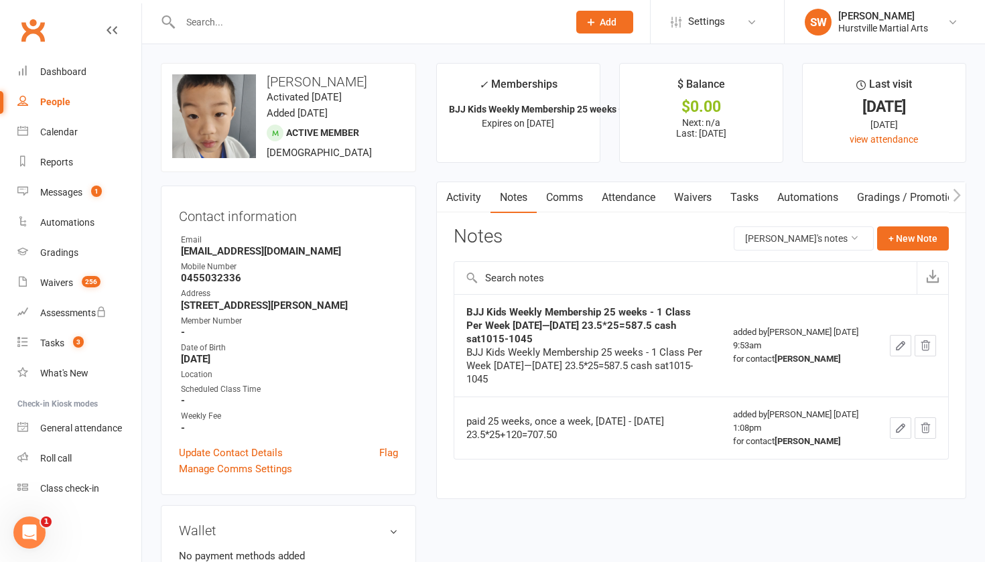
click at [571, 202] on link "Comms" at bounding box center [565, 197] width 56 height 31
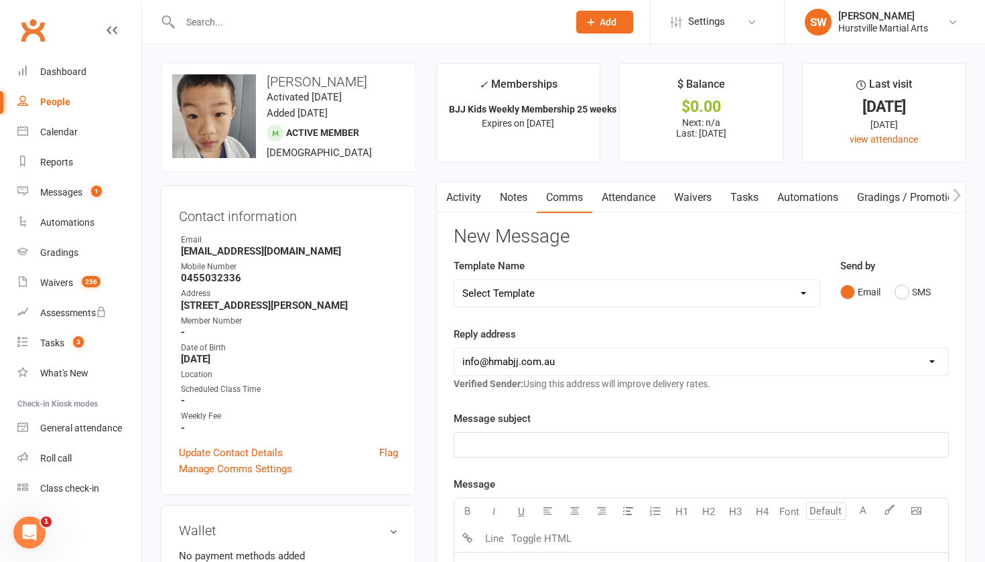
click at [644, 198] on link "Attendance" at bounding box center [628, 197] width 72 height 31
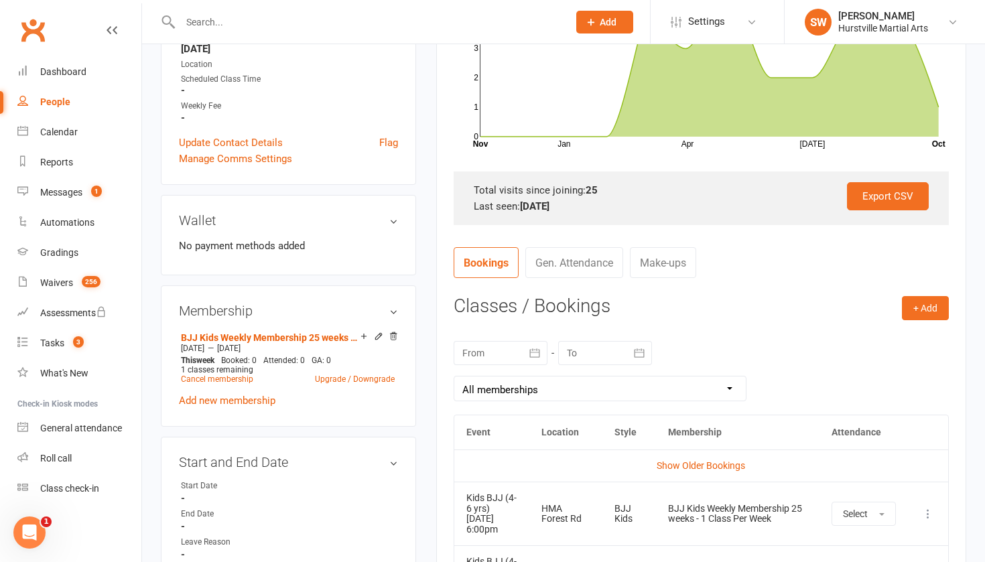
scroll to position [311, 0]
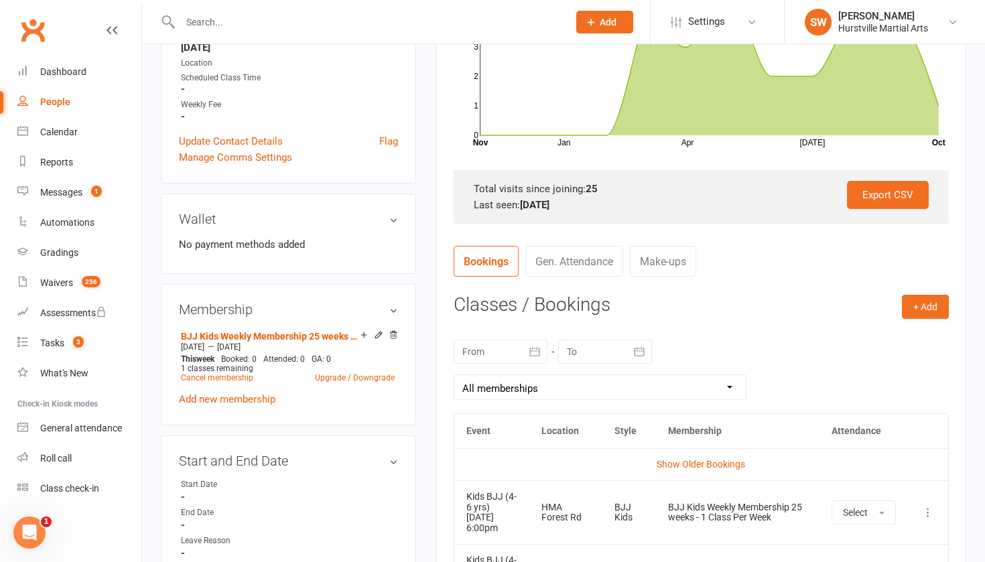
click at [582, 261] on link "Gen. Attendance" at bounding box center [574, 261] width 98 height 31
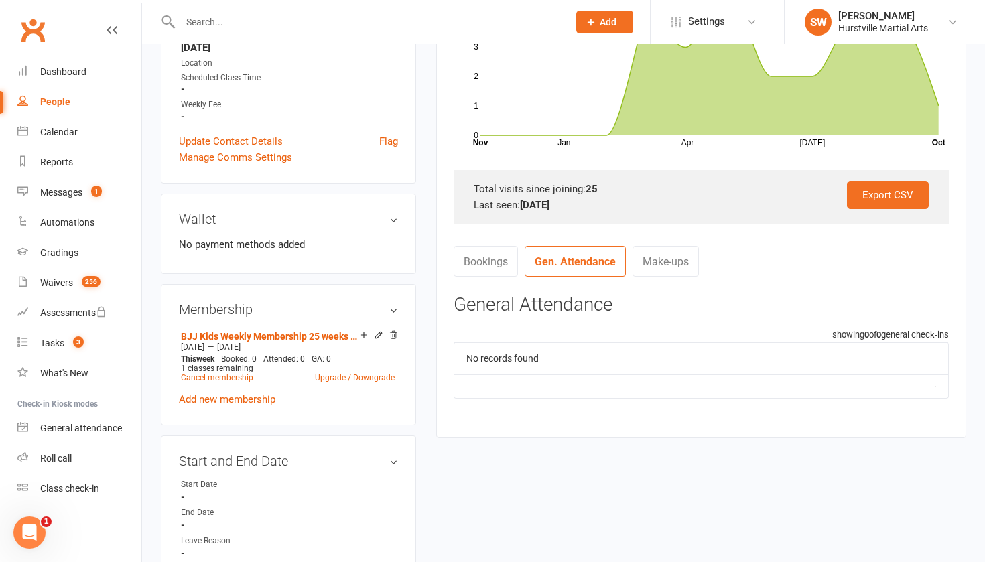
click at [646, 260] on link "Make-ups" at bounding box center [665, 261] width 66 height 31
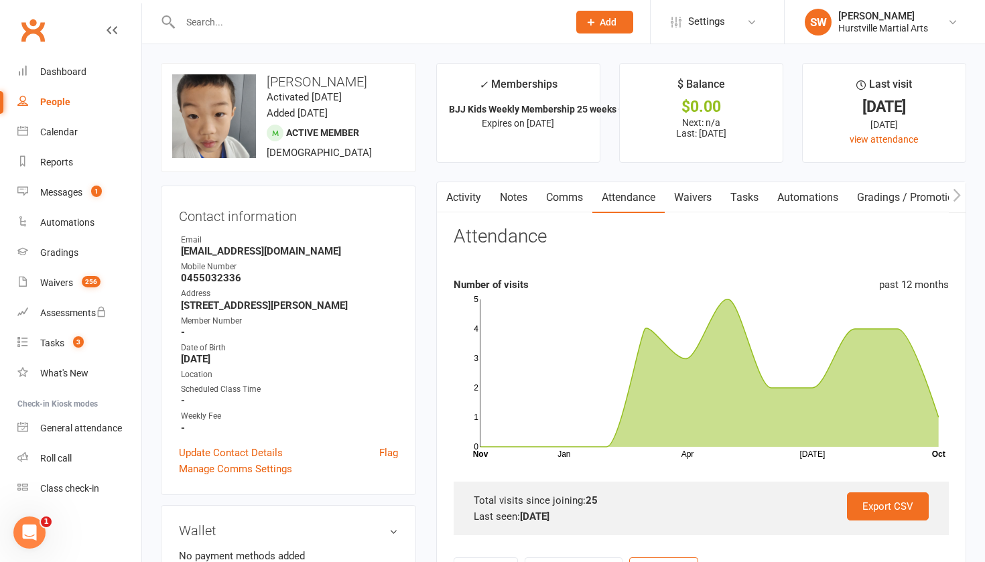
scroll to position [0, 0]
